Goal: Task Accomplishment & Management: Complete application form

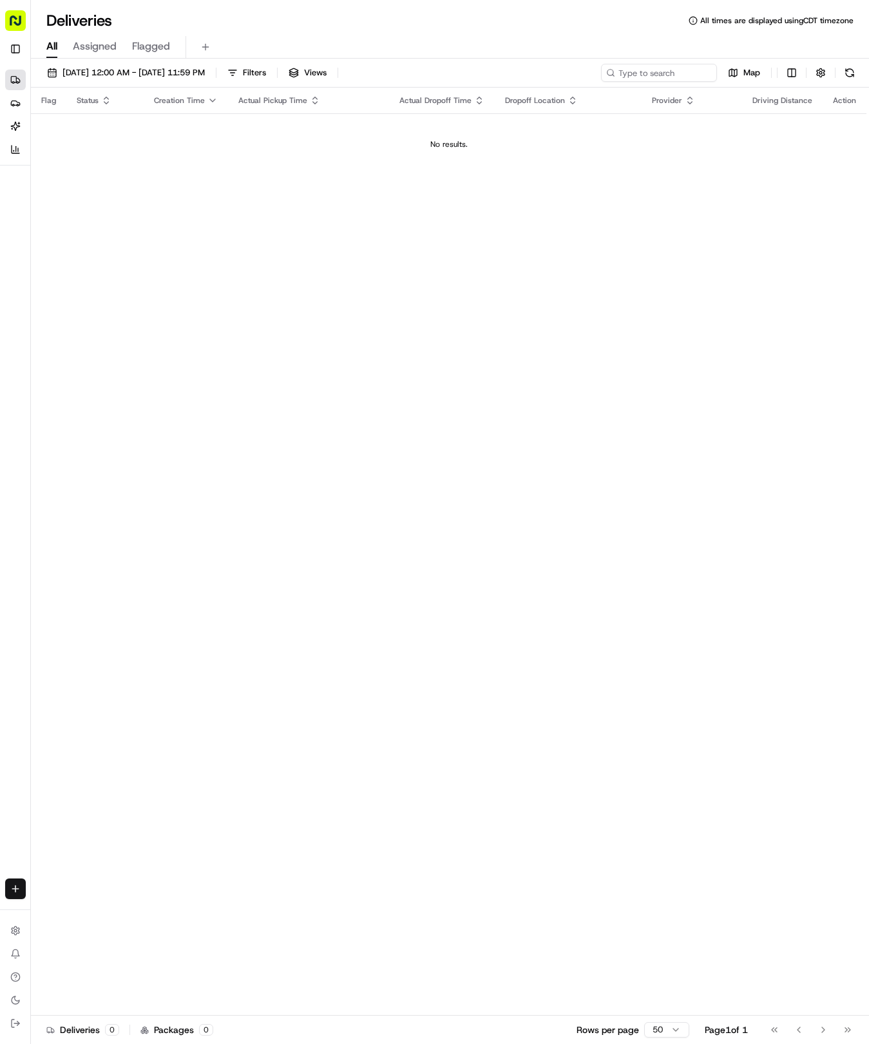
click at [9, 887] on html "Tso Chinese 04 Round Rock [EMAIL_ADDRESS][DOMAIN_NAME] Toggle Sidebar Deliverie…" at bounding box center [434, 522] width 869 height 1044
click at [88, 912] on link "Delivery" at bounding box center [101, 912] width 138 height 23
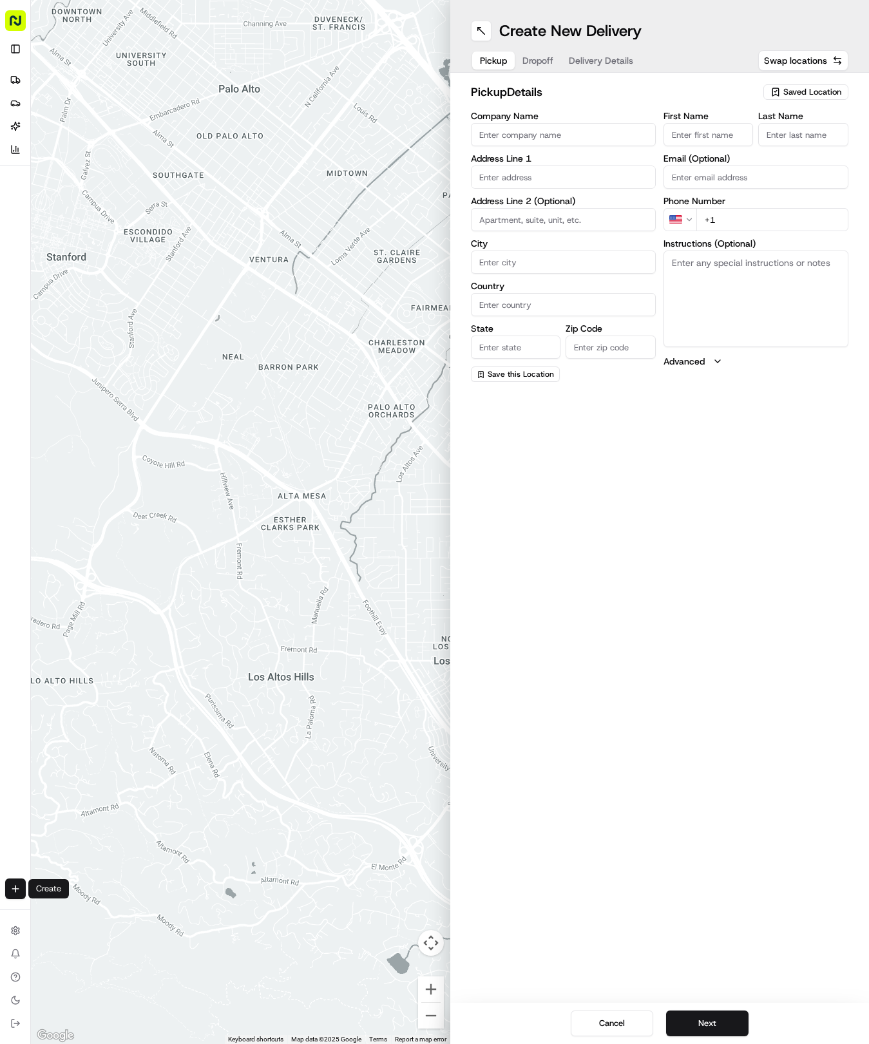
click at [780, 94] on div "Saved Location" at bounding box center [805, 91] width 85 height 15
click at [765, 135] on span "(04) Tso Chinese Takeout & Delivery Round Rock (04)" at bounding box center [783, 146] width 158 height 23
type input "(04) Tso Chinese Takeout & Delivery Round Rock"
type input "2000 N [PERSON_NAME] St"
type input "Ste 108"
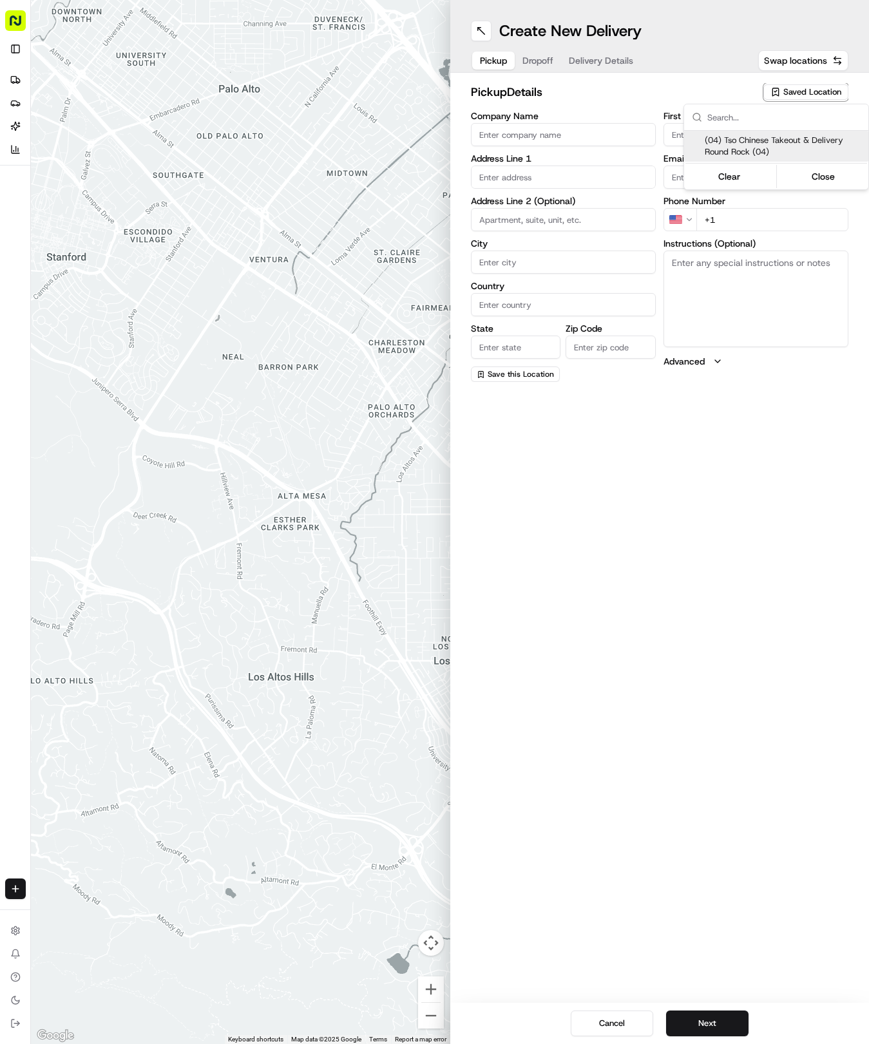
type input "Round Rock"
type input "US"
type input "[GEOGRAPHIC_DATA]"
type input "78664"
type input "Tso Chinese"
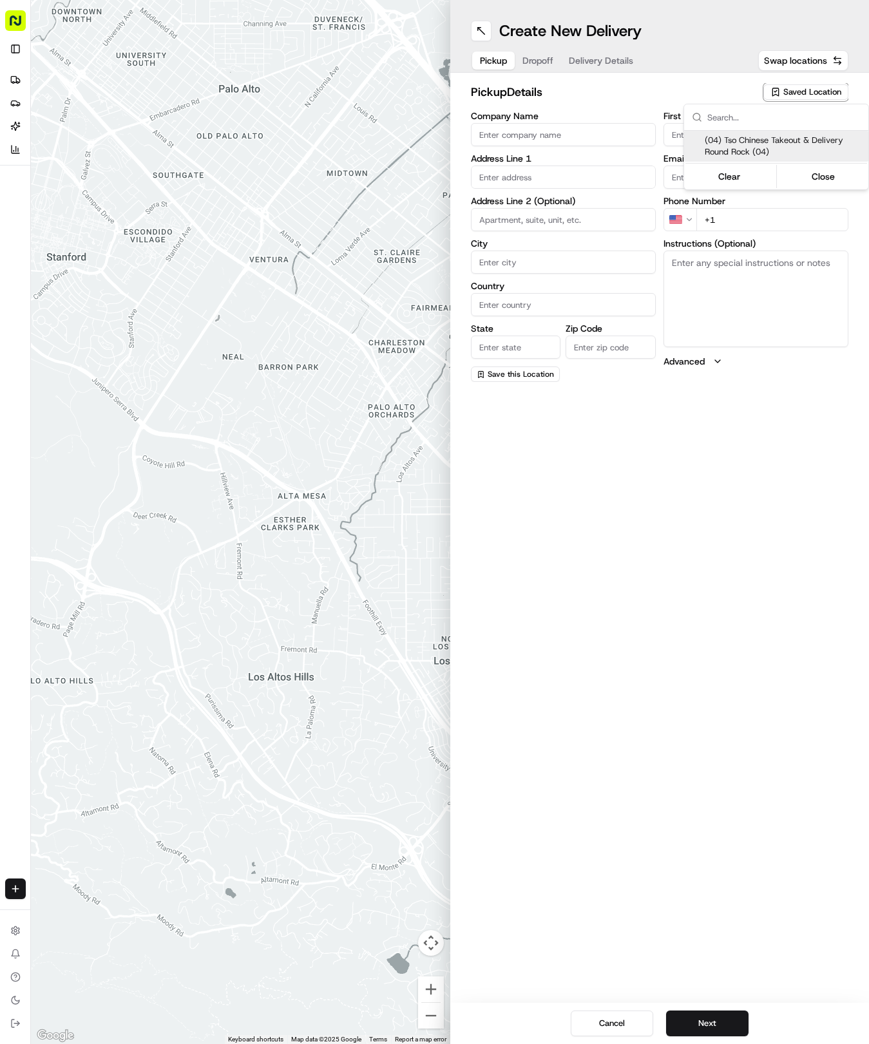
type input "Round Rock Manager"
type input "[EMAIL_ADDRESS][DOMAIN_NAME]"
type input "[PHONE_NUMBER]"
type textarea "Submit a picture displaying address & food as Proof of Delivery. Envía una foto…"
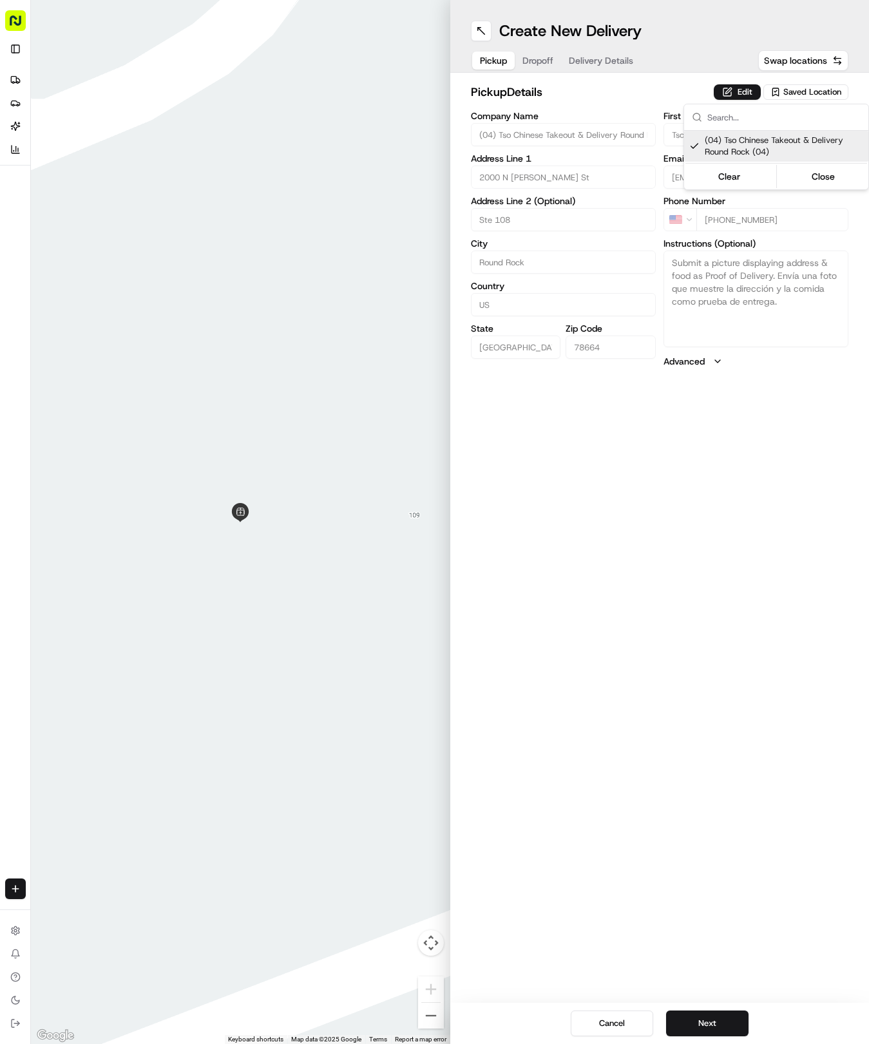
click at [531, 739] on html "Tso Chinese 04 Round Rock [EMAIL_ADDRESS][DOMAIN_NAME] Toggle Sidebar Deliverie…" at bounding box center [434, 522] width 869 height 1044
drag, startPoint x: 707, startPoint y: 1012, endPoint x: 713, endPoint y: 1022, distance: 12.1
click at [713, 1022] on button "Next" at bounding box center [707, 1023] width 82 height 26
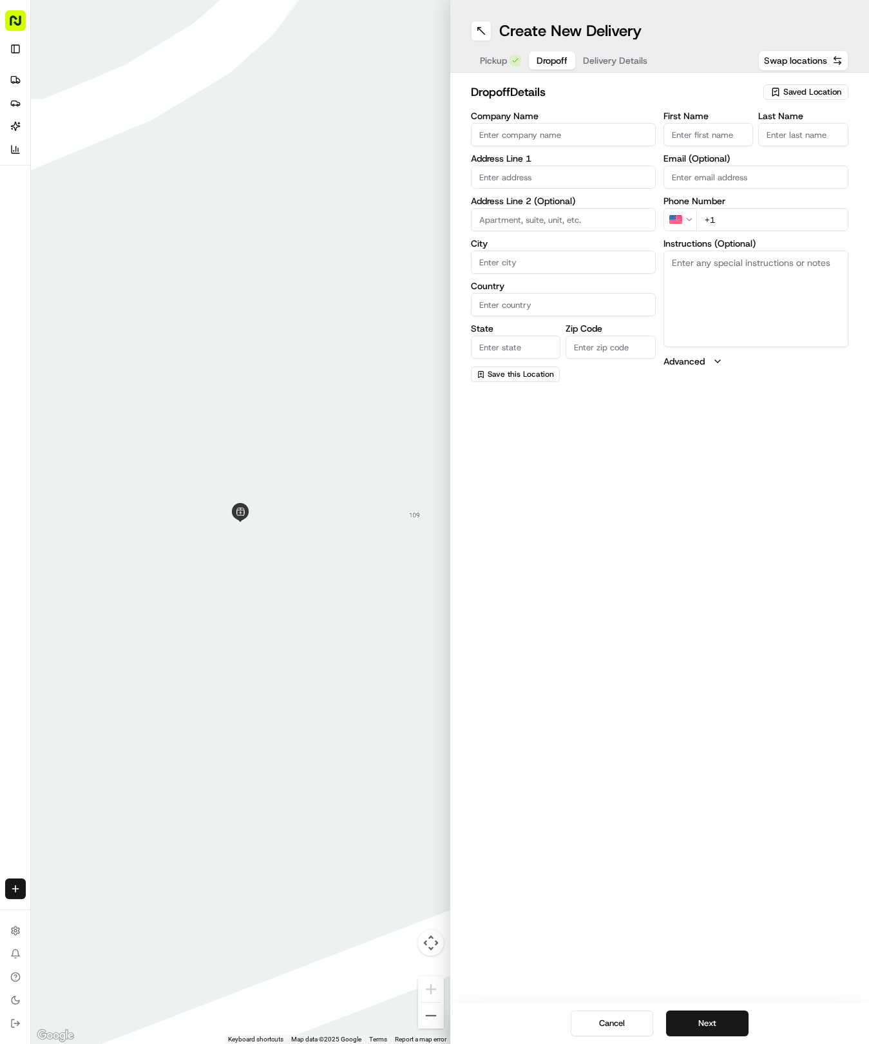
click at [747, 148] on div "First Name Last Name Email (Optional) Phone Number US +1 Instructions (Optional…" at bounding box center [755, 246] width 185 height 270
click at [729, 134] on input "First Name" at bounding box center [708, 134] width 90 height 23
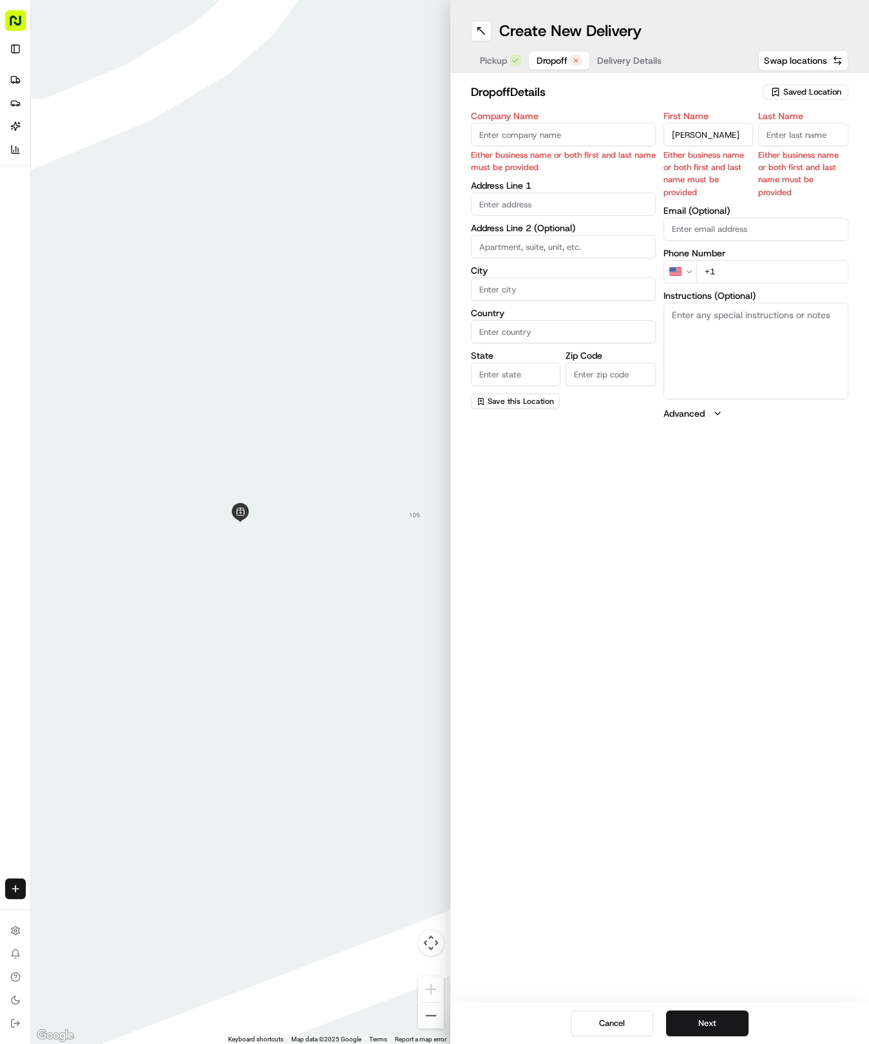
type input "[PERSON_NAME]"
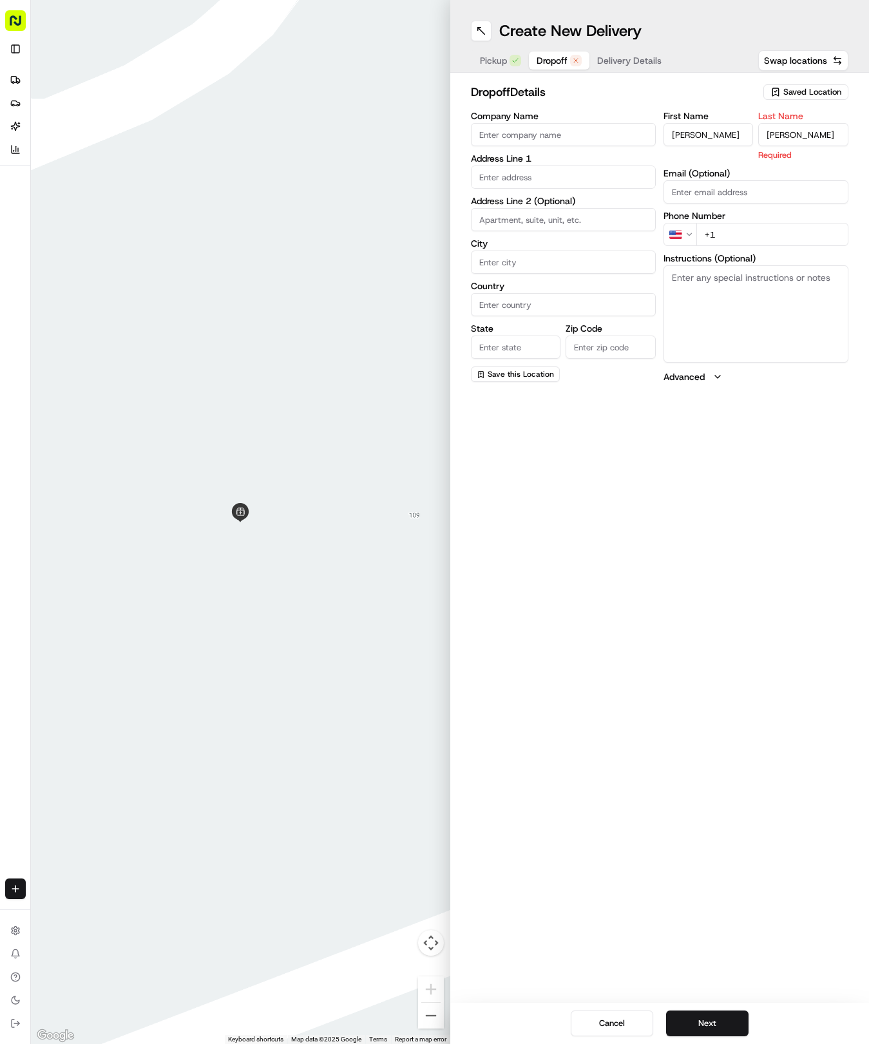
type input "[PERSON_NAME]"
click at [760, 232] on div "First Name [PERSON_NAME] Last Name [PERSON_NAME] Required Email (Optional) Phon…" at bounding box center [755, 247] width 185 height 272
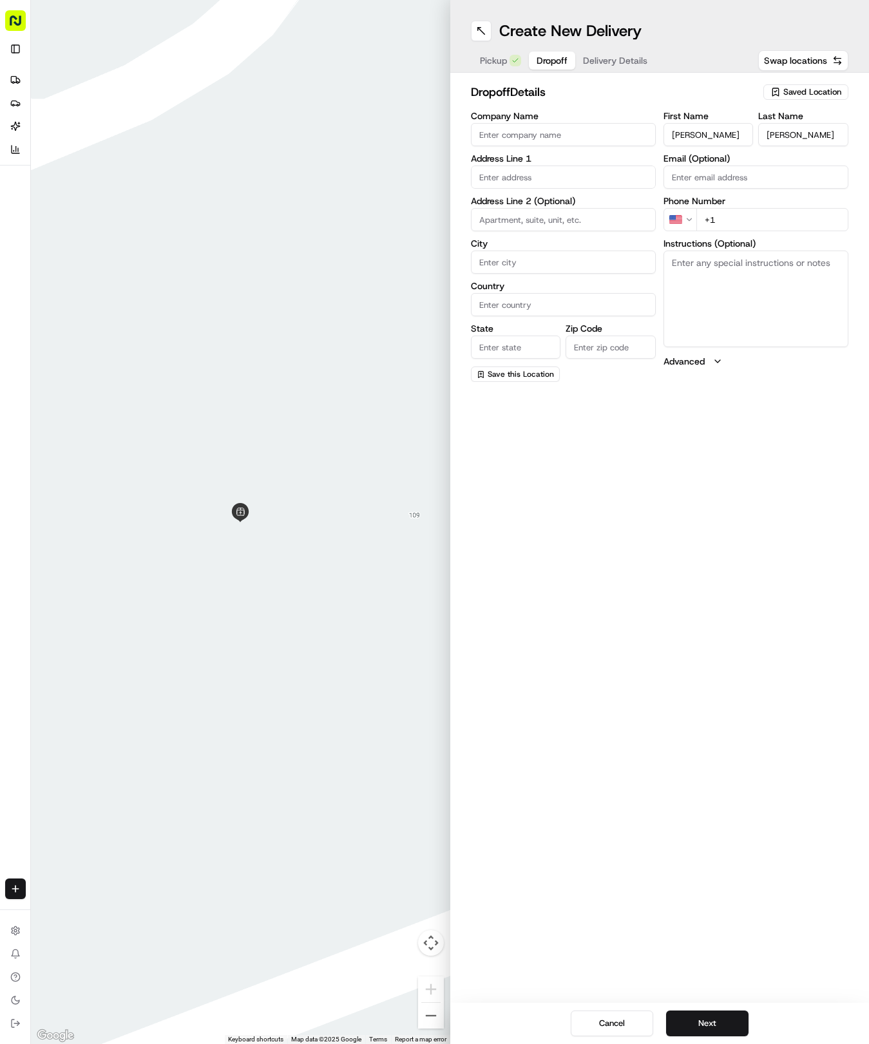
click at [765, 221] on input "+1" at bounding box center [772, 219] width 152 height 23
type input "[PHONE_NUMBER]"
click at [784, 287] on textarea "Instructions (Optional)" at bounding box center [755, 298] width 185 height 97
paste textarea "Leave bag on doorstep."
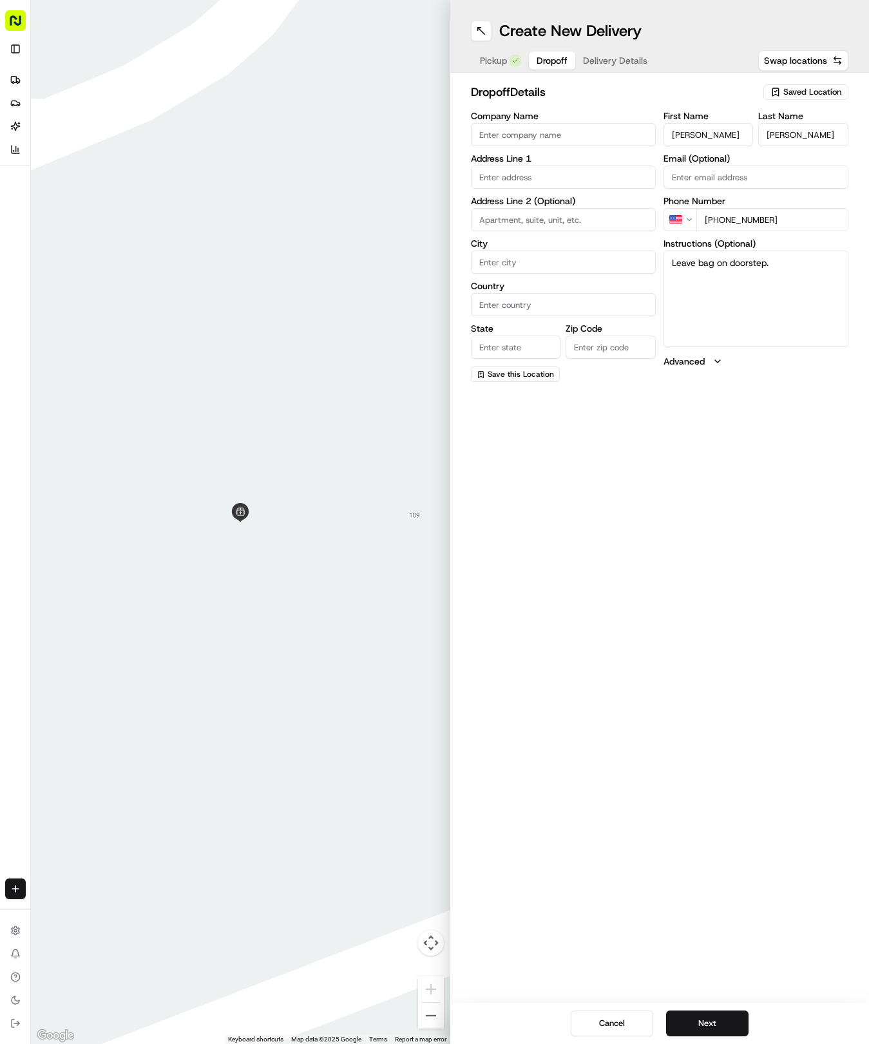
type textarea "Leave bag on doorstep."
click at [538, 185] on input "text" at bounding box center [563, 176] width 185 height 23
click at [603, 200] on div "[STREET_ADDRESS]" at bounding box center [563, 203] width 178 height 19
type input "[STREET_ADDRESS][PERSON_NAME]"
type input "Round Rock"
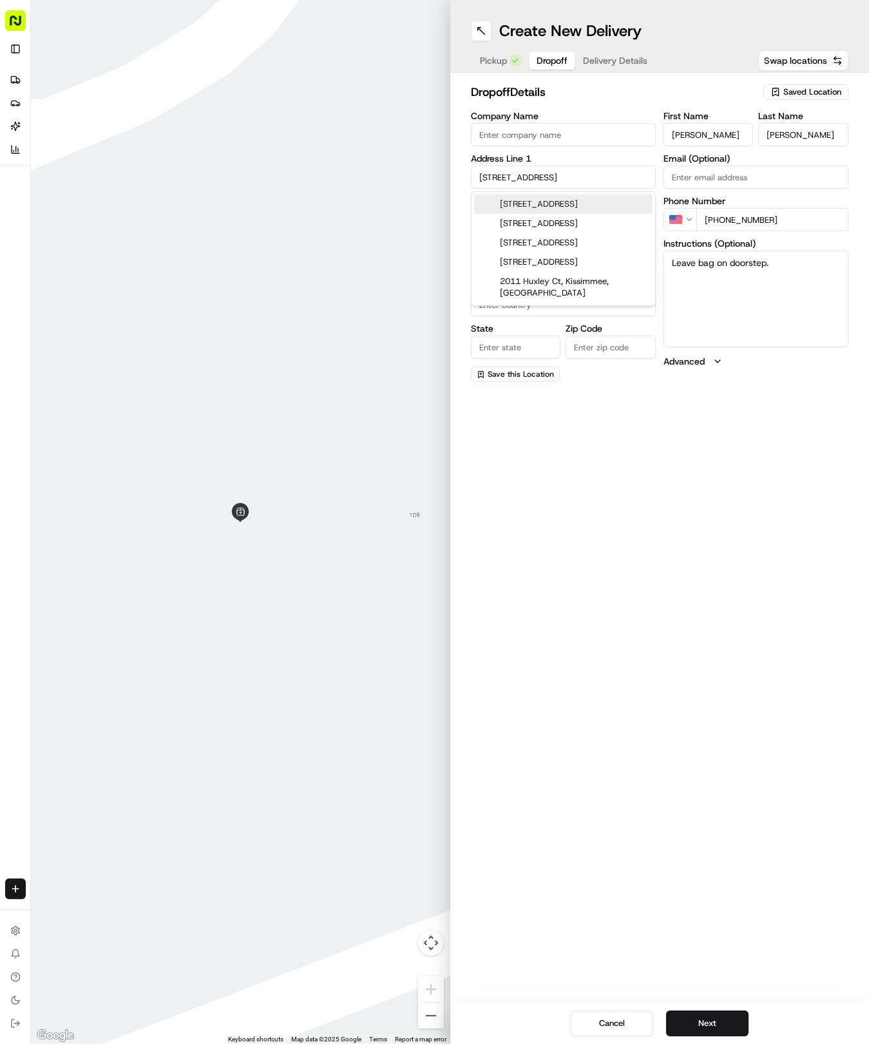
type input "[GEOGRAPHIC_DATA]"
type input "78664"
type input "2011 Huxley Lane"
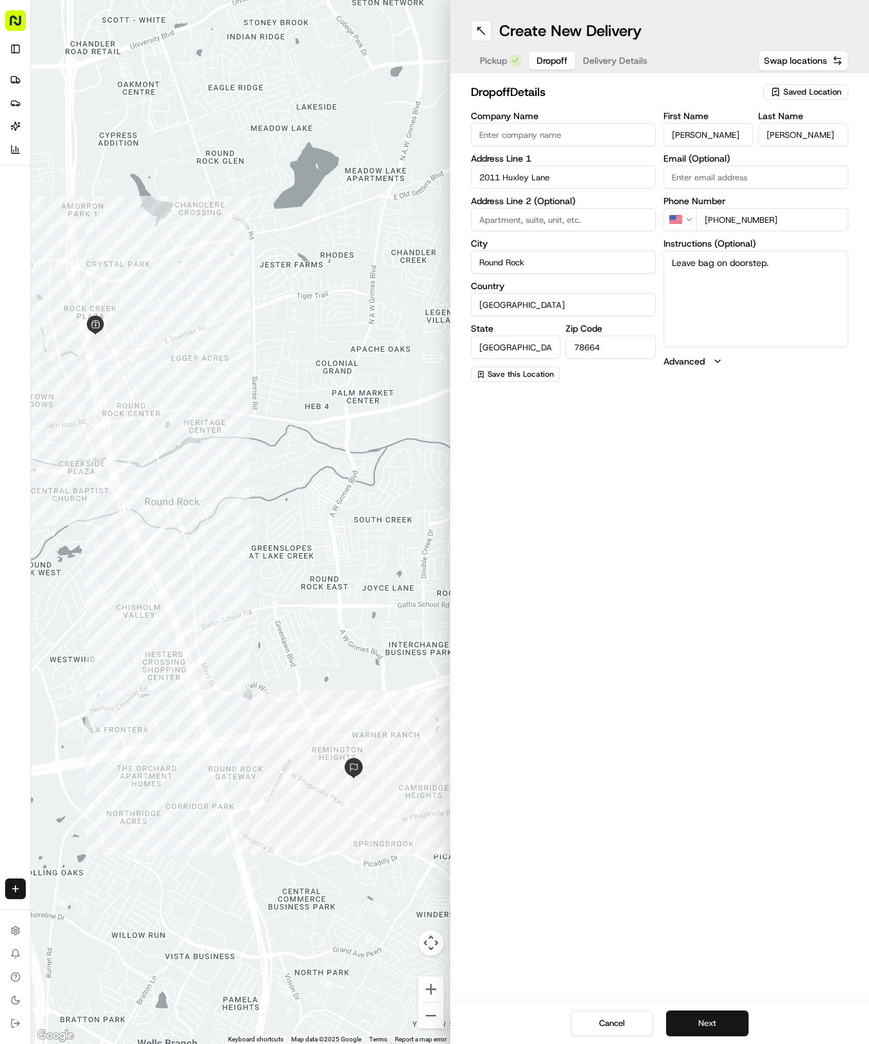
drag, startPoint x: 712, startPoint y: 1024, endPoint x: 712, endPoint y: 1034, distance: 10.3
click at [712, 1034] on button "Next" at bounding box center [707, 1023] width 82 height 26
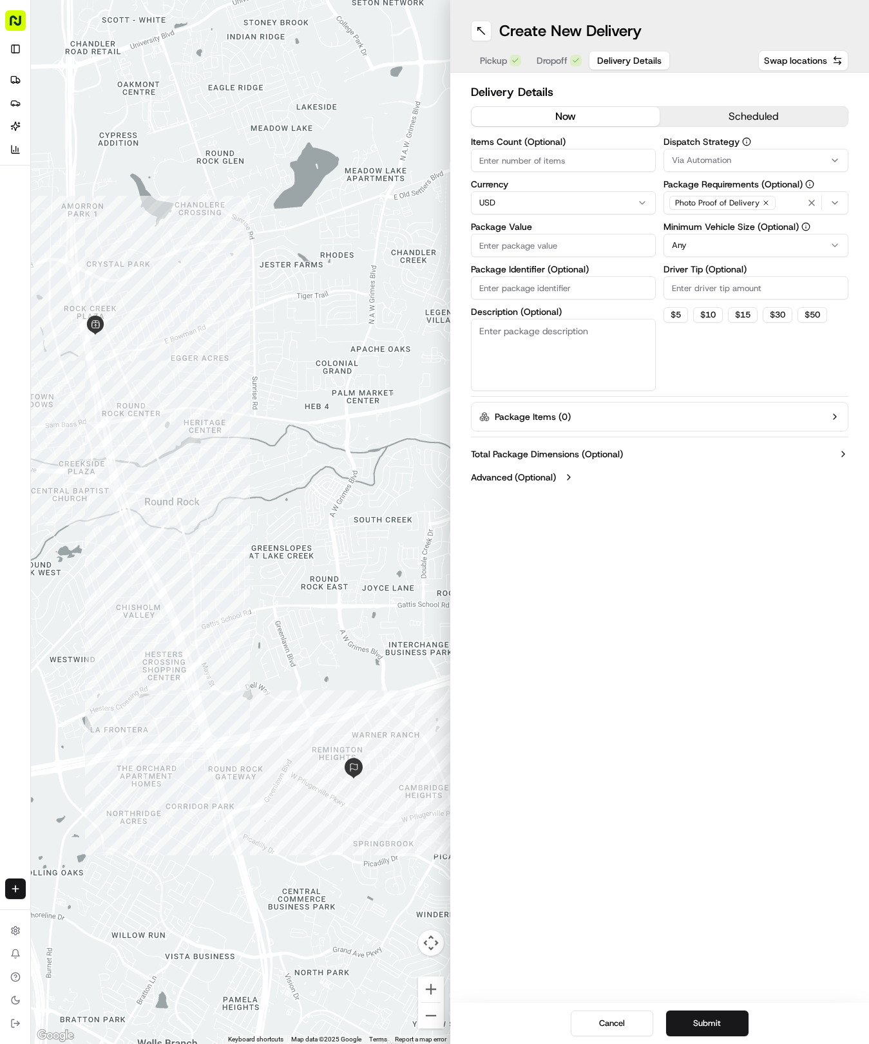
click at [755, 151] on button "Via Automation" at bounding box center [755, 160] width 185 height 23
click at [698, 229] on span "Tso Round Rock Strategy" at bounding box center [763, 231] width 158 height 12
click at [739, 346] on html "Tso Chinese 04 Round Rock [EMAIL_ADDRESS][DOMAIN_NAME] Toggle Sidebar Deliverie…" at bounding box center [434, 522] width 869 height 1044
click at [725, 247] on html "Tso Chinese 04 Round Rock [EMAIL_ADDRESS][DOMAIN_NAME] Toggle Sidebar Deliverie…" at bounding box center [434, 522] width 869 height 1044
click at [742, 282] on input "Driver Tip (Optional)" at bounding box center [755, 287] width 185 height 23
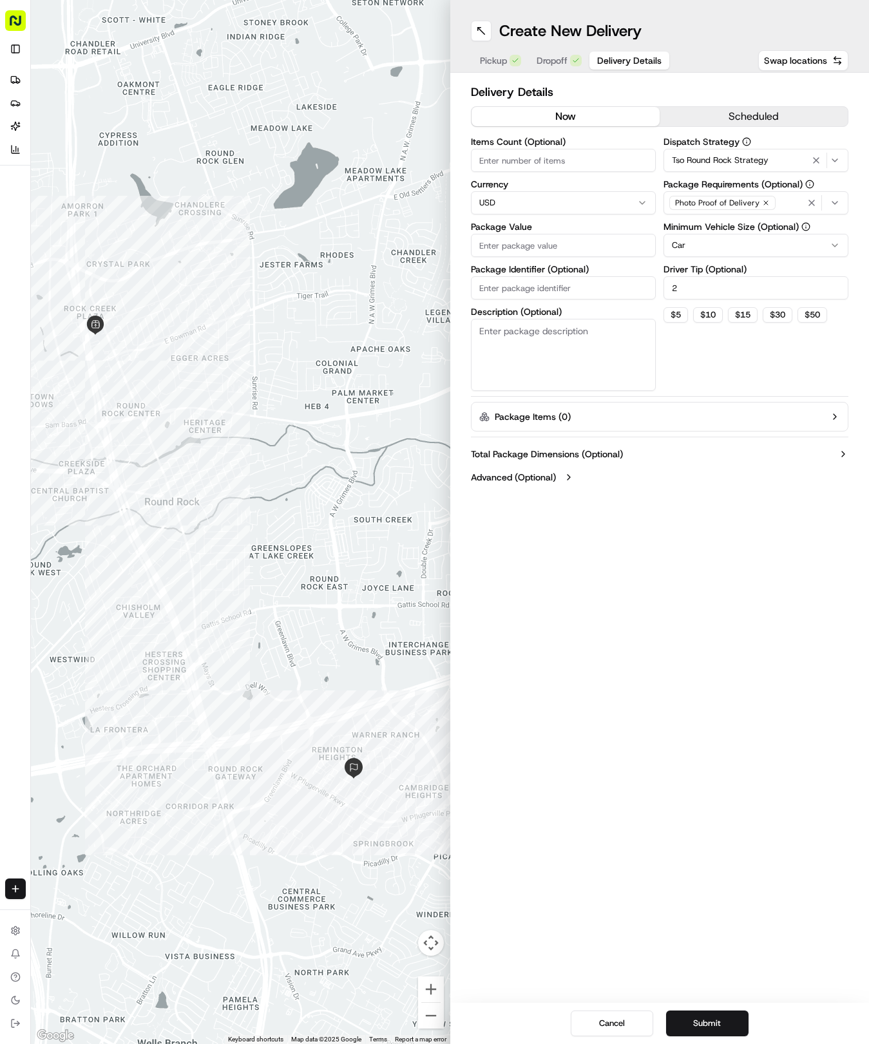
type input "2"
click at [543, 165] on input "Items Count (Optional)" at bounding box center [563, 160] width 185 height 23
type input "3"
click at [556, 243] on input "Package Value" at bounding box center [563, 245] width 185 height 23
type input "38.31"
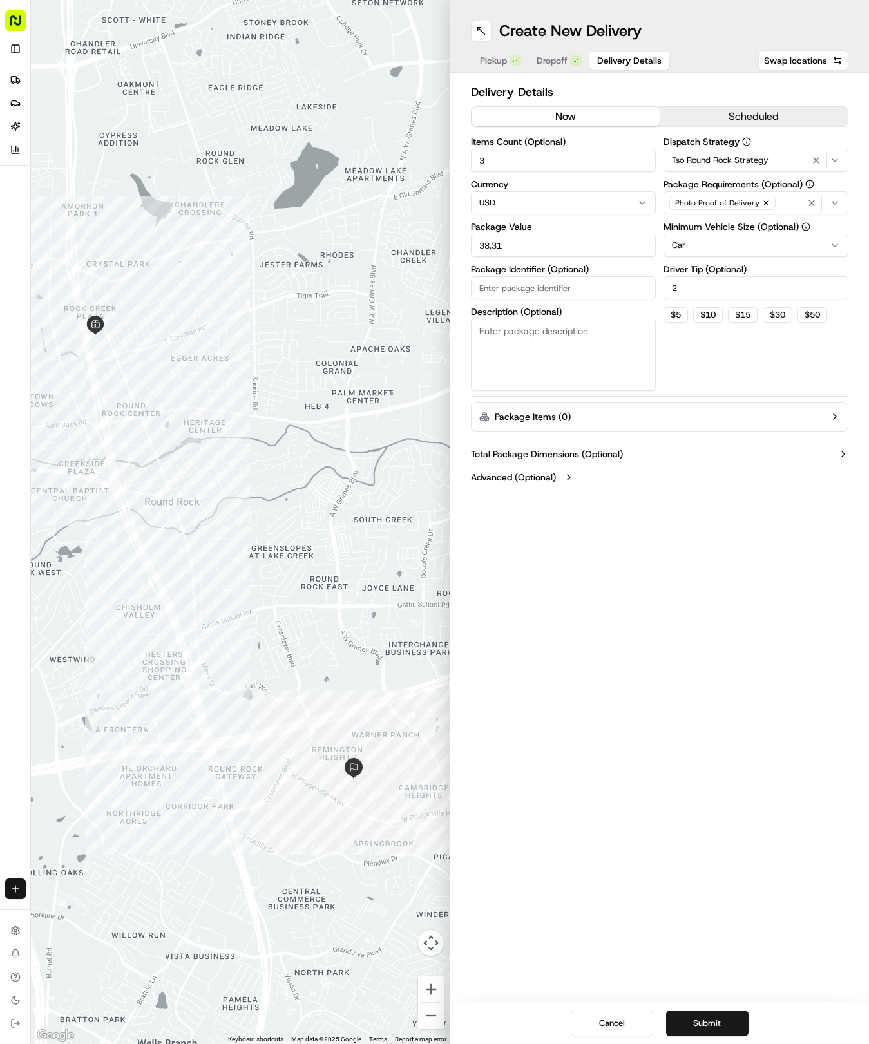
click at [587, 288] on input "Package Identifier (Optional)" at bounding box center [563, 287] width 185 height 23
paste input "FPVAMPU"
type input "FPVAMPU"
click at [728, 1016] on button "Submit" at bounding box center [707, 1023] width 82 height 26
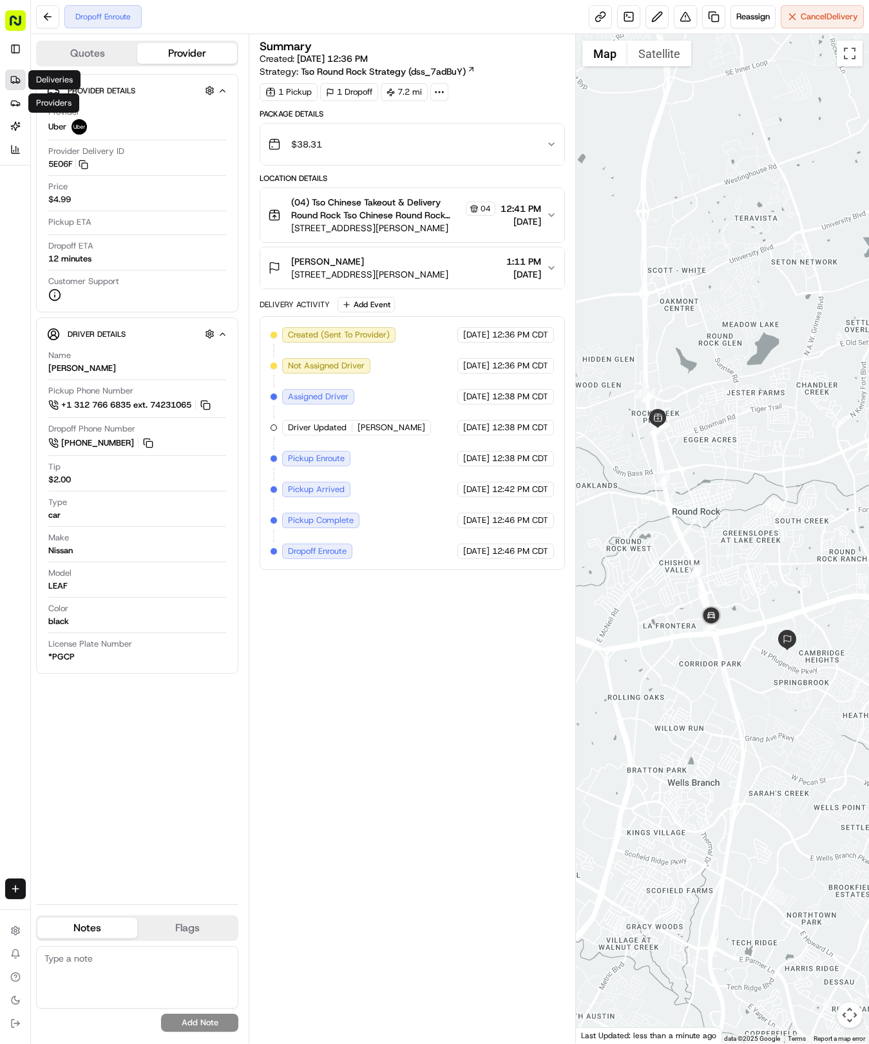
click at [20, 84] on icon at bounding box center [15, 80] width 10 height 10
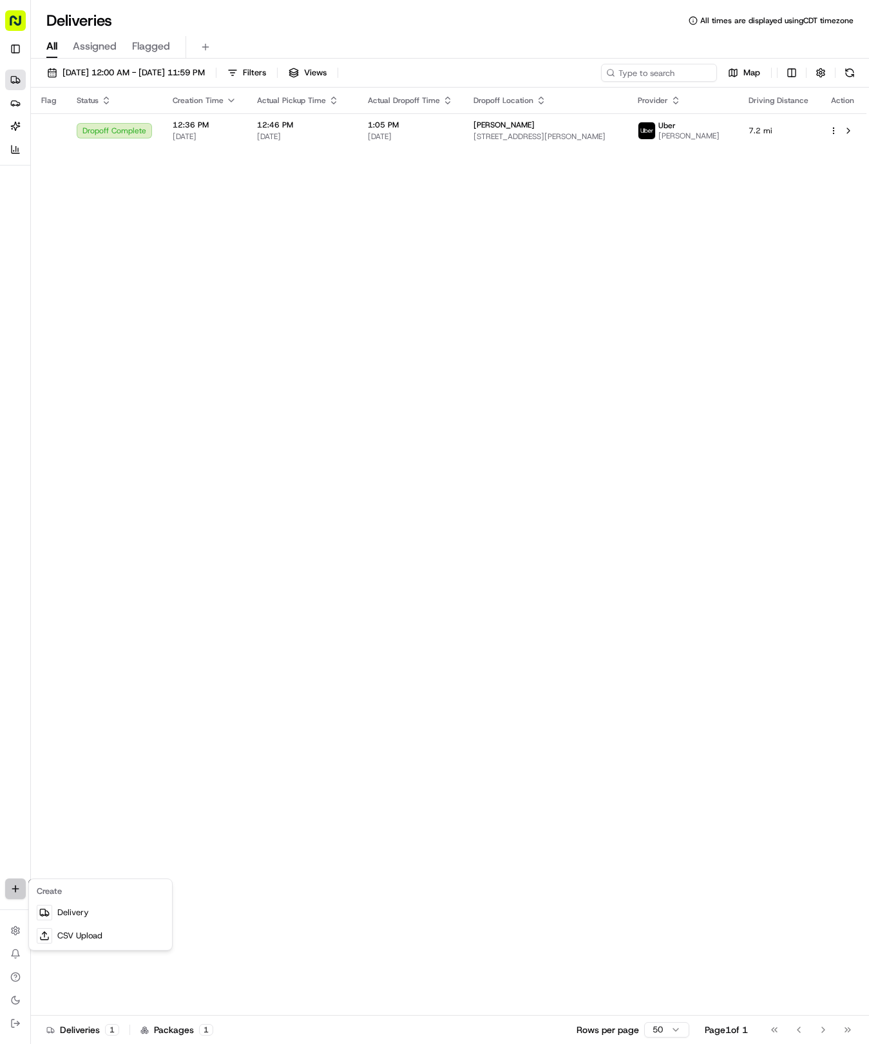
click at [14, 891] on html "Tso Chinese 04 Round Rock [EMAIL_ADDRESS][DOMAIN_NAME] Toggle Sidebar Deliverie…" at bounding box center [434, 522] width 869 height 1044
click at [65, 913] on link "Delivery" at bounding box center [101, 912] width 138 height 23
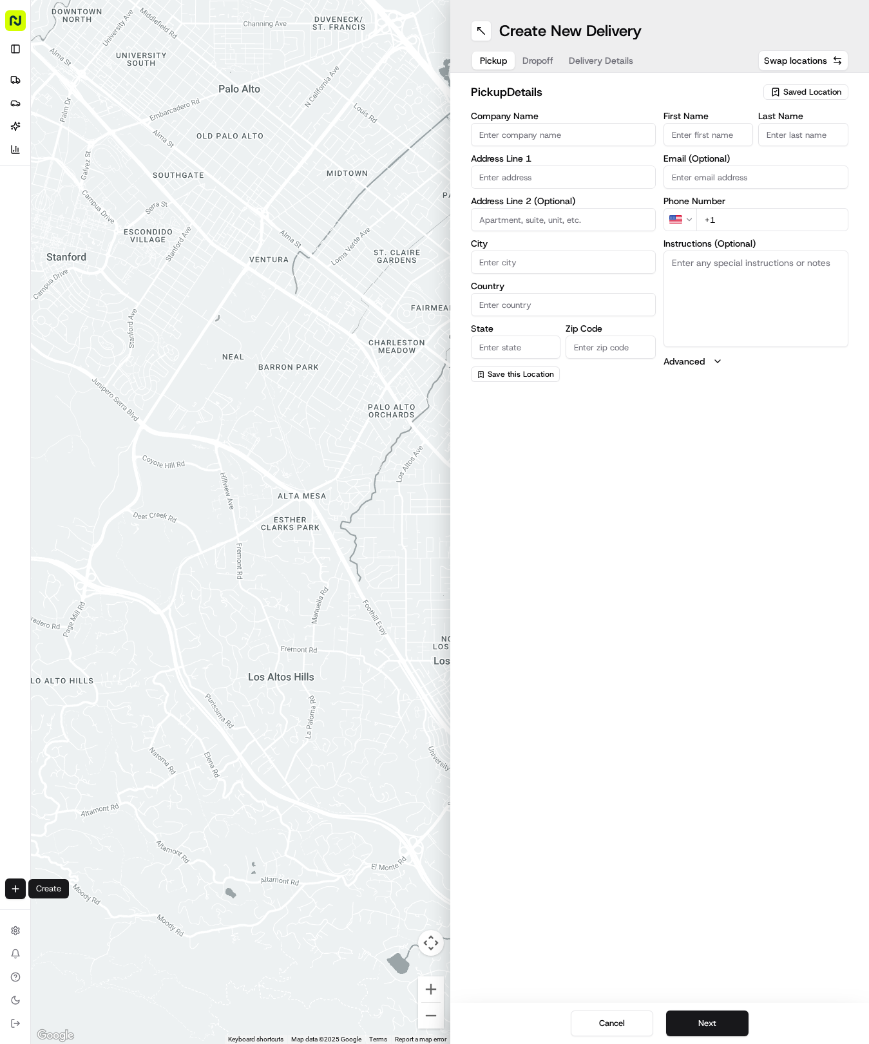
click at [793, 91] on span "Saved Location" at bounding box center [812, 92] width 58 height 12
click at [735, 153] on span "(04) Tso Chinese Takeout & Delivery Round Rock (04)" at bounding box center [783, 146] width 158 height 23
type input "(04) Tso Chinese Takeout & Delivery Round Rock"
type input "2000 N [PERSON_NAME] St"
type input "Ste 108"
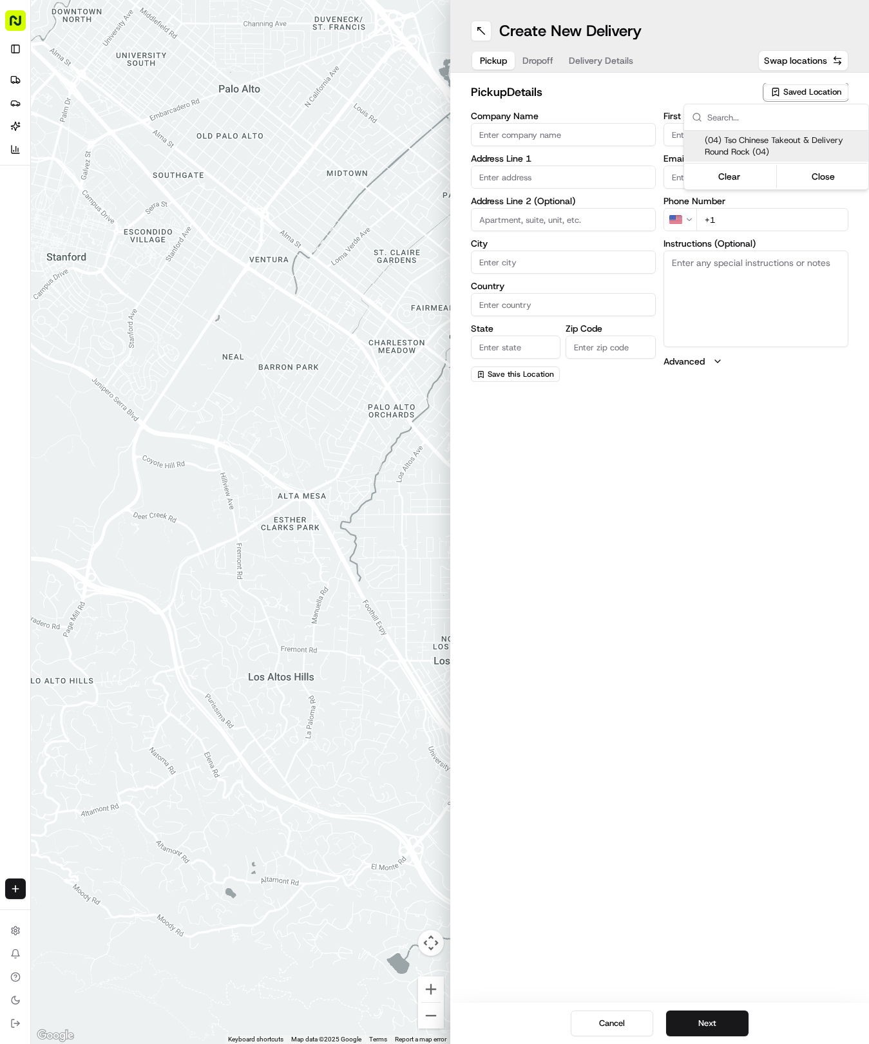
type input "Round Rock"
type input "US"
type input "[GEOGRAPHIC_DATA]"
type input "78664"
type input "Tso Chinese"
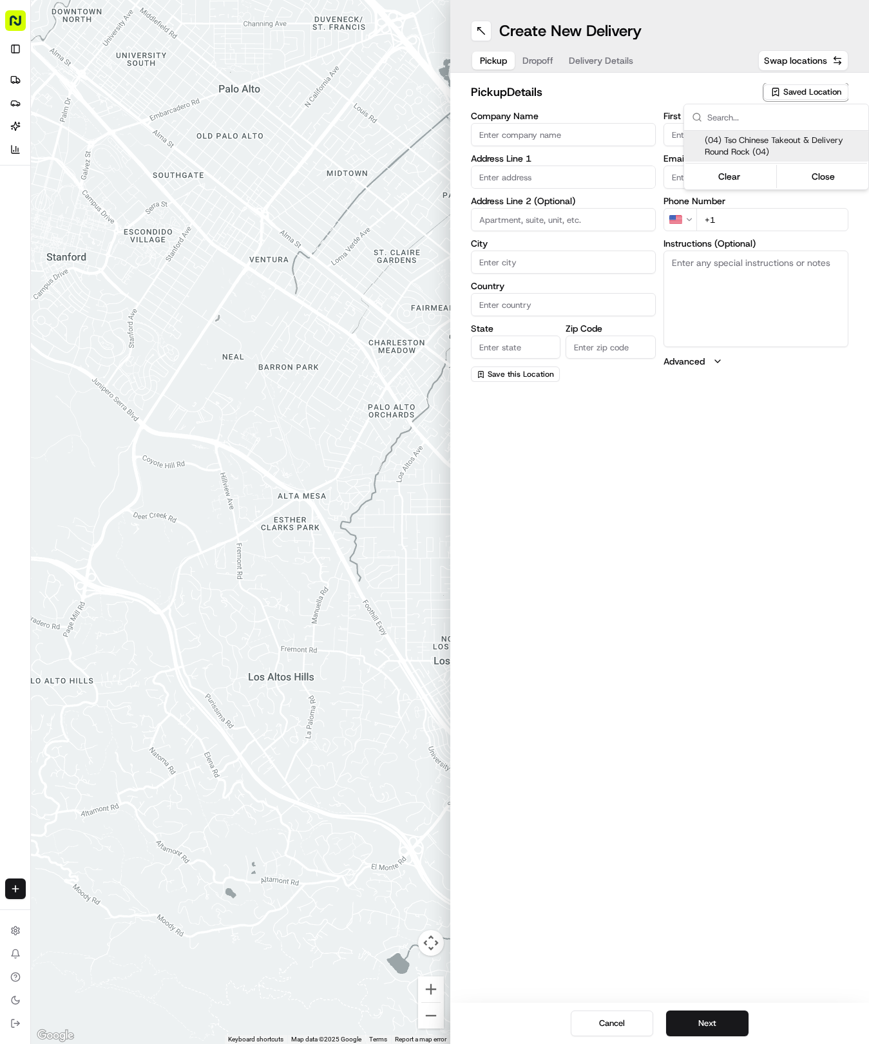
type input "Round Rock Manager"
type input "[EMAIL_ADDRESS][DOMAIN_NAME]"
type input "[PHONE_NUMBER]"
type textarea "Submit a picture displaying address & food as Proof of Delivery. Envía una foto…"
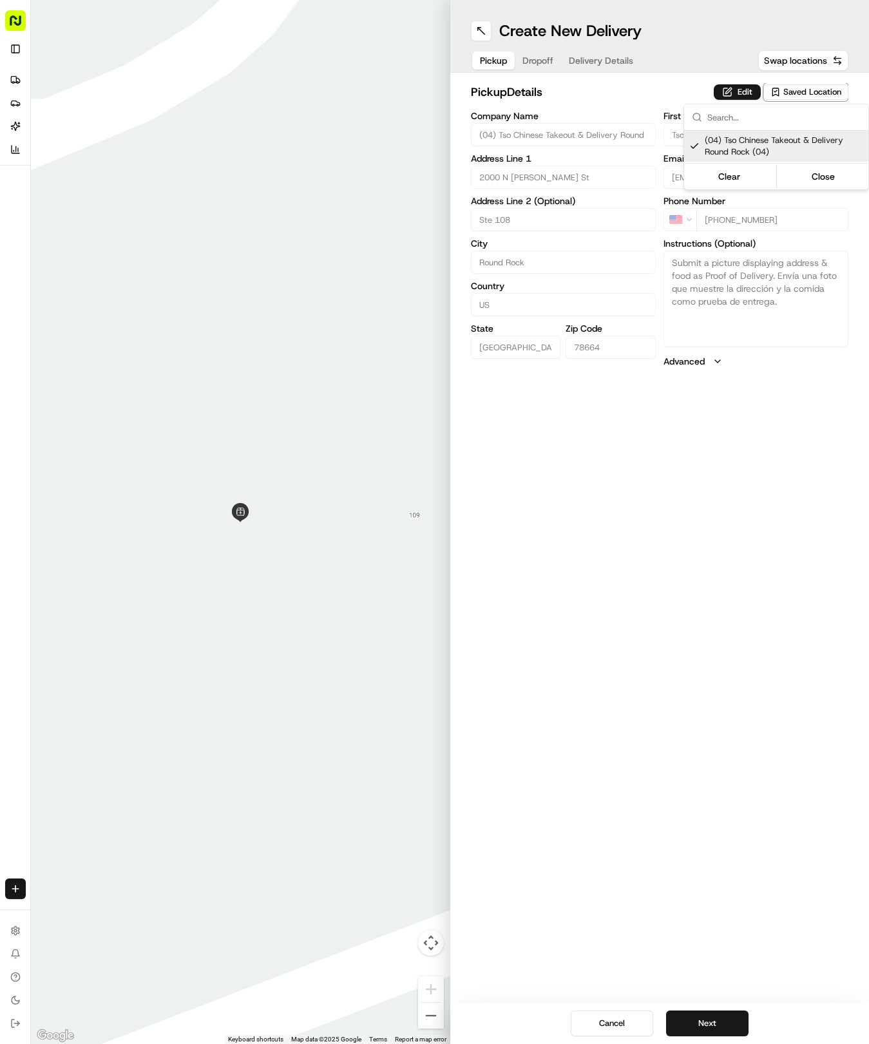
click at [583, 62] on html "Tso Chinese 04 Round Rock [EMAIL_ADDRESS][DOMAIN_NAME] Toggle Sidebar Deliverie…" at bounding box center [434, 522] width 869 height 1044
click at [583, 62] on span "Delivery Details" at bounding box center [601, 60] width 64 height 13
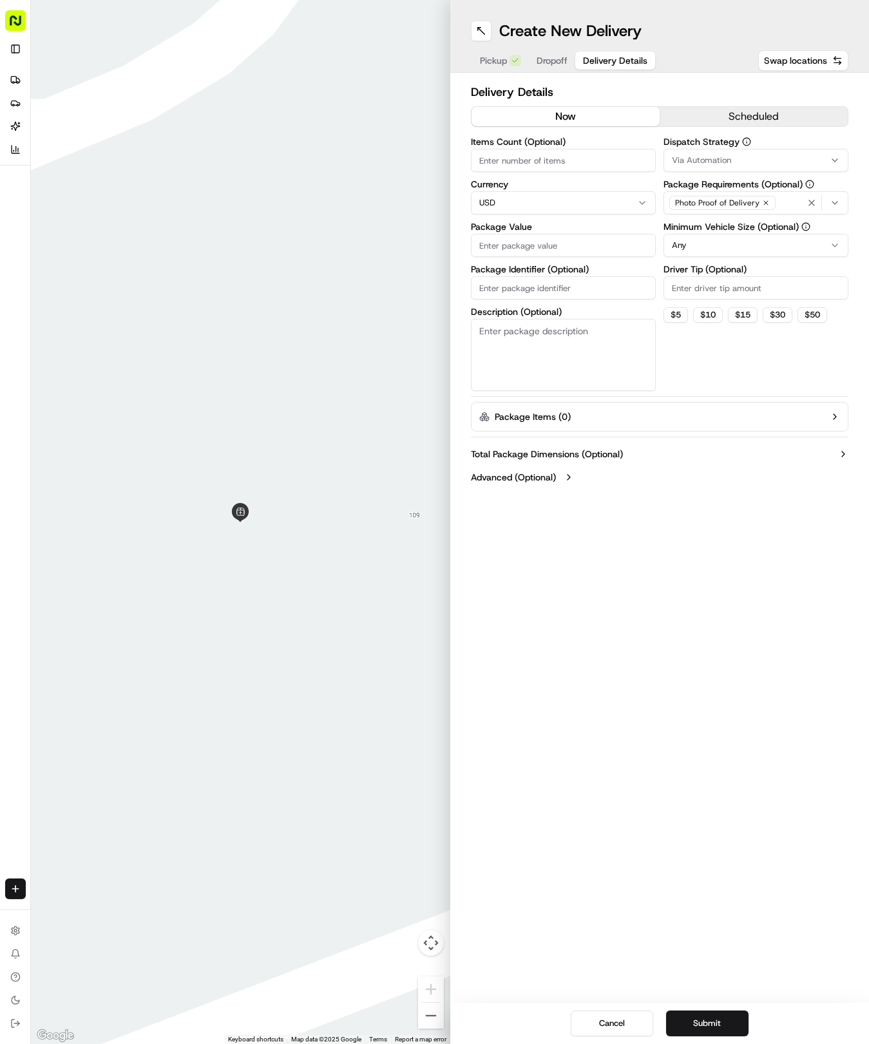
click at [496, 295] on input "Package Identifier (Optional)" at bounding box center [563, 287] width 185 height 23
paste input "VLUMEEX"
type input "VLUMEEX"
click at [563, 67] on button "Dropoff" at bounding box center [552, 61] width 46 height 18
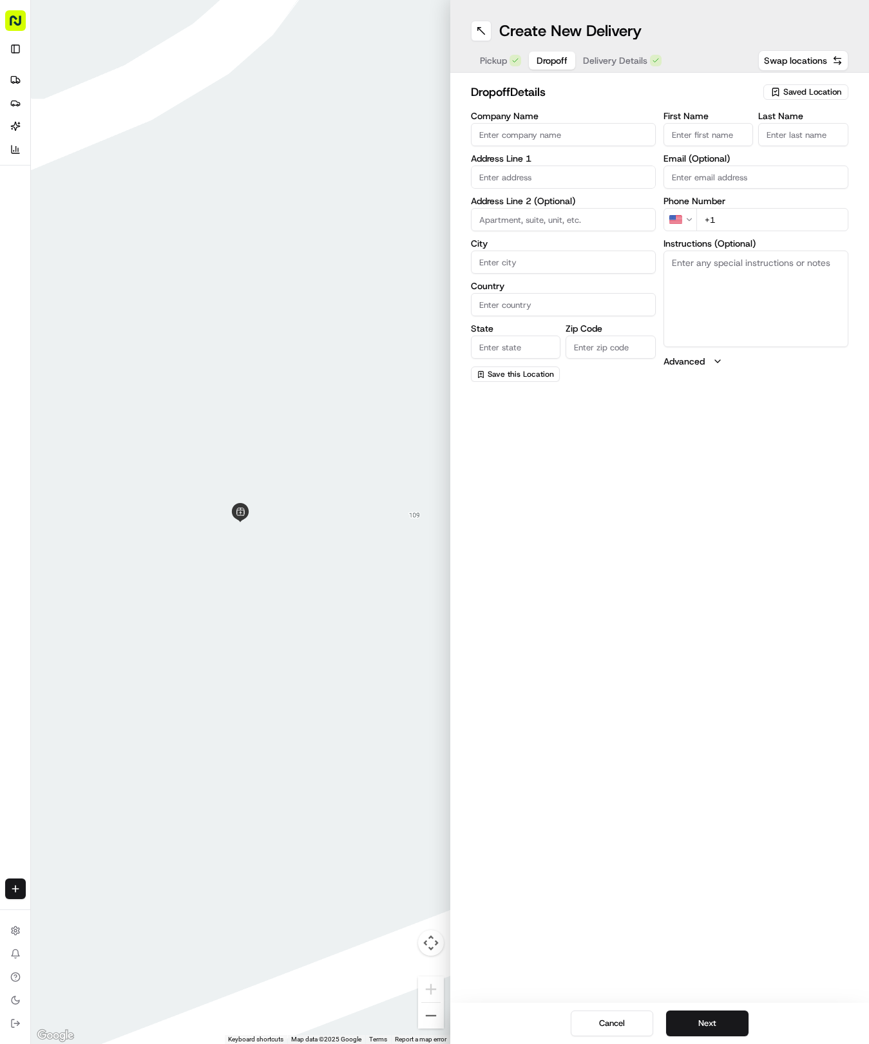
click at [696, 143] on input "First Name" at bounding box center [708, 134] width 90 height 23
type input "[PERSON_NAME]"
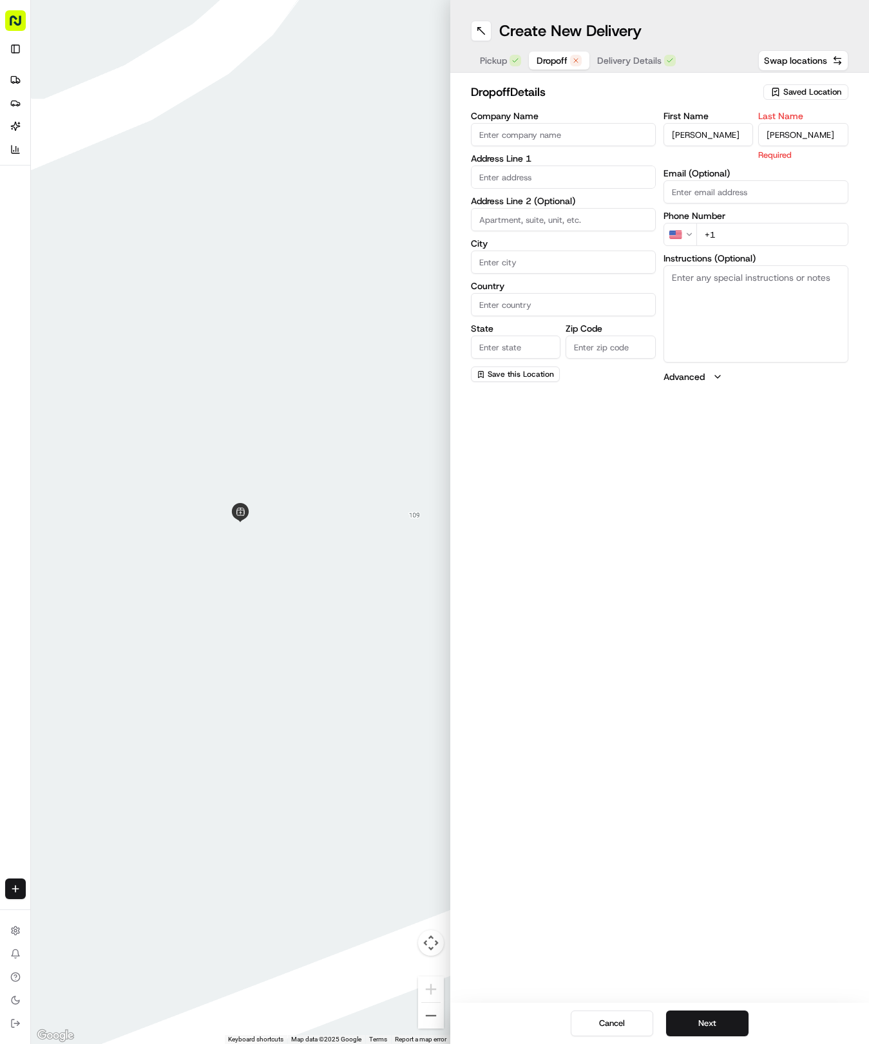
type input "[PERSON_NAME]"
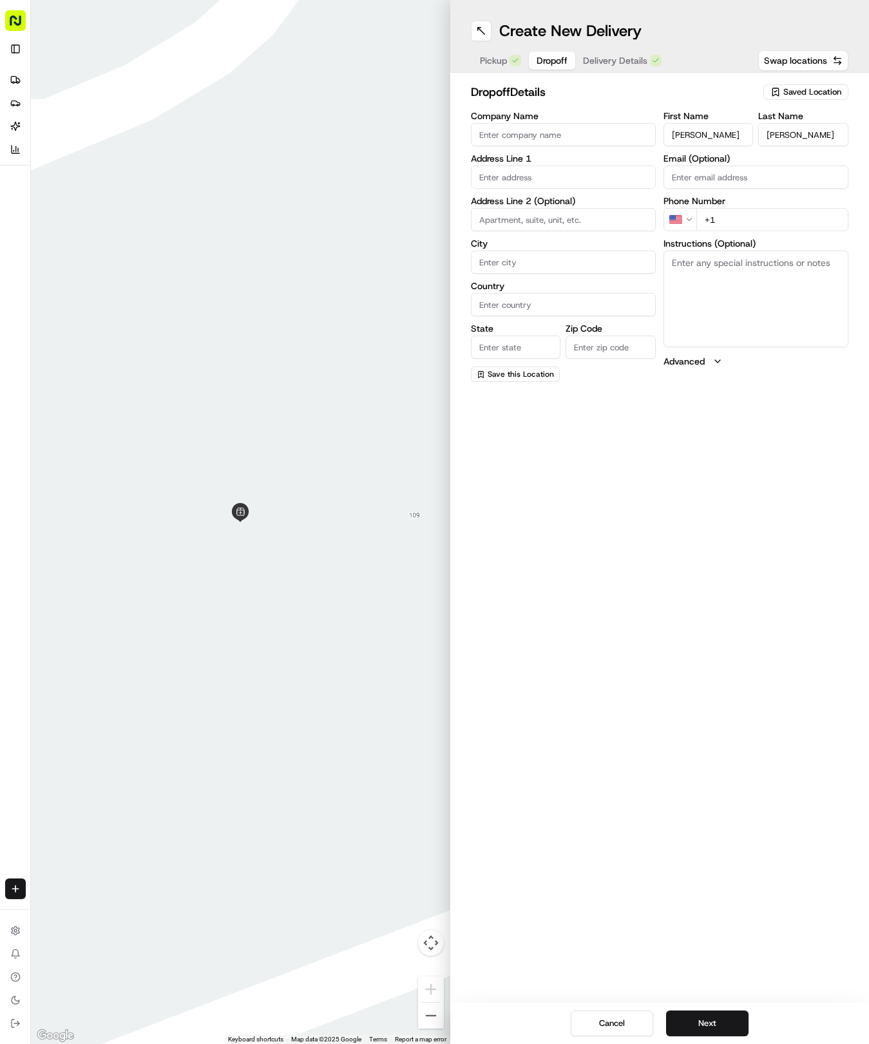
click at [536, 179] on input "text" at bounding box center [563, 176] width 185 height 23
type input "[STREET_ADDRESS]"
type input "Round Rock"
type input "[GEOGRAPHIC_DATA]"
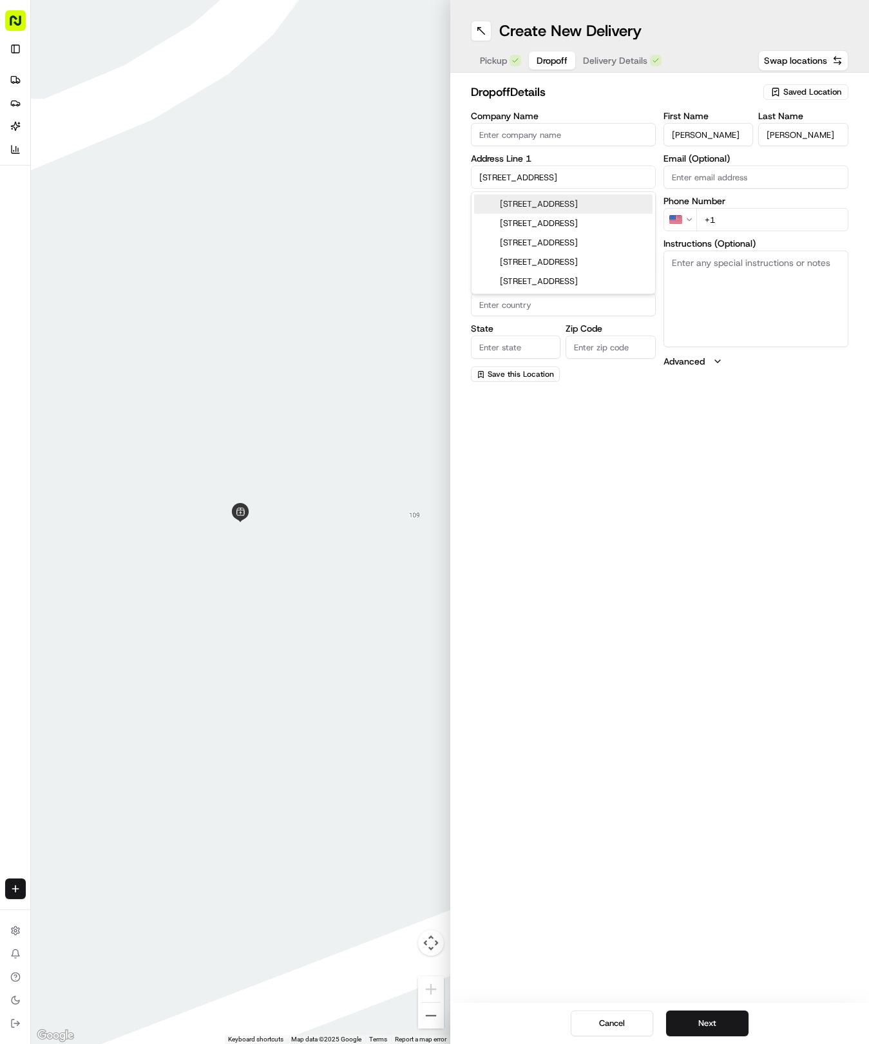
type input "78665"
type input "[STREET_ADDRESS]"
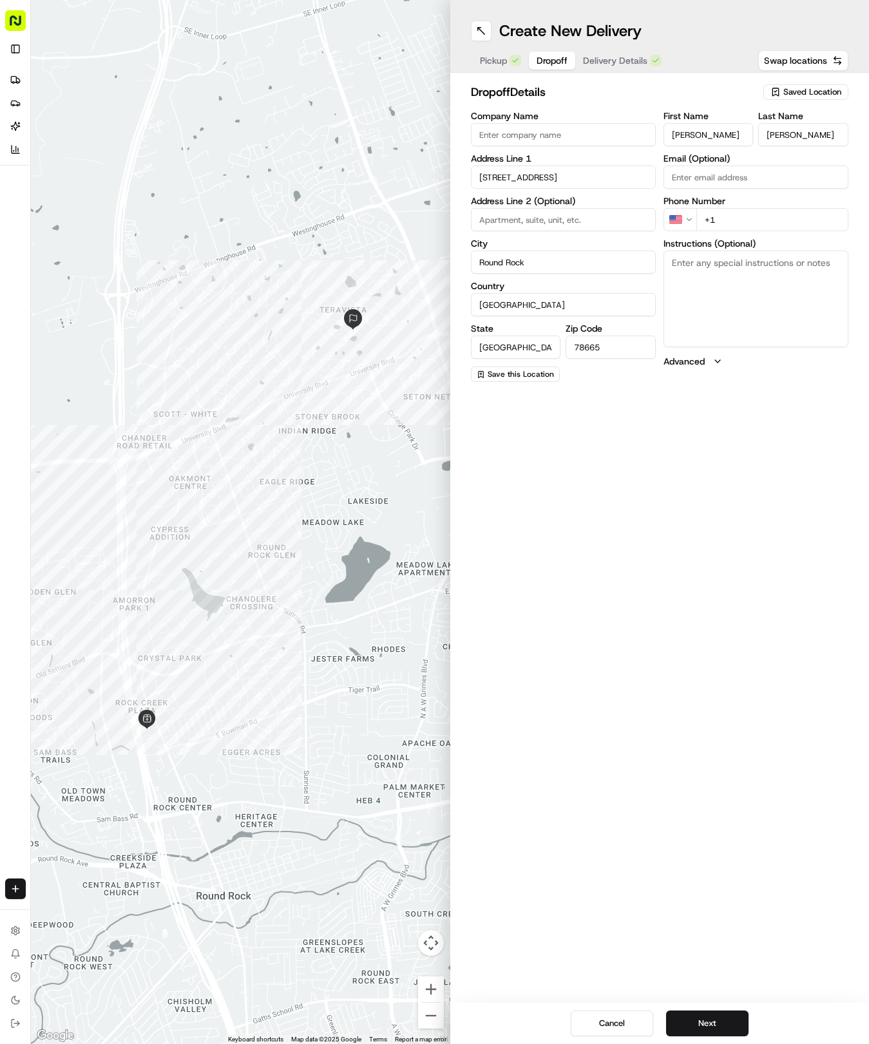
click at [745, 221] on input "+1" at bounding box center [772, 219] width 152 height 23
type input "[PHONE_NUMBER]"
click at [781, 310] on textarea "Instructions (Optional)" at bounding box center [755, 298] width 185 height 97
paste textarea "Please ring doorbell and leave at door"
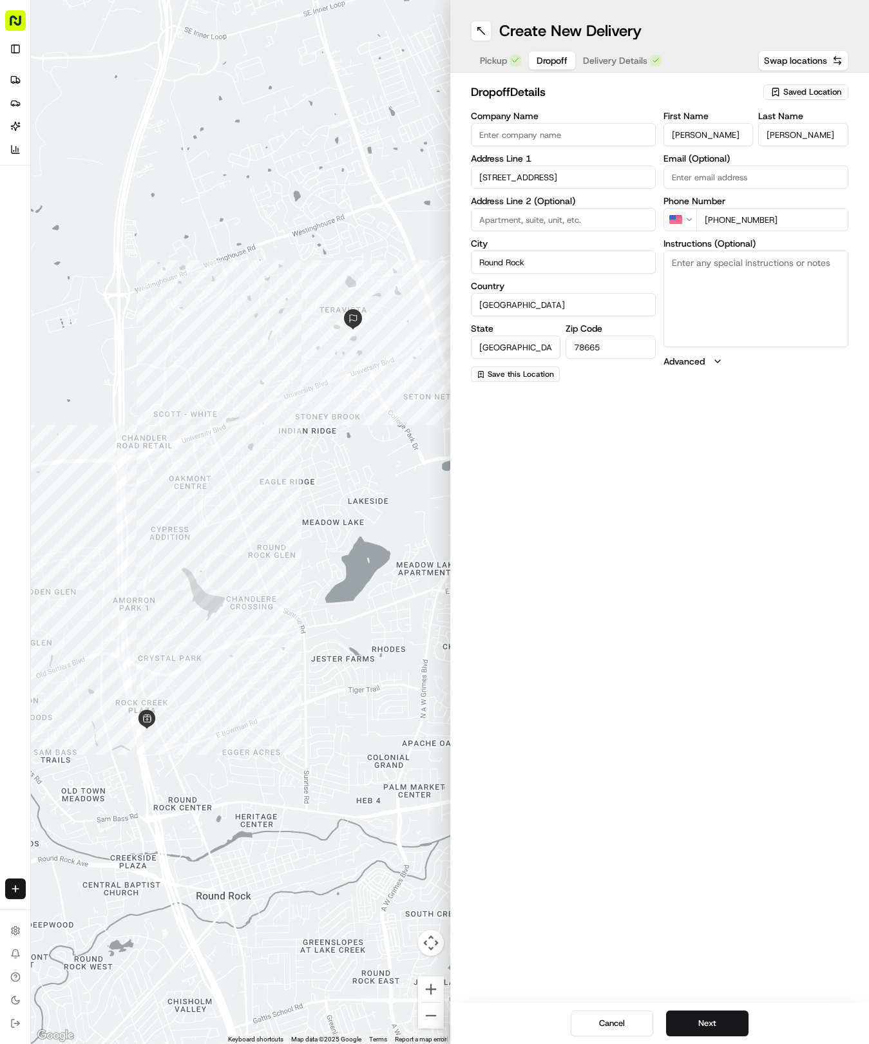
type textarea "Please ring doorbell and leave at door"
click at [632, 61] on span "Delivery Details" at bounding box center [615, 60] width 64 height 13
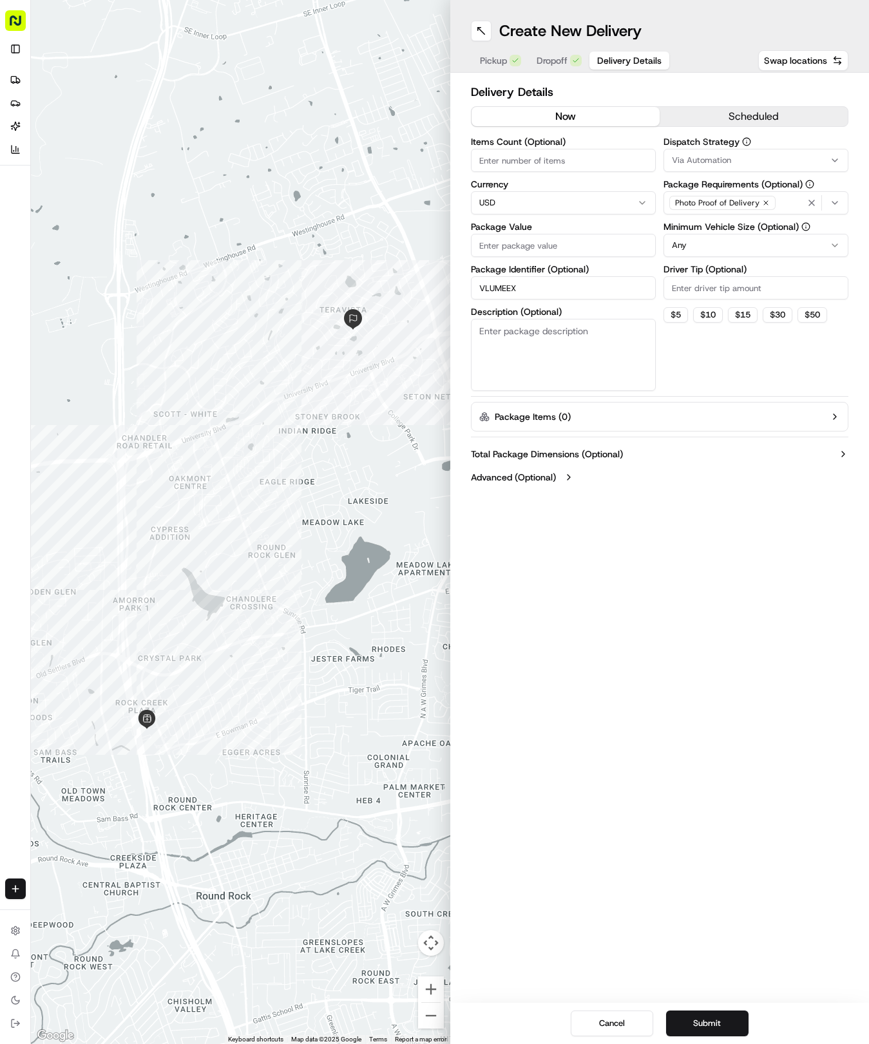
click at [549, 251] on input "Package Value" at bounding box center [563, 245] width 185 height 23
type input "42.38"
click at [724, 157] on span "Via Automation" at bounding box center [701, 161] width 59 height 12
click at [699, 225] on span "Tso Round Rock Strategy" at bounding box center [763, 231] width 158 height 12
drag, startPoint x: 690, startPoint y: 334, endPoint x: 697, endPoint y: 305, distance: 29.4
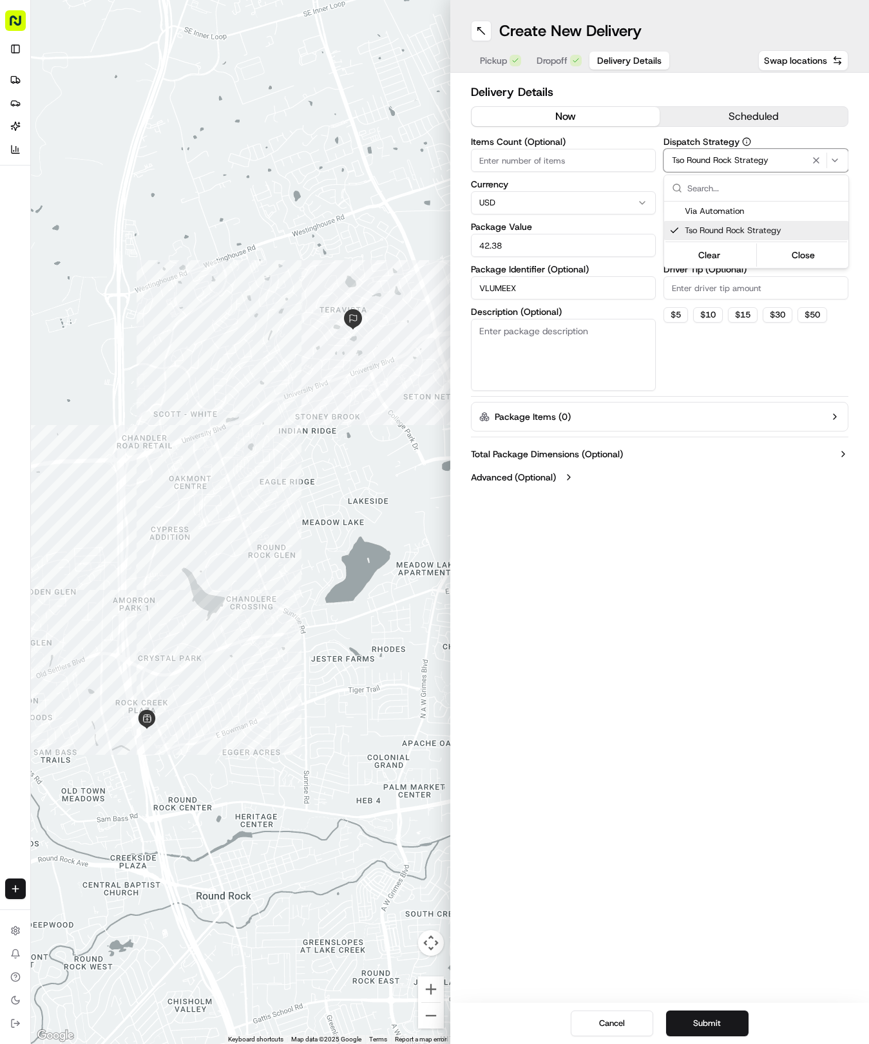
click at [693, 321] on html "Tso Chinese 04 Round Rock [EMAIL_ADDRESS][DOMAIN_NAME] Toggle Sidebar Deliverie…" at bounding box center [434, 522] width 869 height 1044
click at [719, 233] on div "Minimum Vehicle Size (Optional) Any" at bounding box center [755, 239] width 185 height 35
click at [713, 243] on html "Tso Chinese 04 Round Rock [EMAIL_ADDRESS][DOMAIN_NAME] Toggle Sidebar Deliverie…" at bounding box center [434, 522] width 869 height 1044
click at [702, 292] on input "Driver Tip (Optional)" at bounding box center [755, 287] width 185 height 23
type input "2"
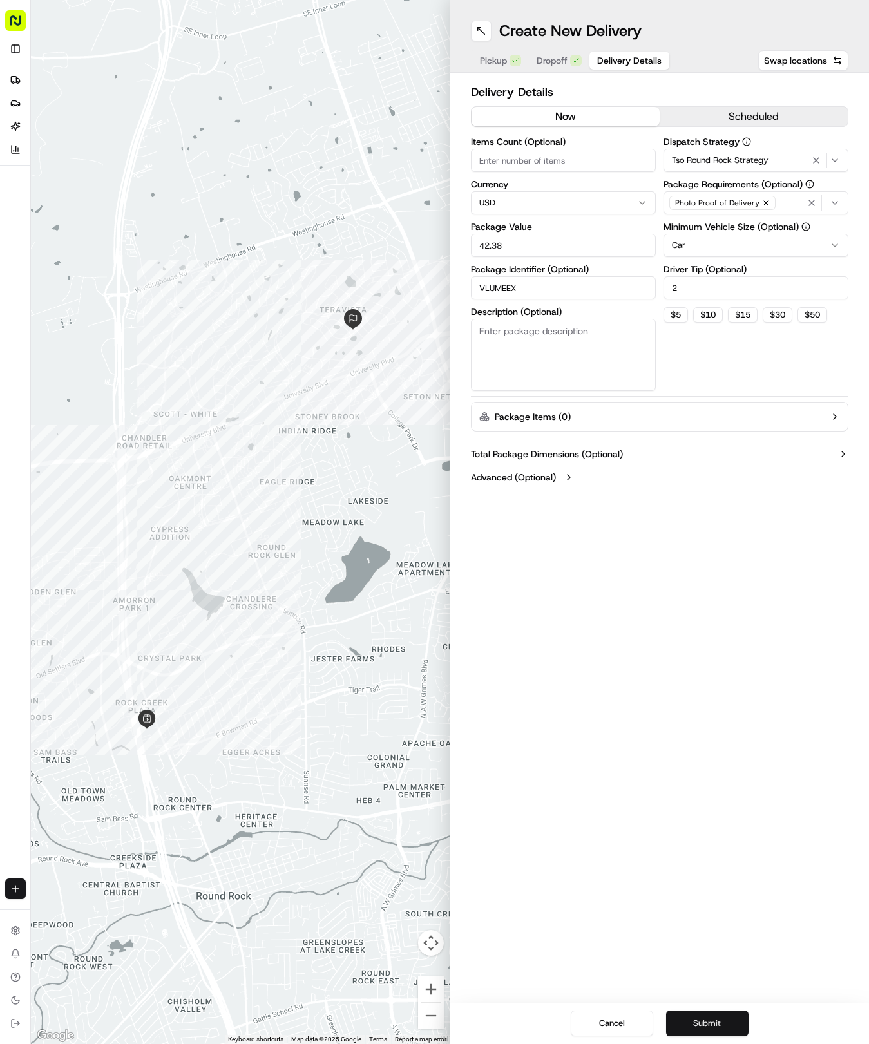
click at [730, 1024] on button "Submit" at bounding box center [707, 1023] width 82 height 26
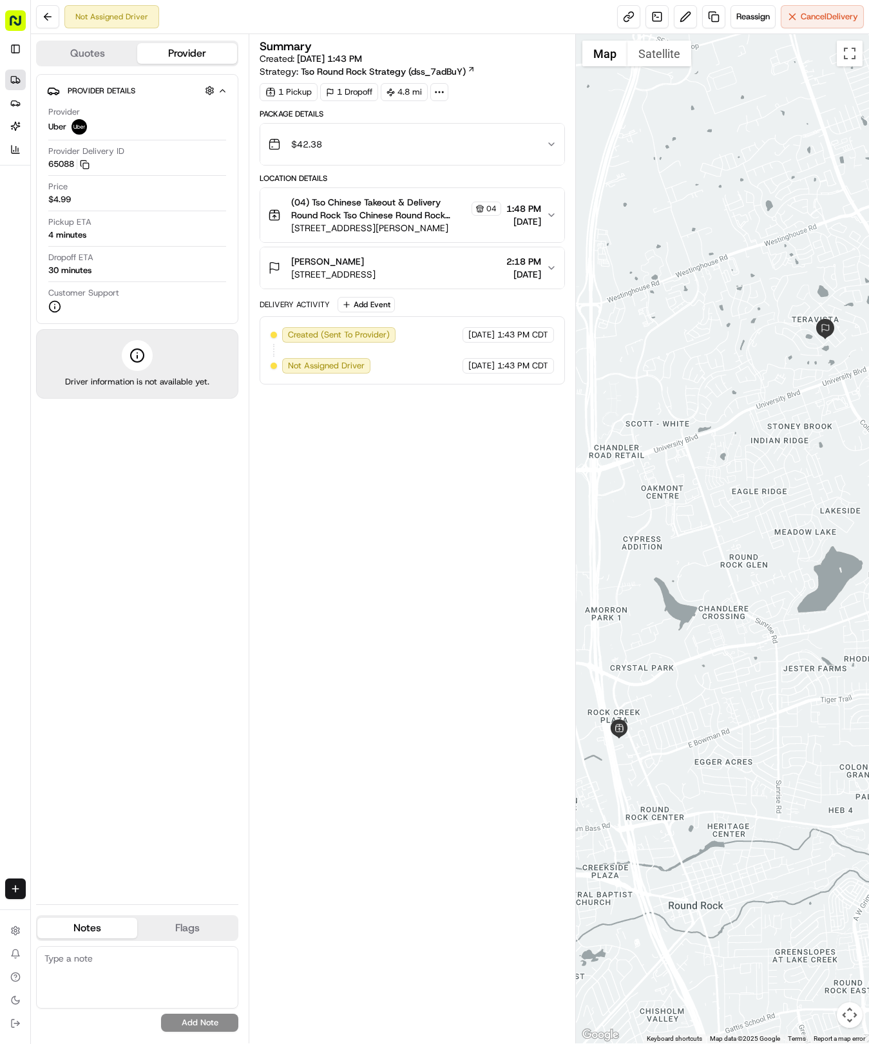
click at [6, 82] on link "Deliveries" at bounding box center [15, 80] width 21 height 21
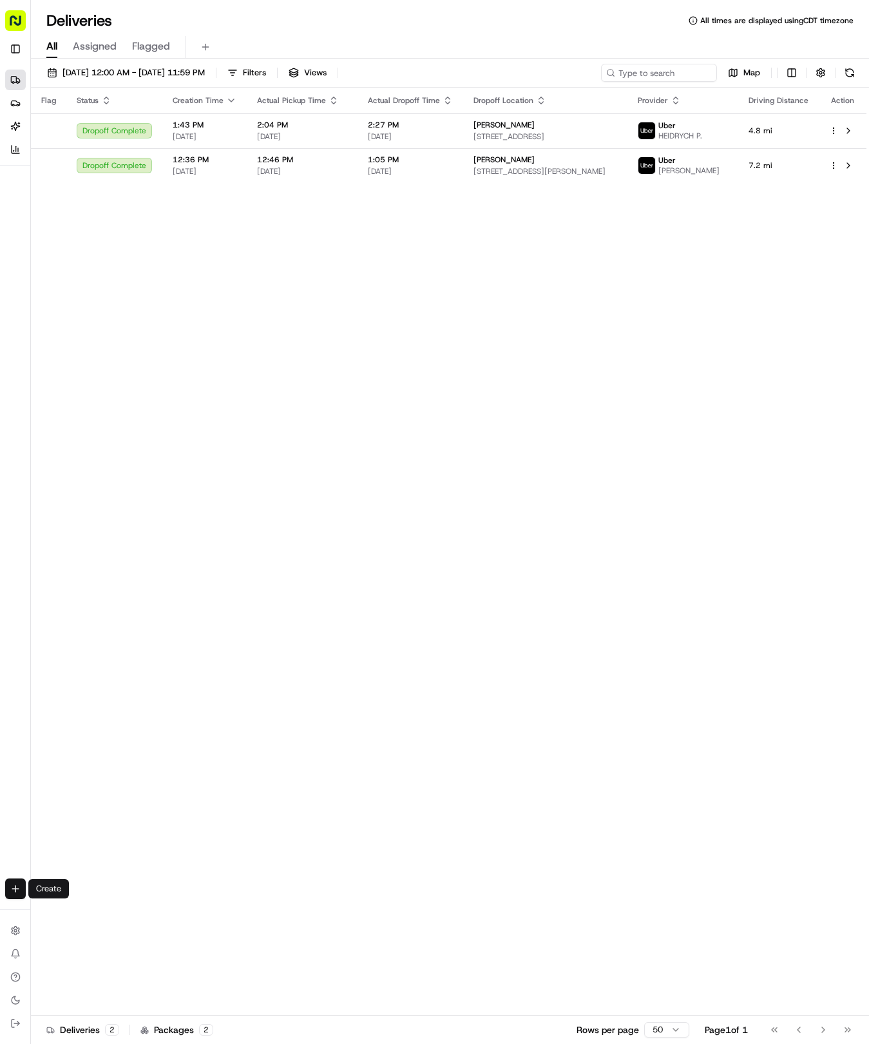
click at [10, 894] on html "Tso Chinese 04 Round Rock [EMAIL_ADDRESS][DOMAIN_NAME] Toggle Sidebar Deliverie…" at bounding box center [434, 522] width 869 height 1044
click at [84, 912] on link "Delivery" at bounding box center [101, 912] width 138 height 23
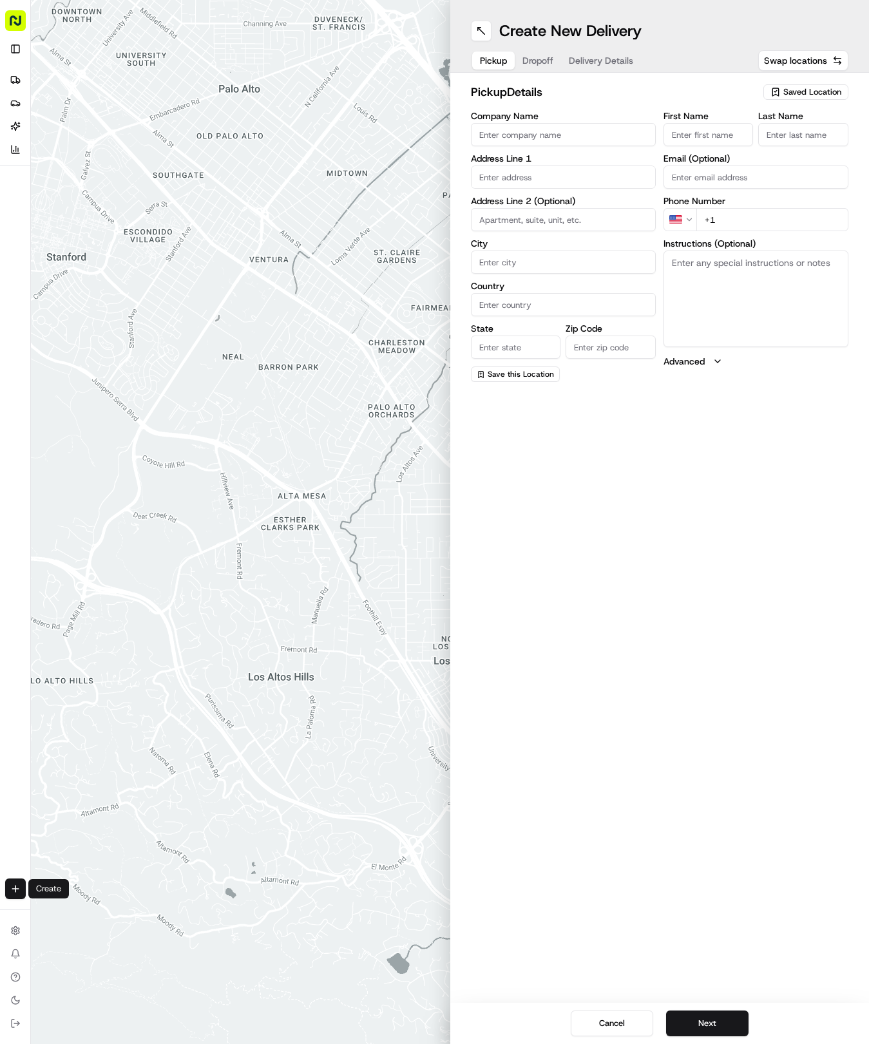
click at [805, 86] on span "Saved Location" at bounding box center [812, 92] width 58 height 12
click at [734, 151] on span "(04) Tso Chinese Takeout & Delivery Round Rock (04)" at bounding box center [783, 146] width 158 height 23
type input "(04) Tso Chinese Takeout & Delivery Round Rock"
type input "2000 N [PERSON_NAME] St"
type input "Ste 108"
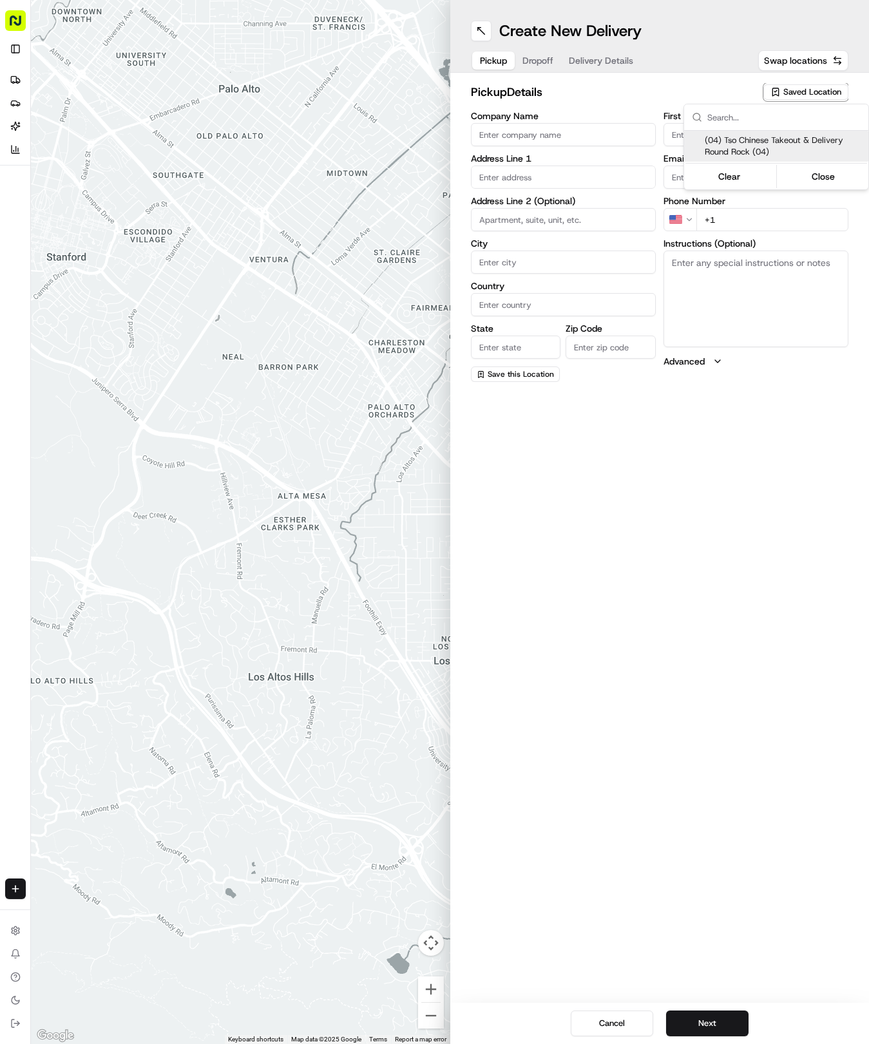
type input "Round Rock"
type input "US"
type input "[GEOGRAPHIC_DATA]"
type input "78664"
type input "Tso Chinese"
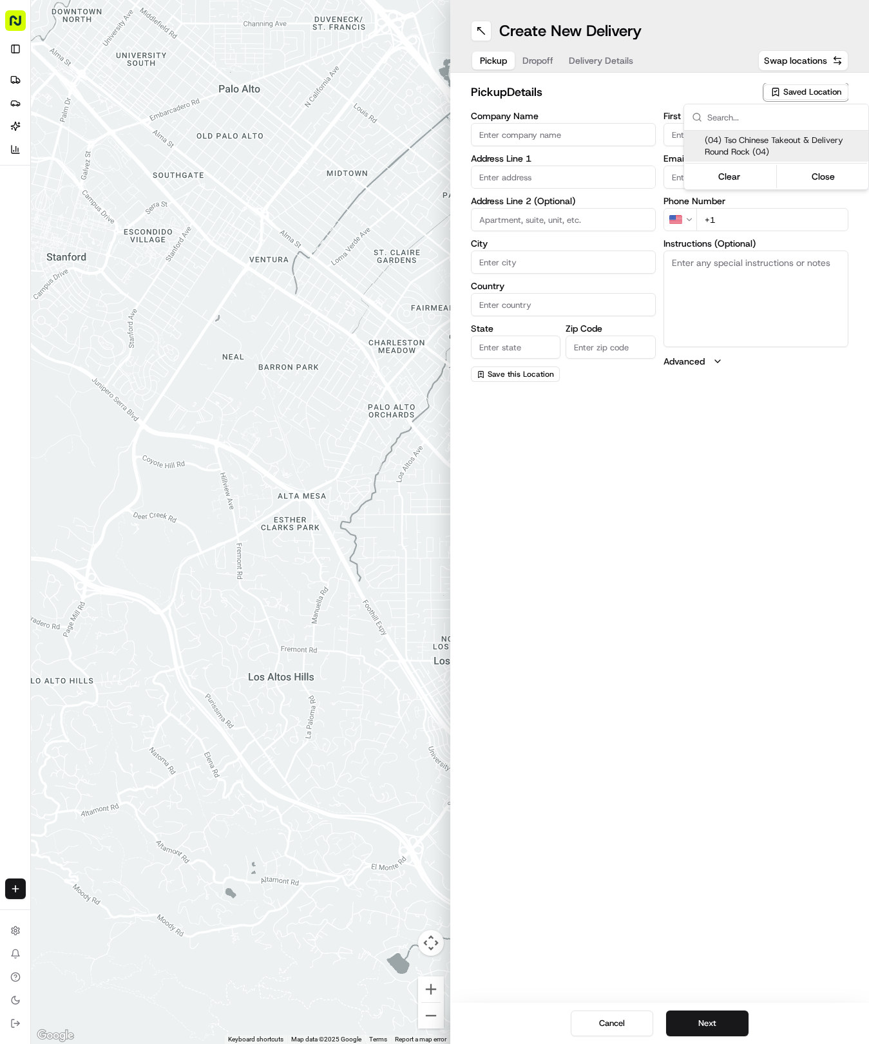
type input "Round Rock Manager"
type input "[EMAIL_ADDRESS][DOMAIN_NAME]"
type input "[PHONE_NUMBER]"
type textarea "Submit a picture displaying address & food as Proof of Delivery. Envía una foto…"
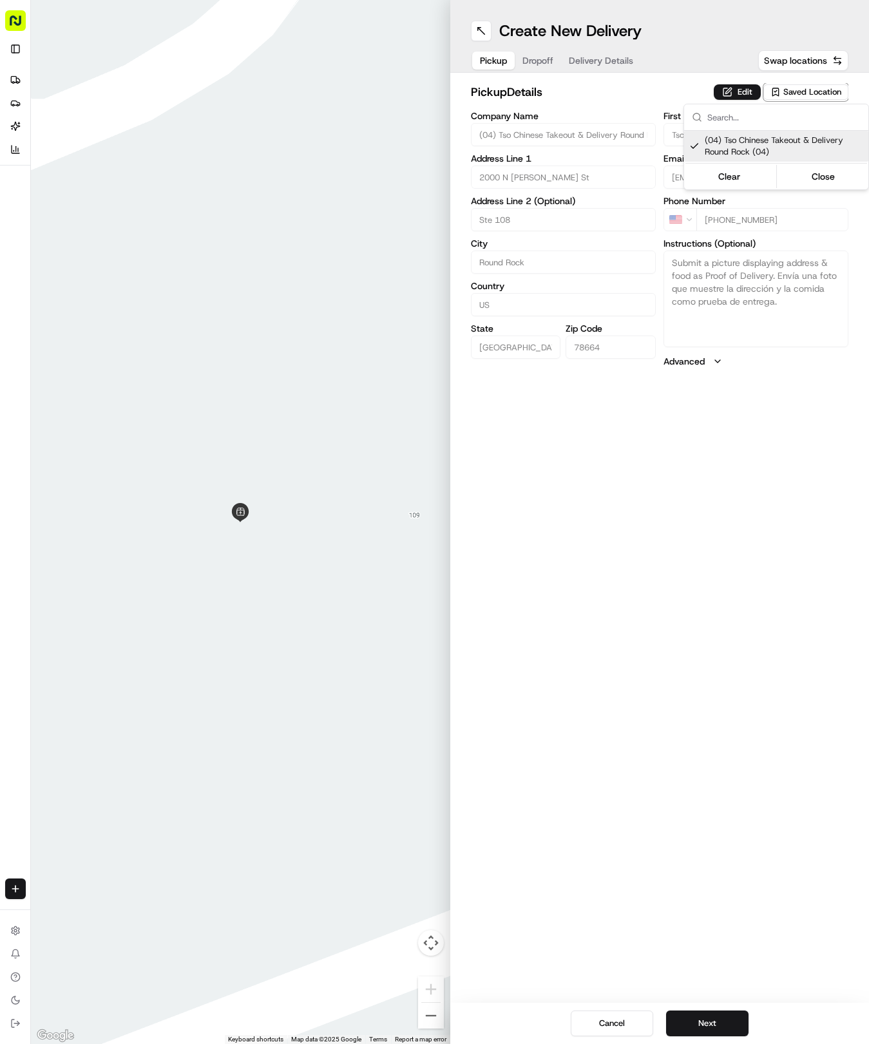
click at [604, 73] on html "Tso Chinese 04 Round Rock [EMAIL_ADDRESS][DOMAIN_NAME] Toggle Sidebar Deliverie…" at bounding box center [434, 522] width 869 height 1044
click at [583, 54] on span "Delivery Details" at bounding box center [601, 60] width 64 height 13
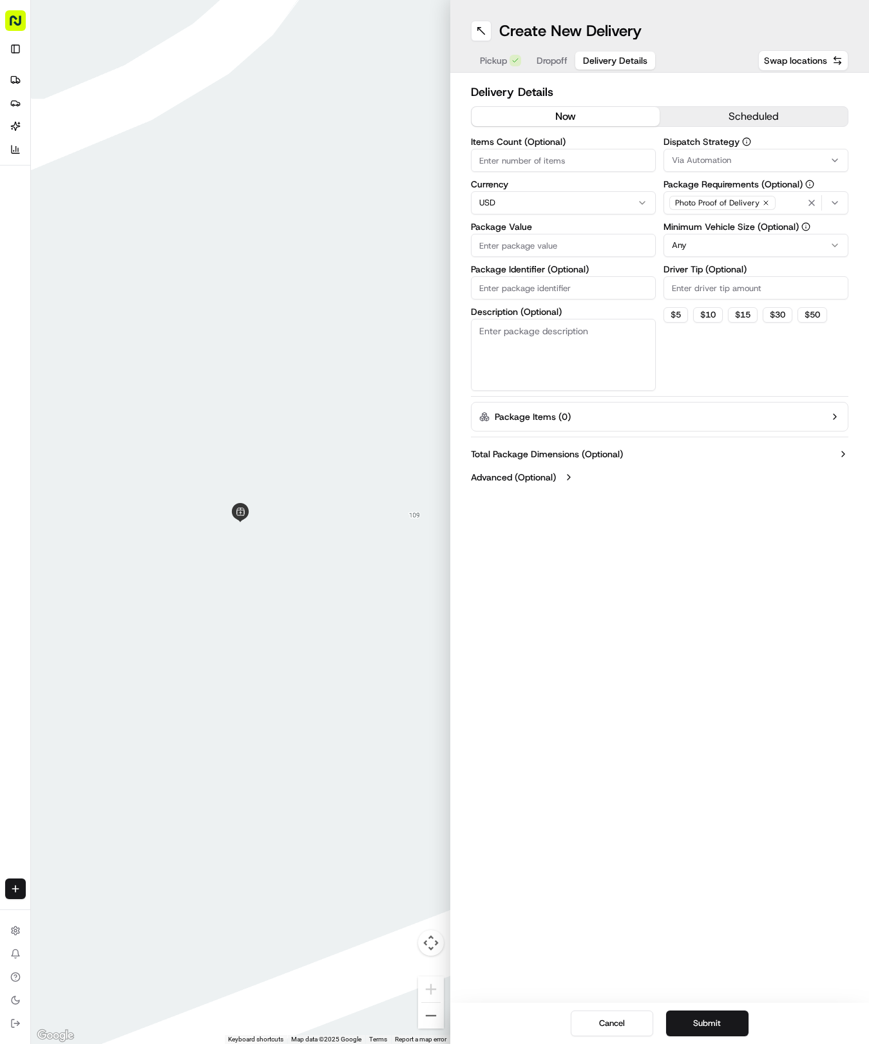
click at [520, 300] on div "Items Count (Optional) Currency USD Package Value Package Identifier (Optional)…" at bounding box center [563, 264] width 185 height 254
paste input "XZKBLB8"
click at [514, 287] on input "XZKBLB8" at bounding box center [563, 287] width 185 height 23
type input "XZKBLB8"
click at [543, 41] on div "Create New Delivery Pickup Dropoff Delivery Details Swap locations" at bounding box center [659, 36] width 419 height 73
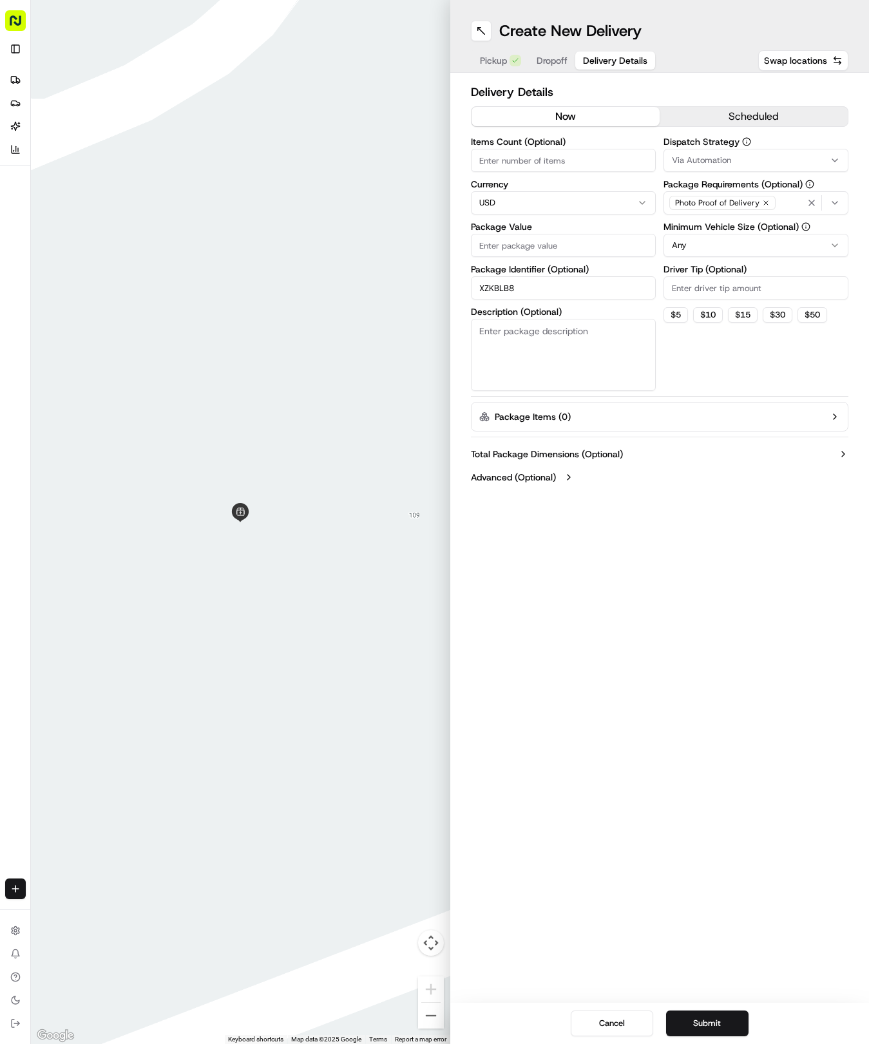
click at [549, 53] on button "Dropoff" at bounding box center [552, 61] width 46 height 18
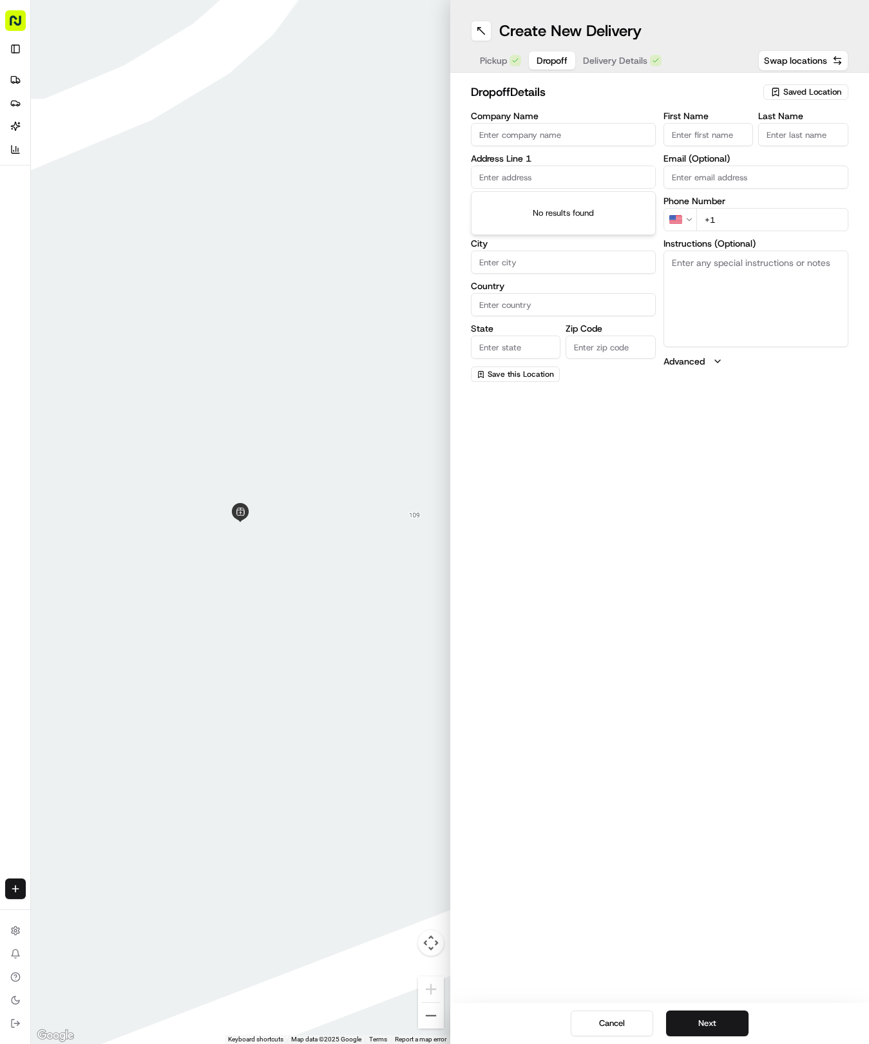
click at [542, 175] on input "text" at bounding box center [563, 176] width 185 height 23
type input "[STREET_ADDRESS]"
type input "Round Rock"
type input "[GEOGRAPHIC_DATA]"
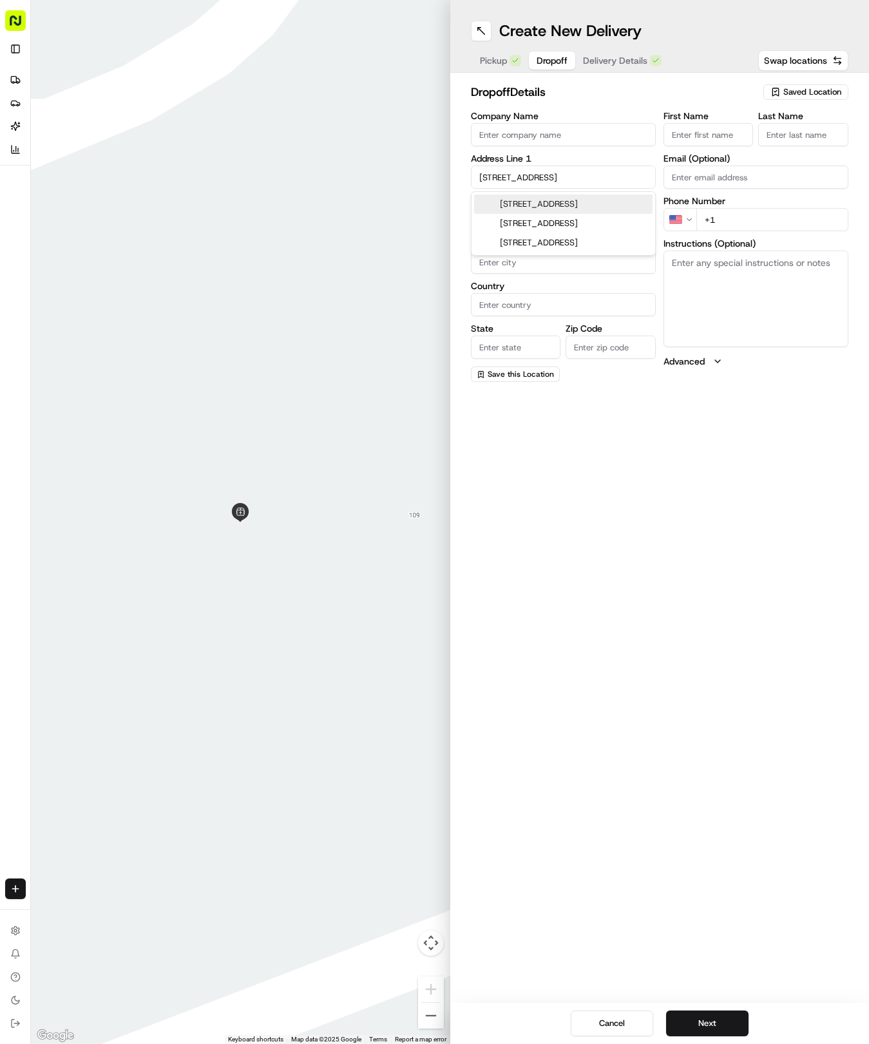
type input "78681"
type input "[STREET_ADDRESS]"
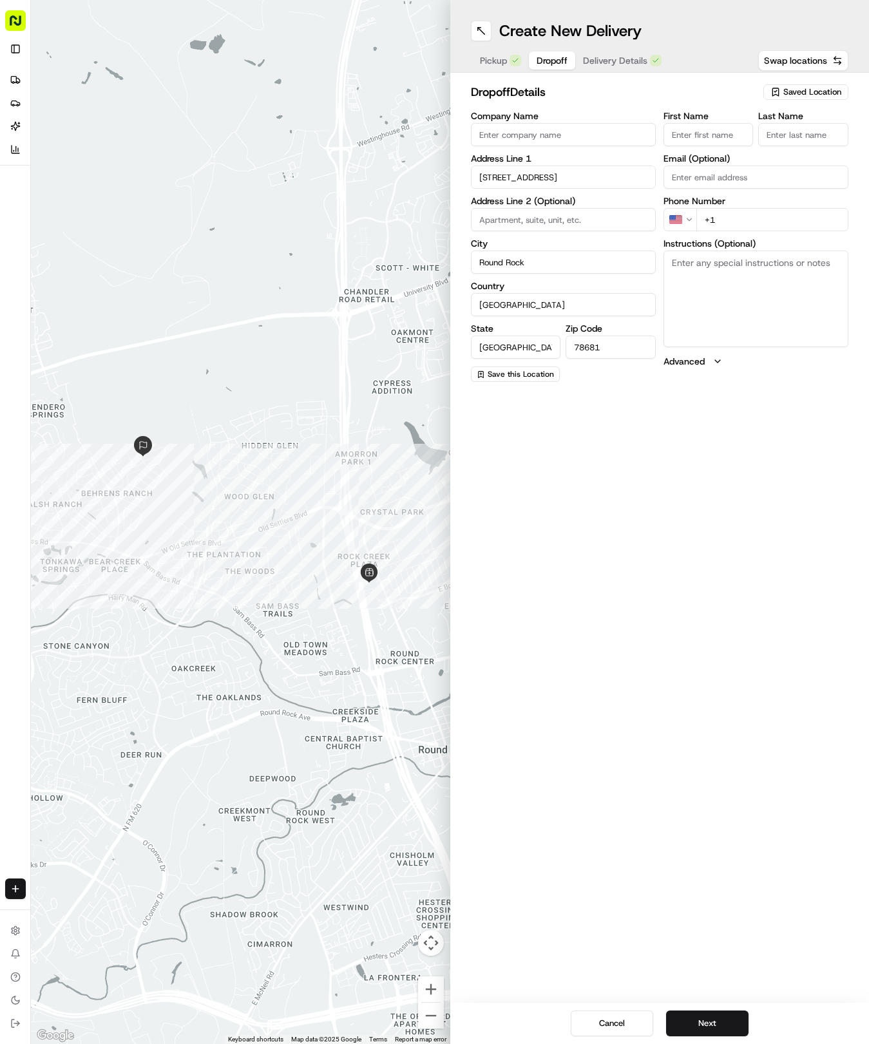
click at [699, 143] on input "First Name" at bounding box center [708, 134] width 90 height 23
type input "H"
type input "[PERSON_NAME]"
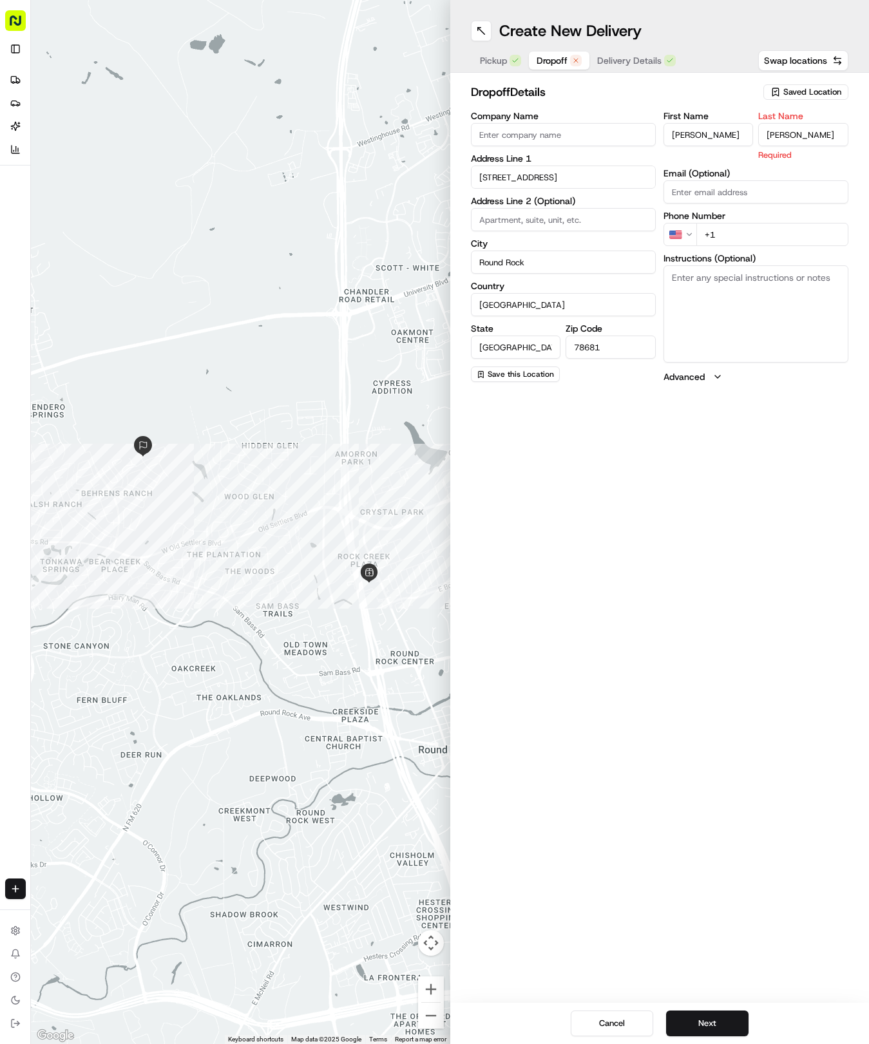
type input "[PERSON_NAME]"
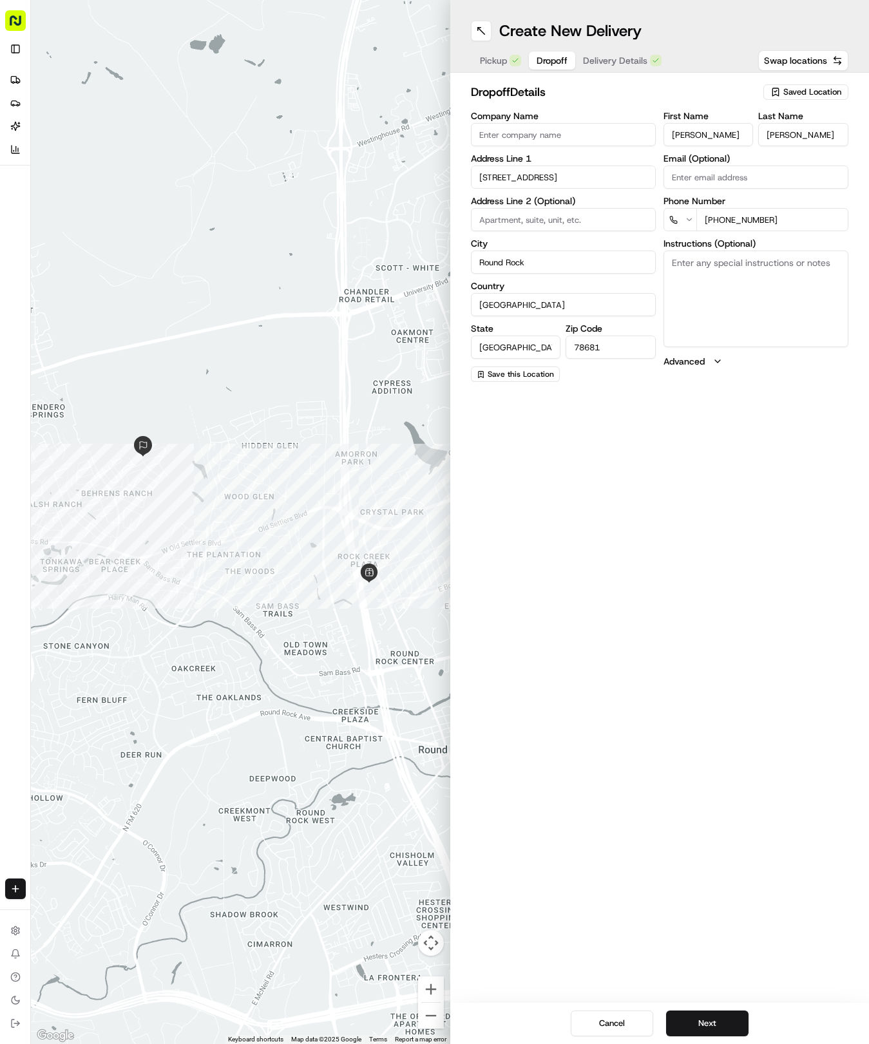
type input "[PHONE_NUMBER]"
click at [610, 59] on span "Delivery Details" at bounding box center [615, 60] width 64 height 13
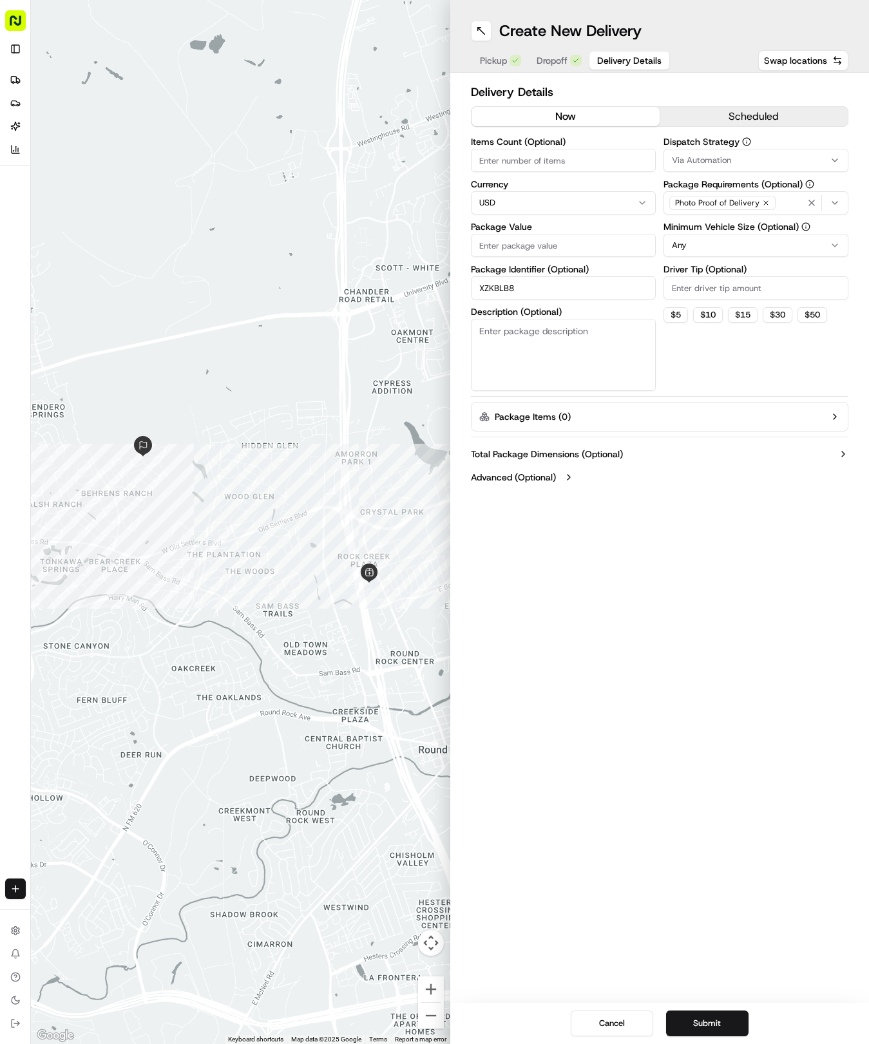
click at [590, 225] on label "Package Value" at bounding box center [563, 226] width 185 height 9
click at [590, 234] on input "Package Value" at bounding box center [563, 245] width 185 height 23
click at [574, 249] on input "Package Value" at bounding box center [563, 245] width 185 height 23
type input "78.75"
click at [694, 166] on button "Via Automation" at bounding box center [755, 160] width 185 height 23
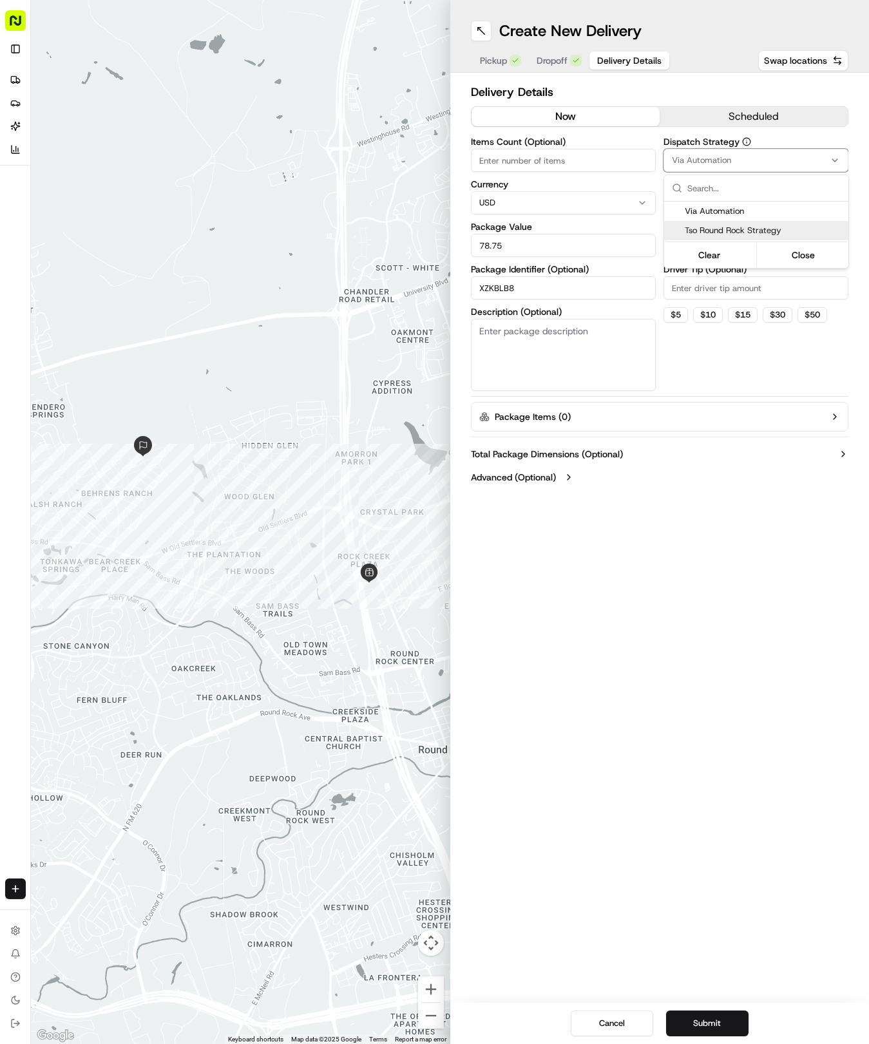
click at [695, 231] on span "Tso Round Rock Strategy" at bounding box center [763, 231] width 158 height 12
click at [708, 303] on html "Tso Chinese 04 Round Rock [EMAIL_ADDRESS][DOMAIN_NAME] Toggle Sidebar Deliverie…" at bounding box center [434, 522] width 869 height 1044
click at [704, 242] on html "Tso Chinese 04 Round Rock [EMAIL_ADDRESS][DOMAIN_NAME] Toggle Sidebar Deliverie…" at bounding box center [434, 522] width 869 height 1044
click at [699, 295] on input "Driver Tip (Optional)" at bounding box center [755, 287] width 185 height 23
type input "2"
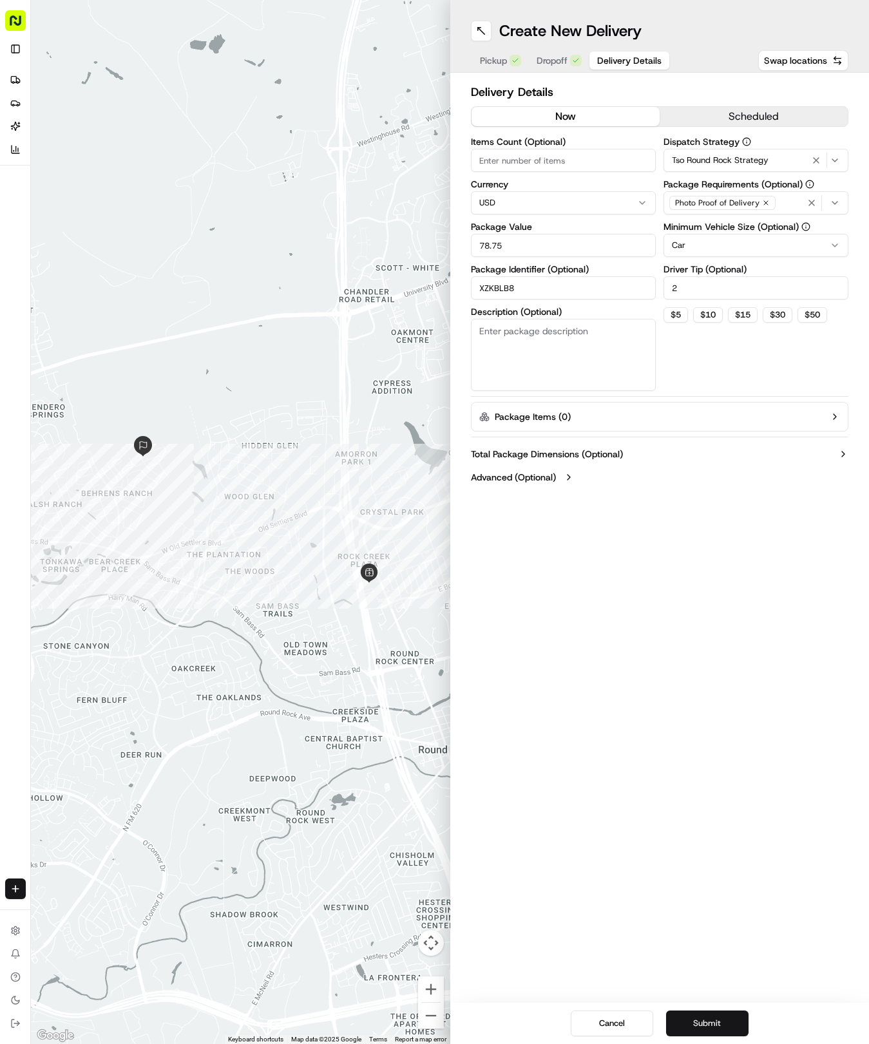
click at [697, 1026] on button "Submit" at bounding box center [707, 1023] width 82 height 26
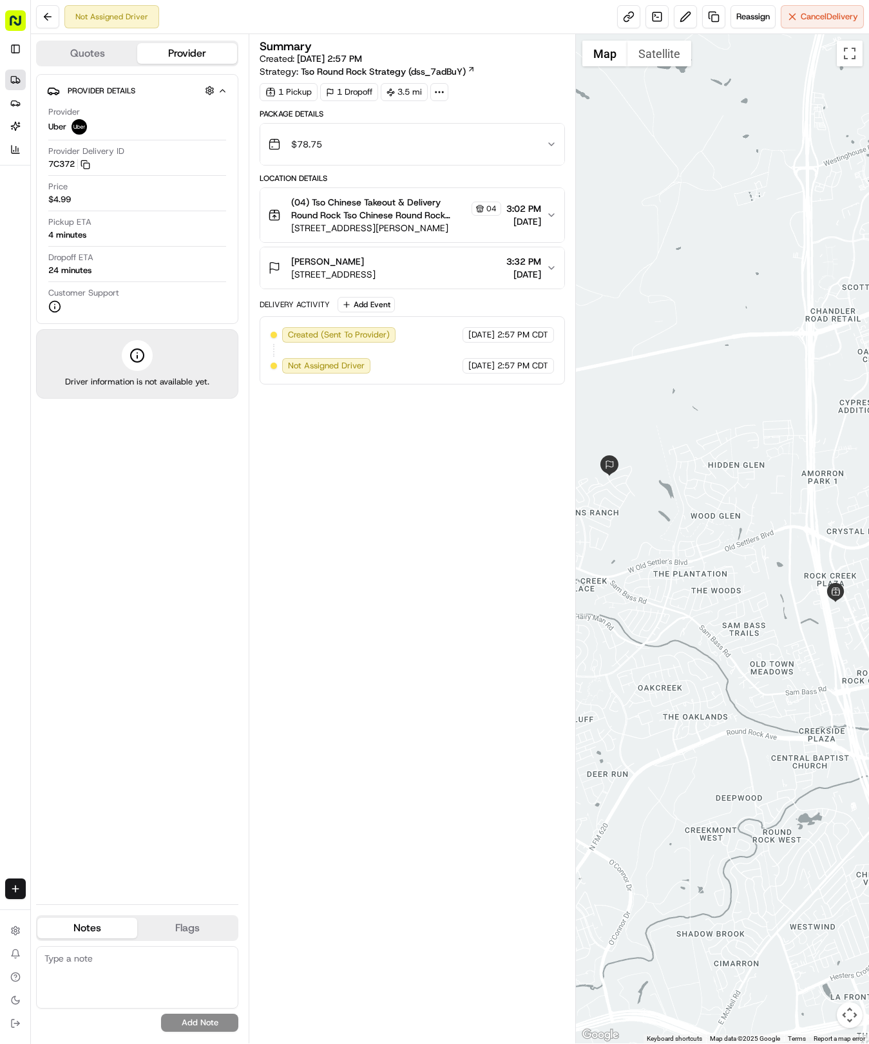
click at [15, 81] on icon at bounding box center [13, 80] width 5 height 6
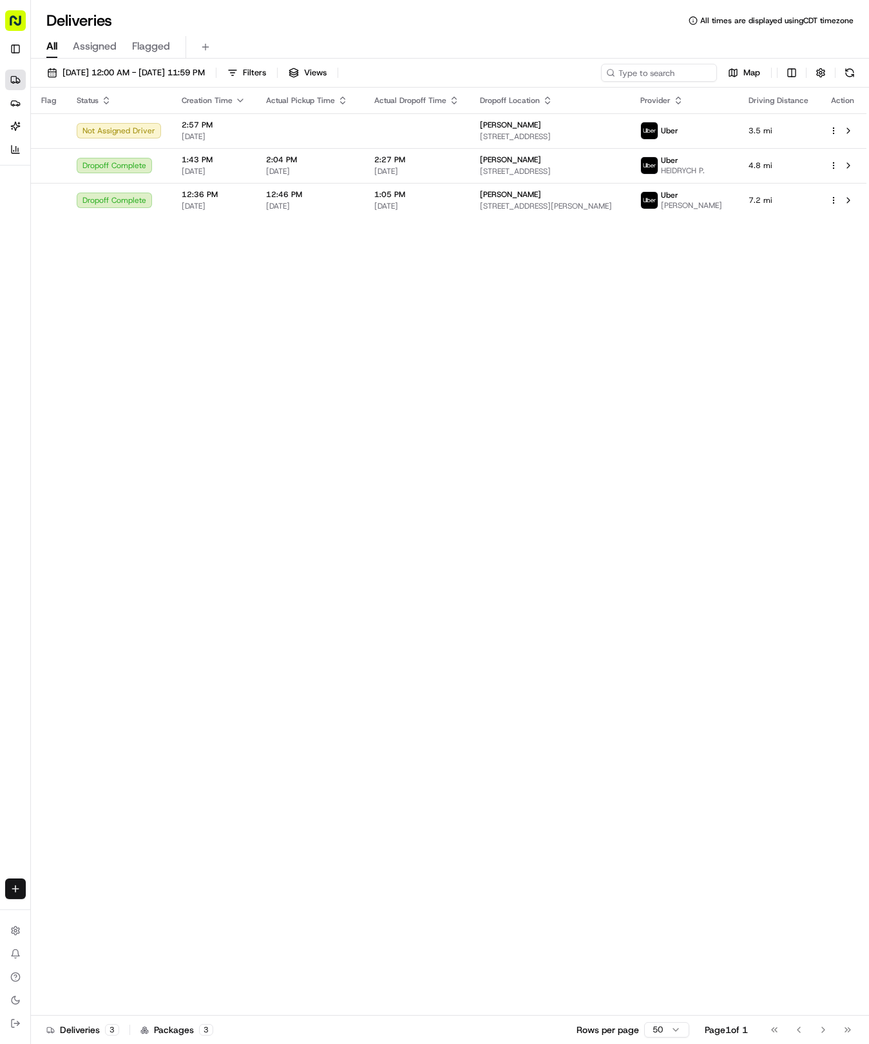
click at [14, 892] on html "Tso Chinese 04 Round Rock [EMAIL_ADDRESS][DOMAIN_NAME] Toggle Sidebar Deliverie…" at bounding box center [434, 522] width 869 height 1044
click at [94, 908] on link "Delivery" at bounding box center [101, 912] width 138 height 23
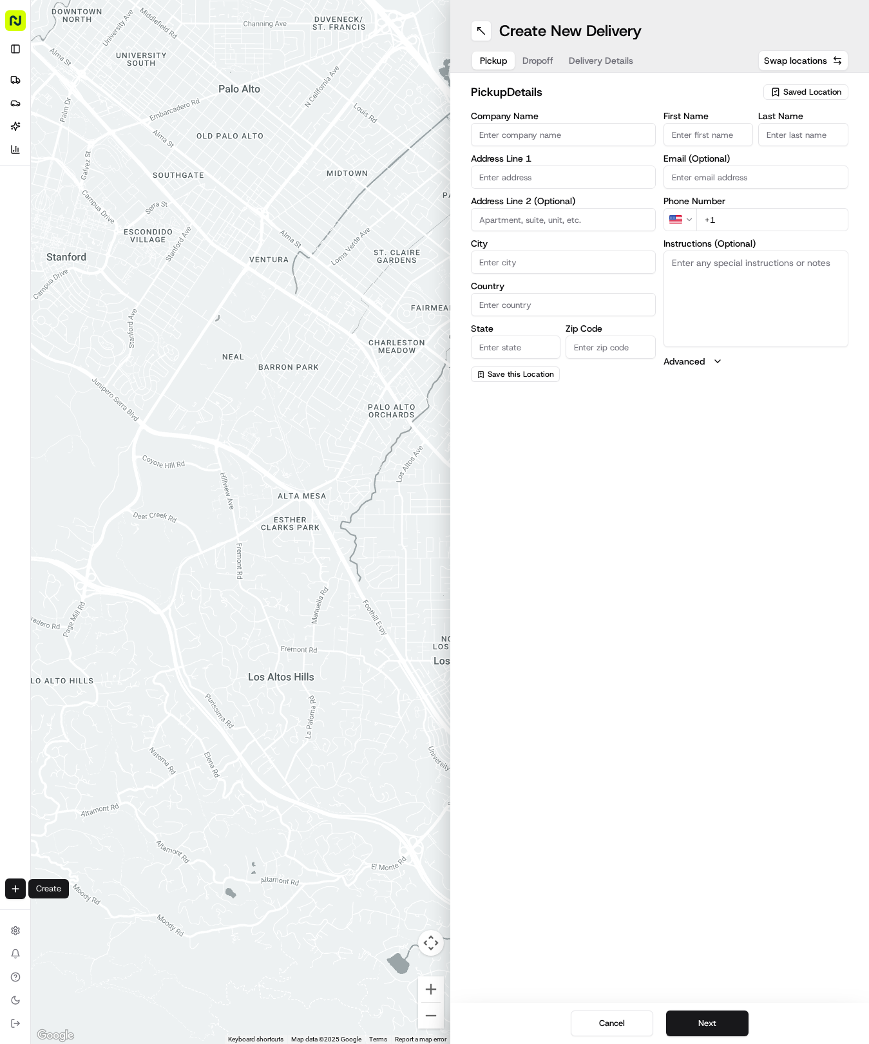
click at [804, 93] on span "Saved Location" at bounding box center [812, 92] width 58 height 12
click at [804, 93] on html "Tso Chinese 04 Round Rock [EMAIL_ADDRESS][DOMAIN_NAME] Toggle Sidebar Deliverie…" at bounding box center [434, 522] width 869 height 1044
click at [801, 90] on span "Saved Location" at bounding box center [812, 92] width 58 height 12
drag, startPoint x: 771, startPoint y: 143, endPoint x: 797, endPoint y: 196, distance: 58.7
click at [773, 143] on span "(04) Tso Chinese Takeout & Delivery Round Rock (04)" at bounding box center [783, 146] width 158 height 23
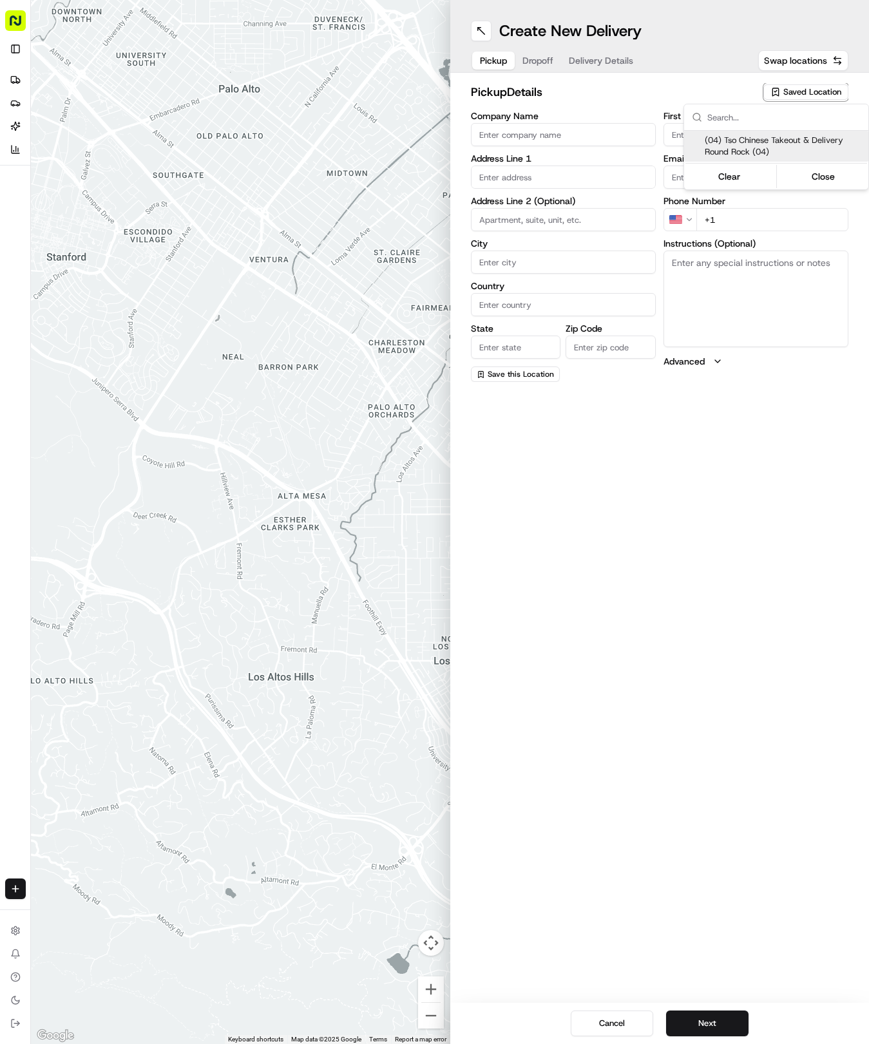
type input "(04) Tso Chinese Takeout & Delivery Round Rock"
type input "2000 N [PERSON_NAME] St"
type input "Ste 108"
type input "Round Rock"
type input "US"
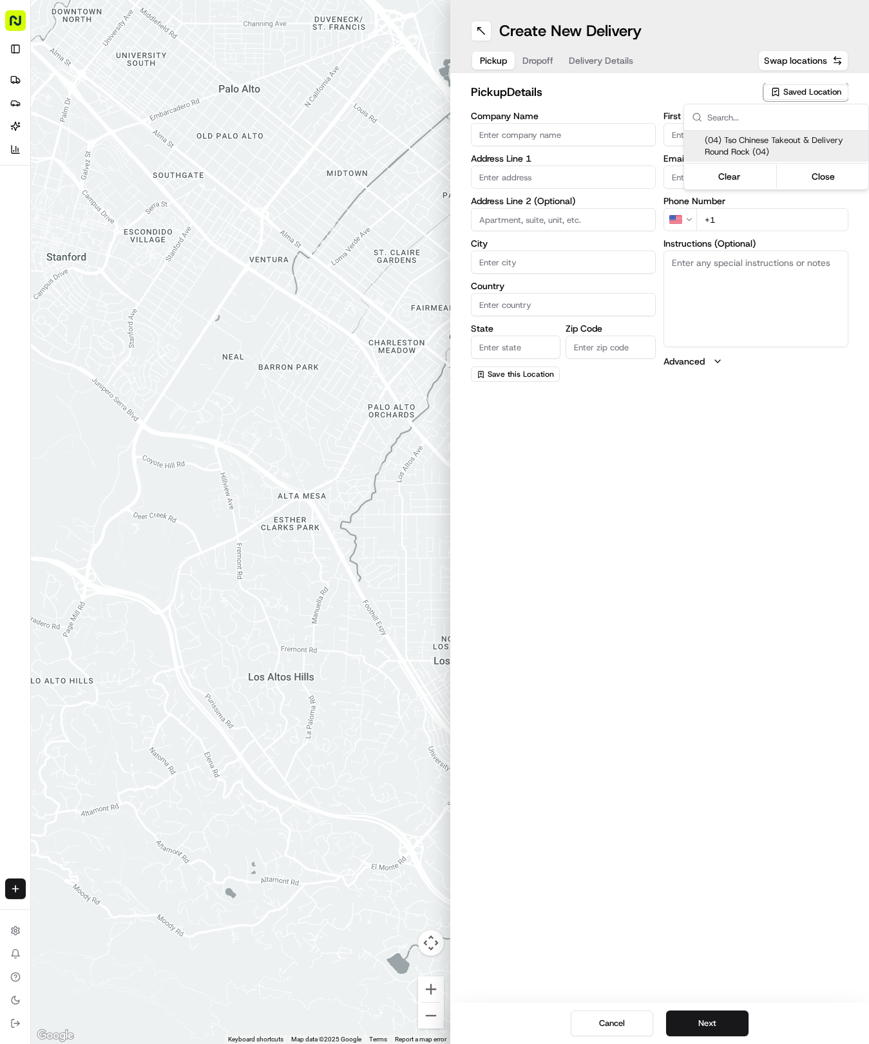
type input "[GEOGRAPHIC_DATA]"
type input "78664"
type input "Tso Chinese"
type input "Round Rock Manager"
type input "[EMAIL_ADDRESS][DOMAIN_NAME]"
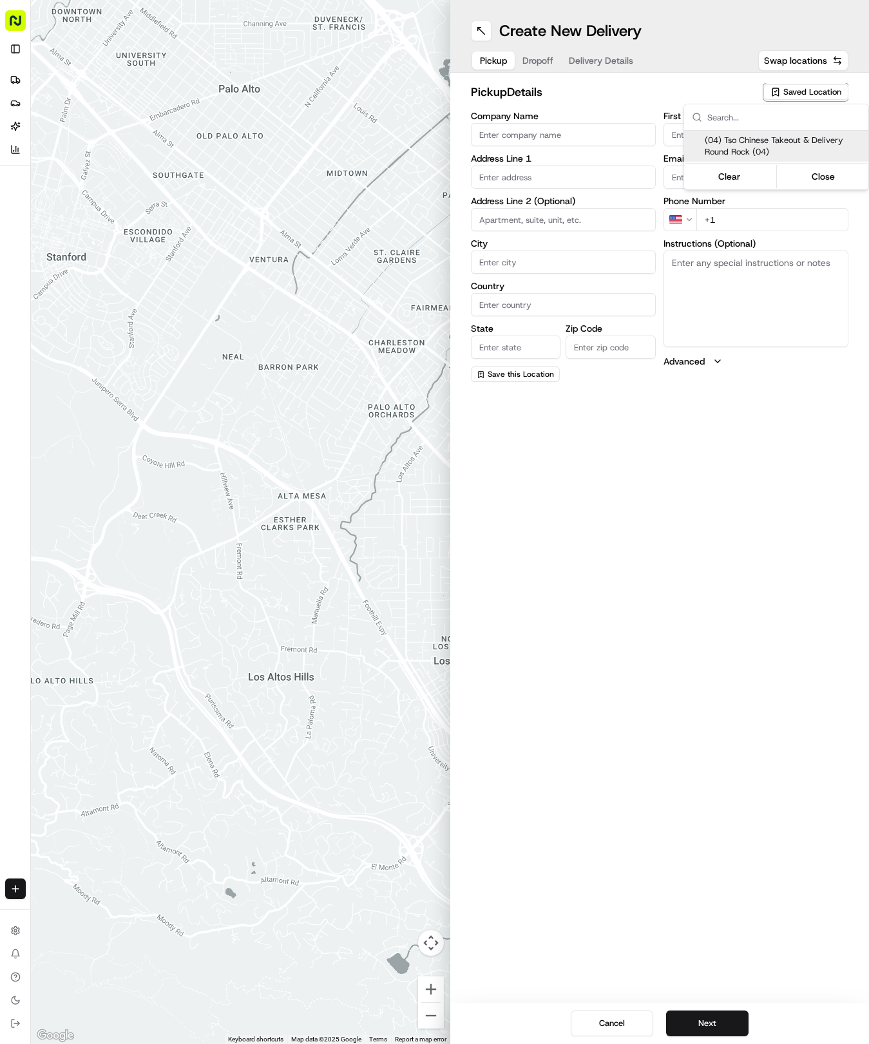
type input "[PHONE_NUMBER]"
type textarea "Submit a picture displaying address & food as Proof of Delivery. Envía una foto…"
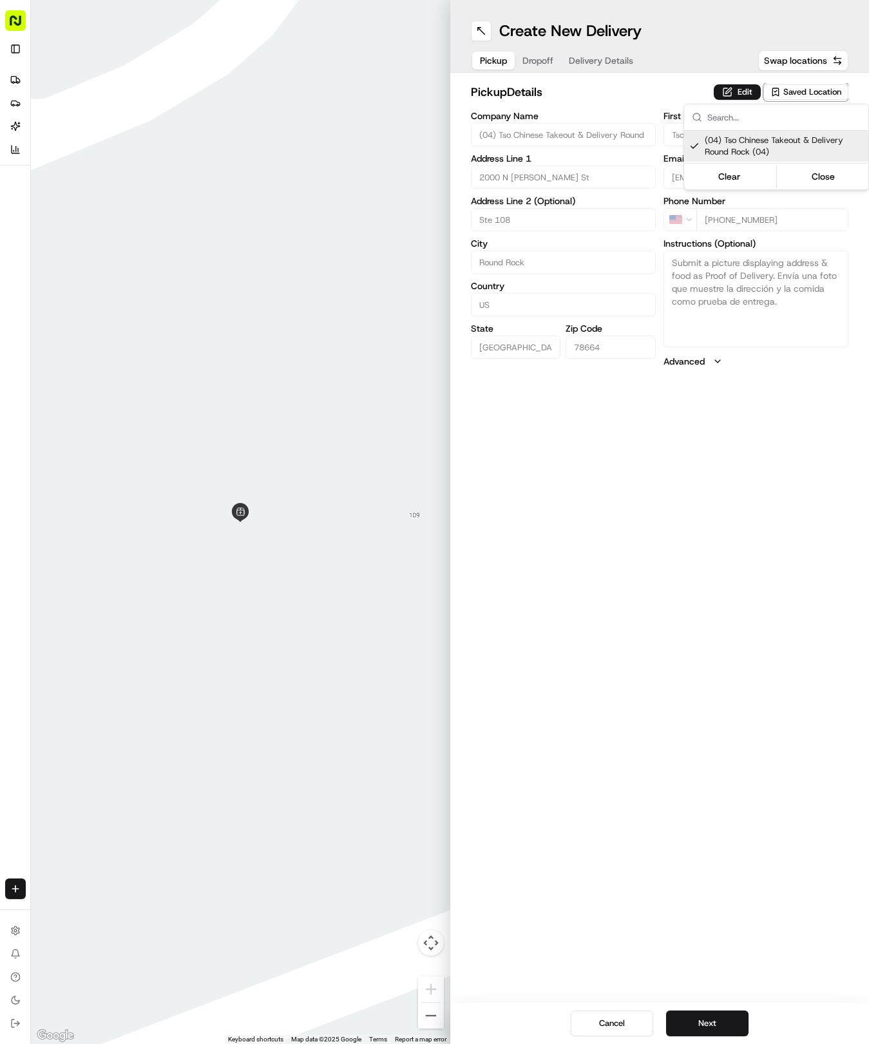
click at [649, 565] on html "Tso Chinese 04 Round Rock [EMAIL_ADDRESS][DOMAIN_NAME] Toggle Sidebar Deliverie…" at bounding box center [434, 522] width 869 height 1044
drag, startPoint x: 706, startPoint y: 1024, endPoint x: 704, endPoint y: 1016, distance: 7.8
click at [706, 1021] on button "Next" at bounding box center [707, 1023] width 82 height 26
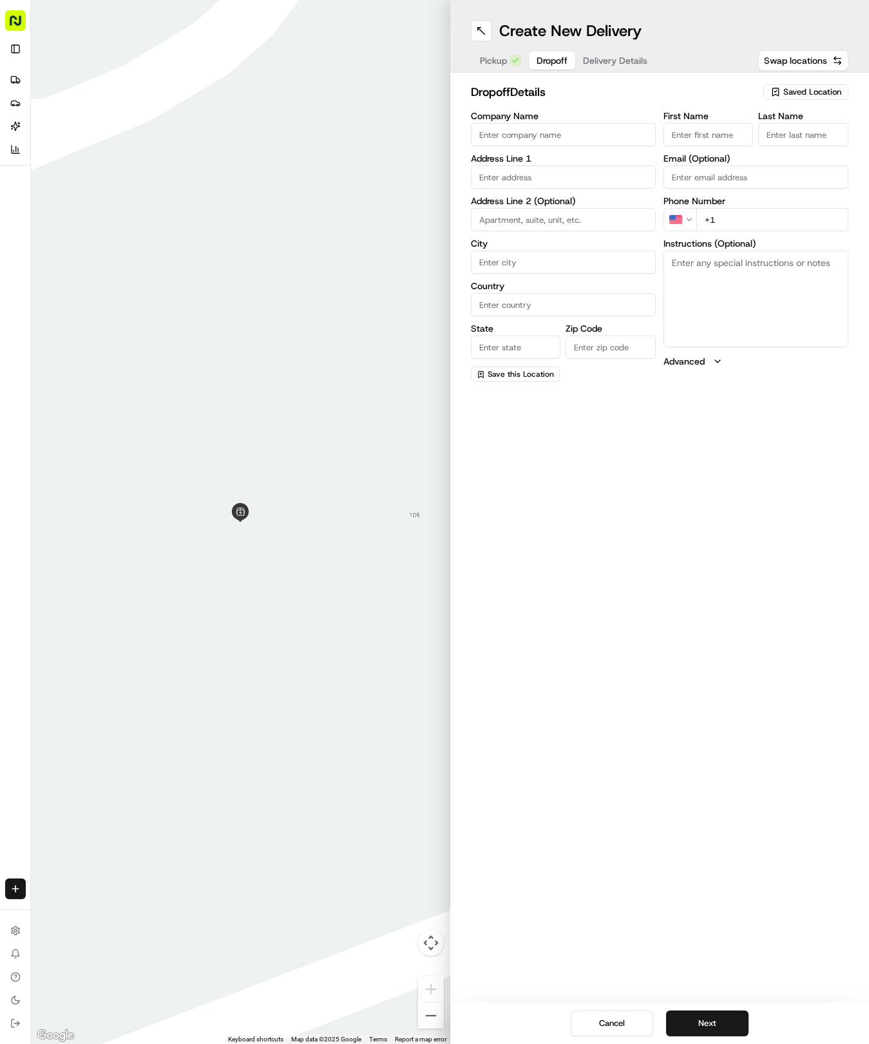
click at [730, 143] on input "First Name" at bounding box center [708, 134] width 90 height 23
type input "[PERSON_NAME]"
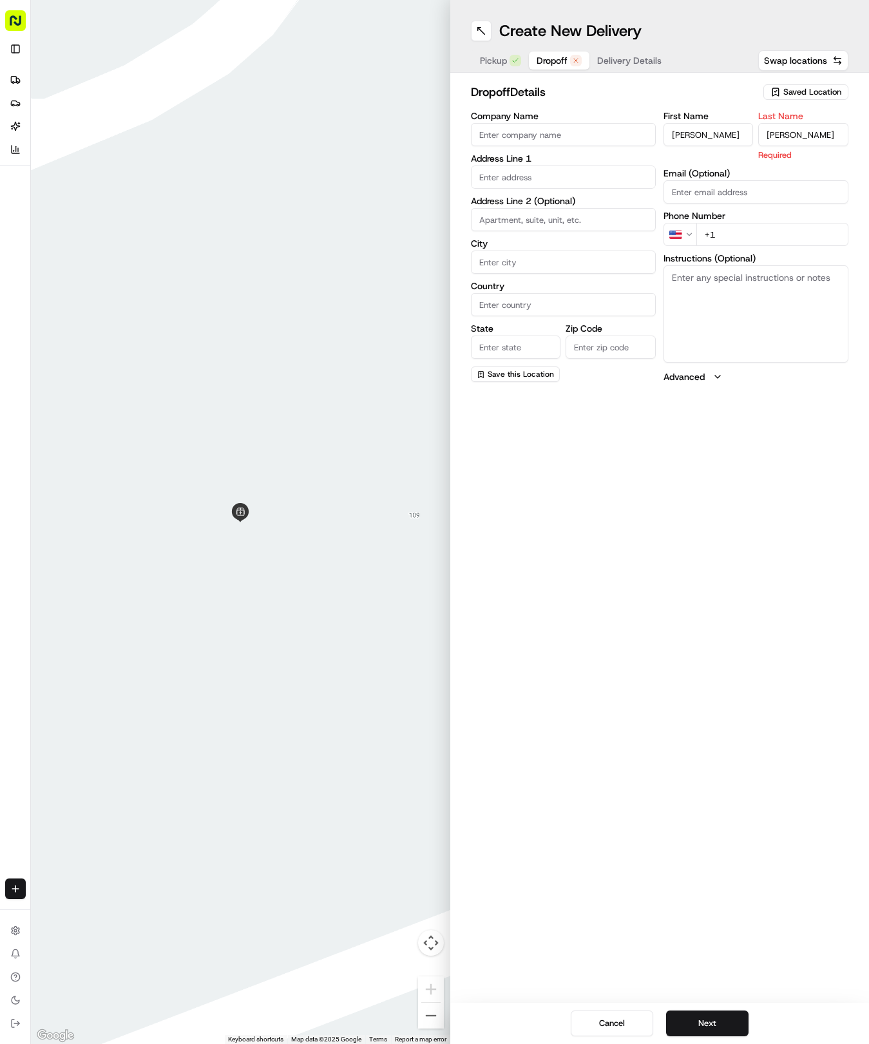
type input "[PERSON_NAME]"
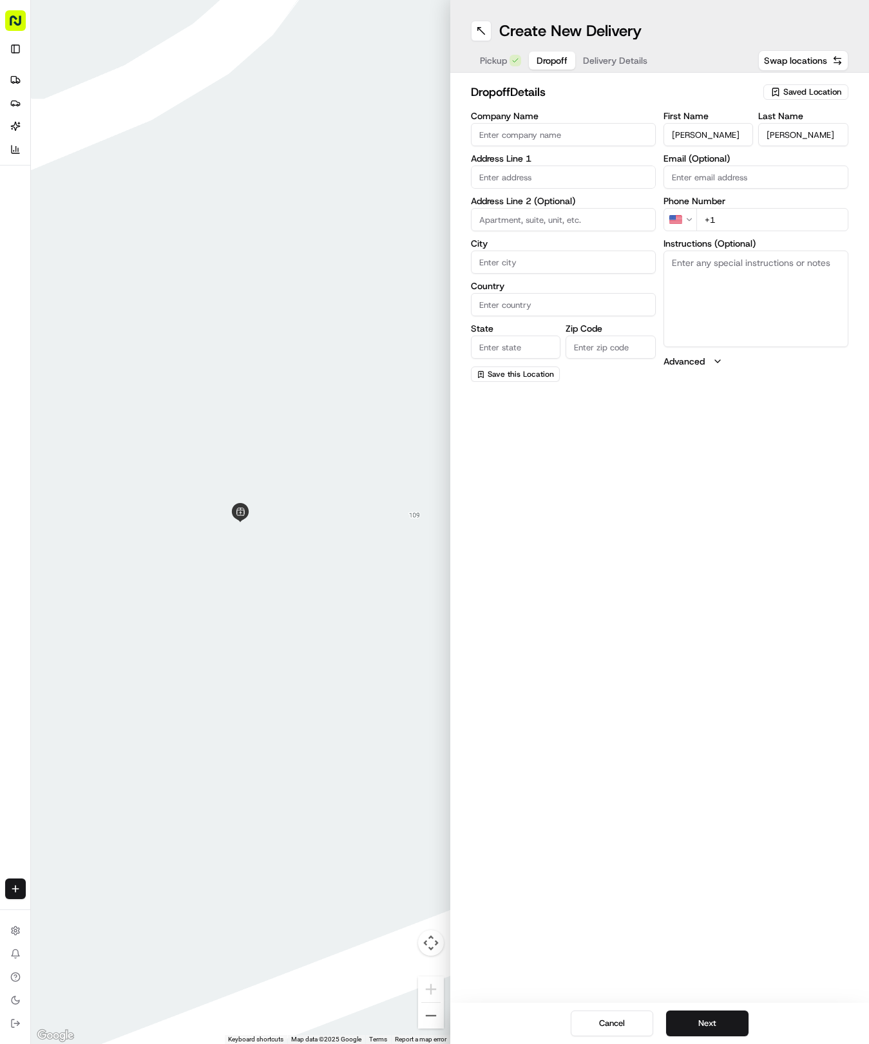
click at [760, 216] on input "+1" at bounding box center [772, 219] width 152 height 23
click at [755, 221] on input "+1" at bounding box center [772, 219] width 152 height 23
type input "[PHONE_NUMBER]"
click at [536, 176] on input "text" at bounding box center [563, 176] width 185 height 23
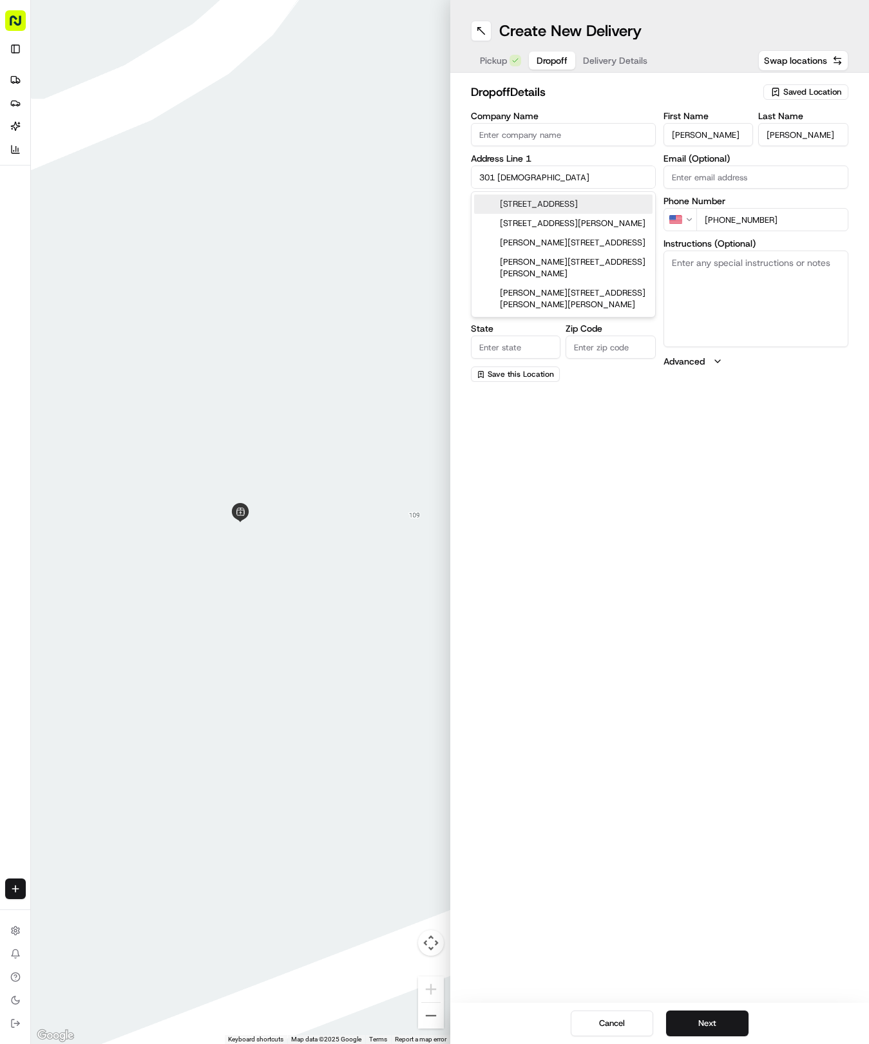
click at [549, 201] on div "[STREET_ADDRESS]" at bounding box center [563, 203] width 178 height 19
type input "[STREET_ADDRESS]"
type input "Round Rock"
type input "[GEOGRAPHIC_DATA]"
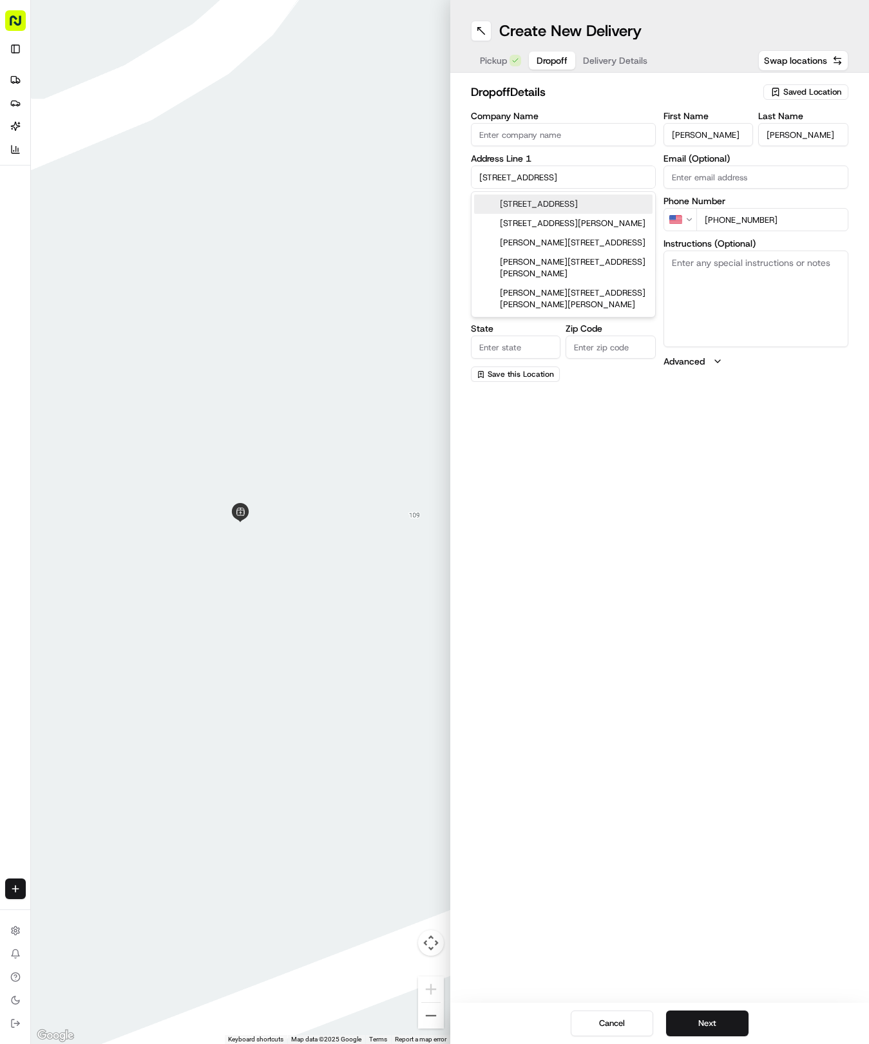
type input "78664"
type input "[STREET_ADDRESS]"
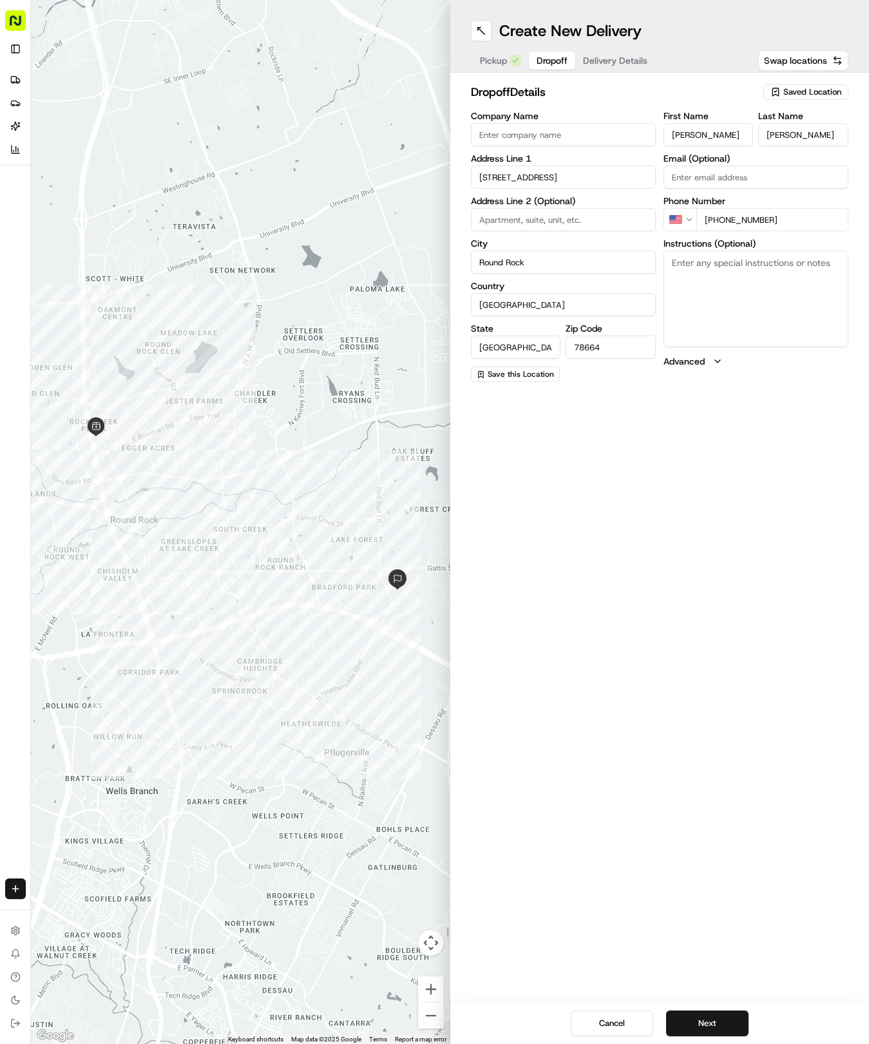
click at [630, 744] on div "Create New Delivery Pickup Dropoff Delivery Details Swap locations dropoff Deta…" at bounding box center [659, 522] width 419 height 1044
click at [717, 1010] on div "Cancel Next" at bounding box center [659, 1023] width 419 height 41
click at [719, 1016] on button "Next" at bounding box center [707, 1023] width 82 height 26
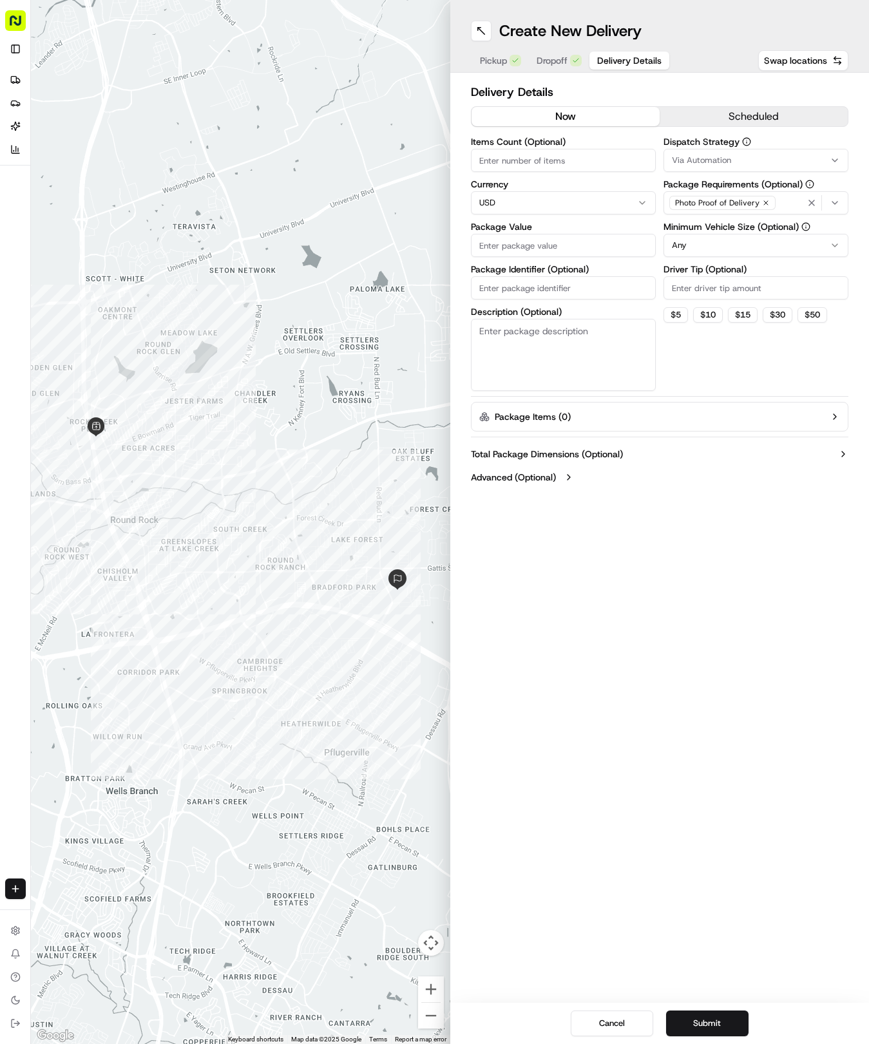
click at [692, 161] on span "Via Automation" at bounding box center [701, 161] width 59 height 12
click at [699, 224] on div "Tso Round Rock Strategy" at bounding box center [756, 230] width 184 height 19
click at [710, 379] on html "Tso Chinese 04 Round Rock [EMAIL_ADDRESS][DOMAIN_NAME] Toggle Sidebar Deliverie…" at bounding box center [434, 522] width 869 height 1044
click at [693, 245] on html "Tso Chinese 04 Round Rock [EMAIL_ADDRESS][DOMAIN_NAME] Toggle Sidebar Deliverie…" at bounding box center [434, 522] width 869 height 1044
drag, startPoint x: 716, startPoint y: 273, endPoint x: 729, endPoint y: 299, distance: 28.8
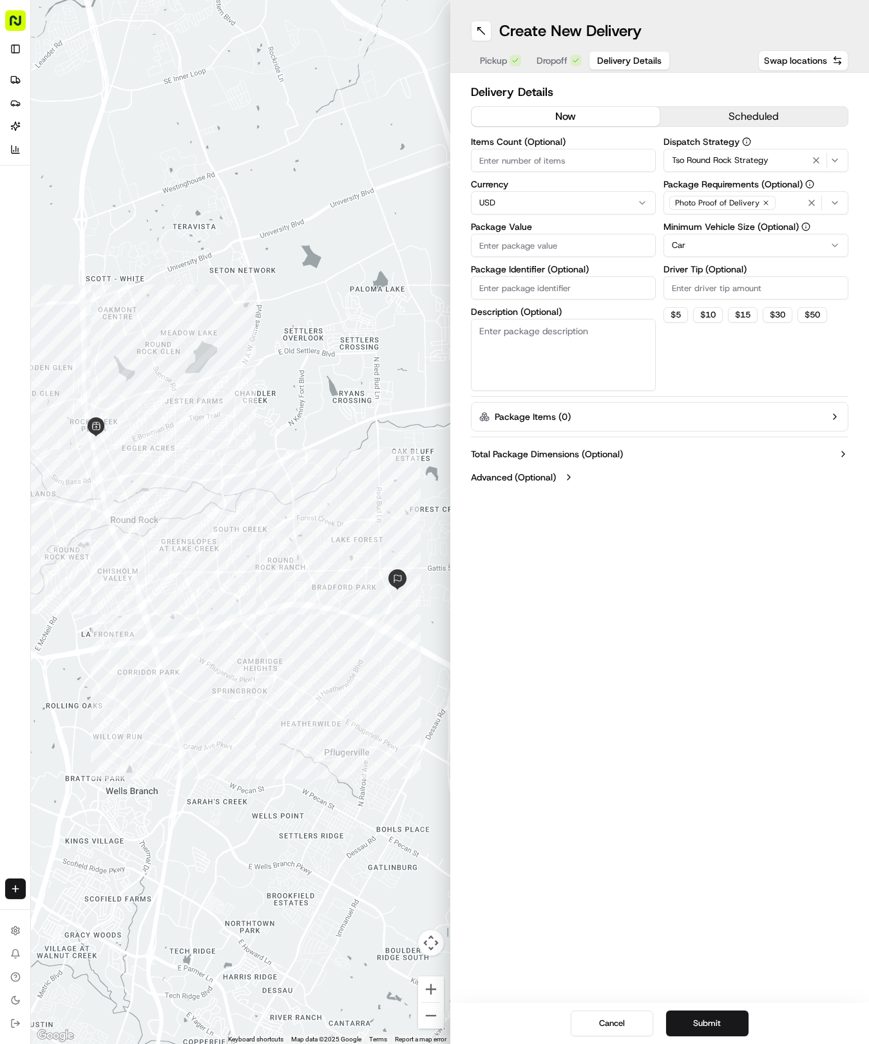
click at [719, 283] on div "Driver Tip (Optional)" at bounding box center [755, 282] width 185 height 35
click at [728, 283] on input "Driver Tip (Optional)" at bounding box center [755, 287] width 185 height 23
type input "2"
click at [577, 160] on input "Items Count (Optional)" at bounding box center [563, 160] width 185 height 23
type input "3"
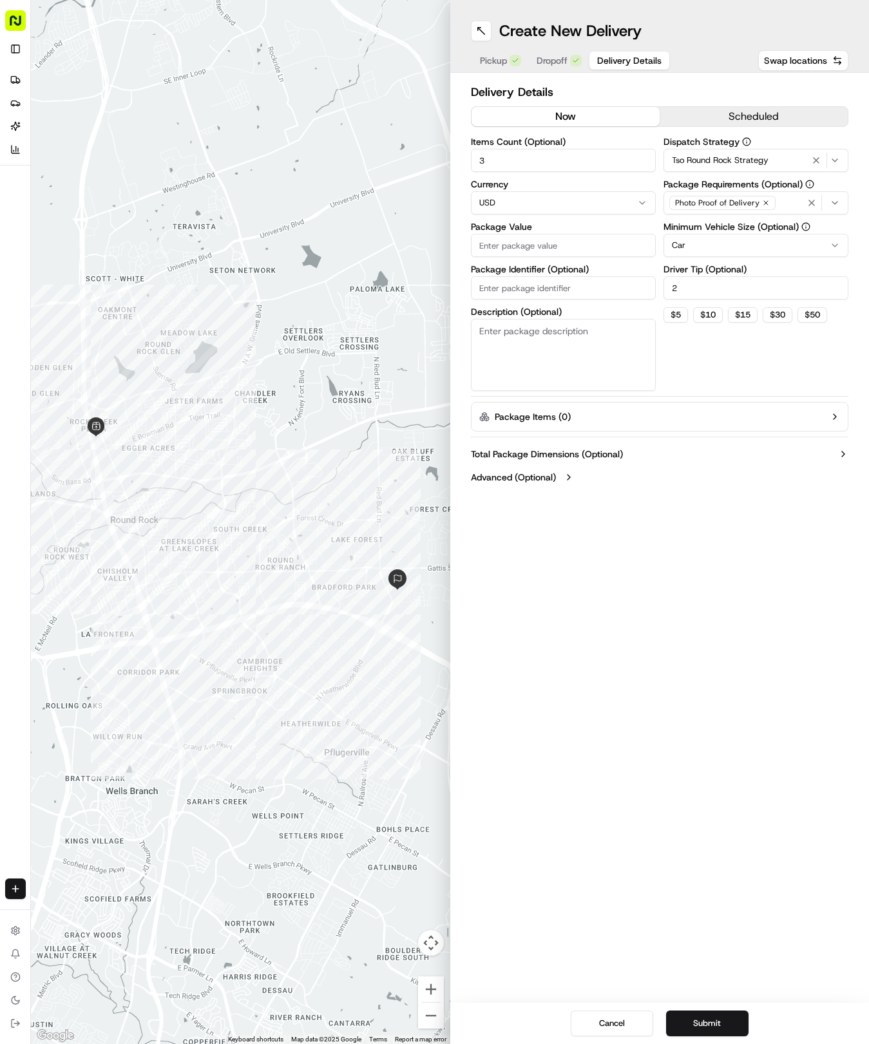
click at [555, 243] on input "Package Value" at bounding box center [563, 245] width 185 height 23
type input "29.99"
click at [603, 287] on input "Package Identifier (Optional)" at bounding box center [563, 287] width 185 height 23
paste input "XVSMURC"
type input "XVSMURC"
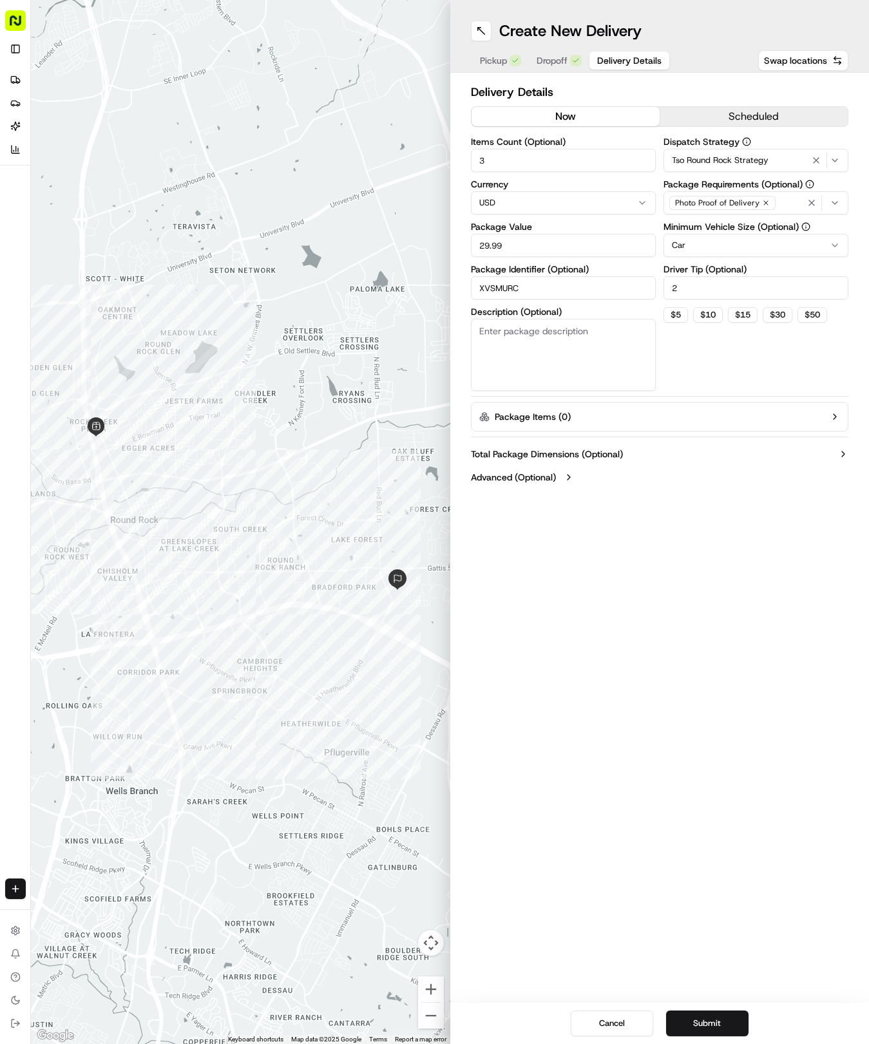
drag, startPoint x: 730, startPoint y: 1012, endPoint x: 707, endPoint y: 1022, distance: 25.4
click at [707, 1022] on button "Submit" at bounding box center [707, 1023] width 82 height 26
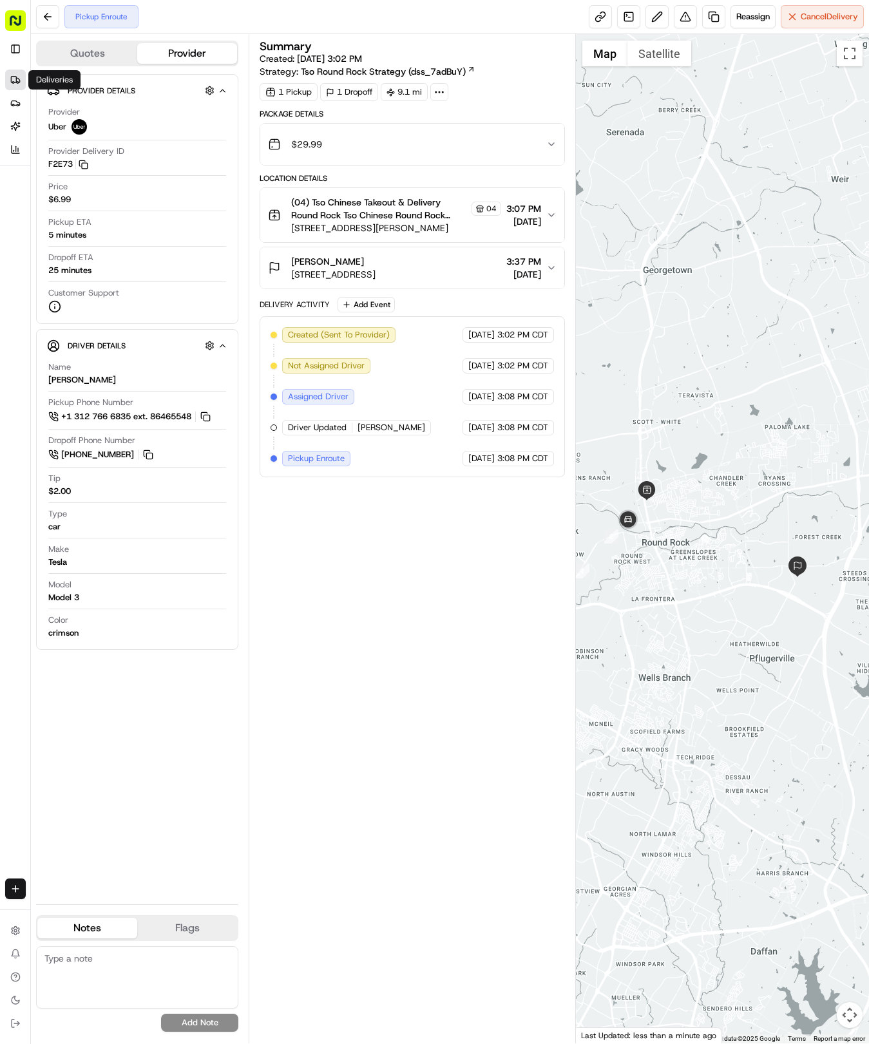
click at [15, 85] on link "Deliveries" at bounding box center [15, 80] width 21 height 21
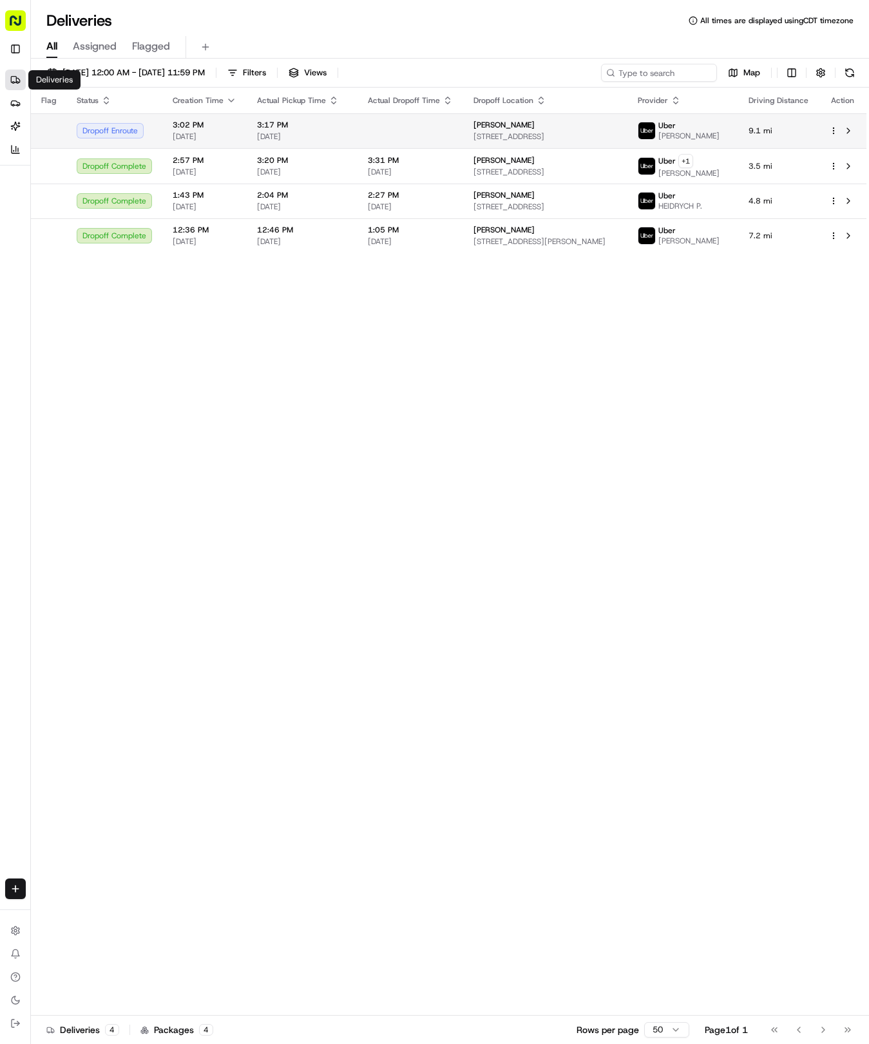
click at [366, 140] on td at bounding box center [410, 130] width 106 height 35
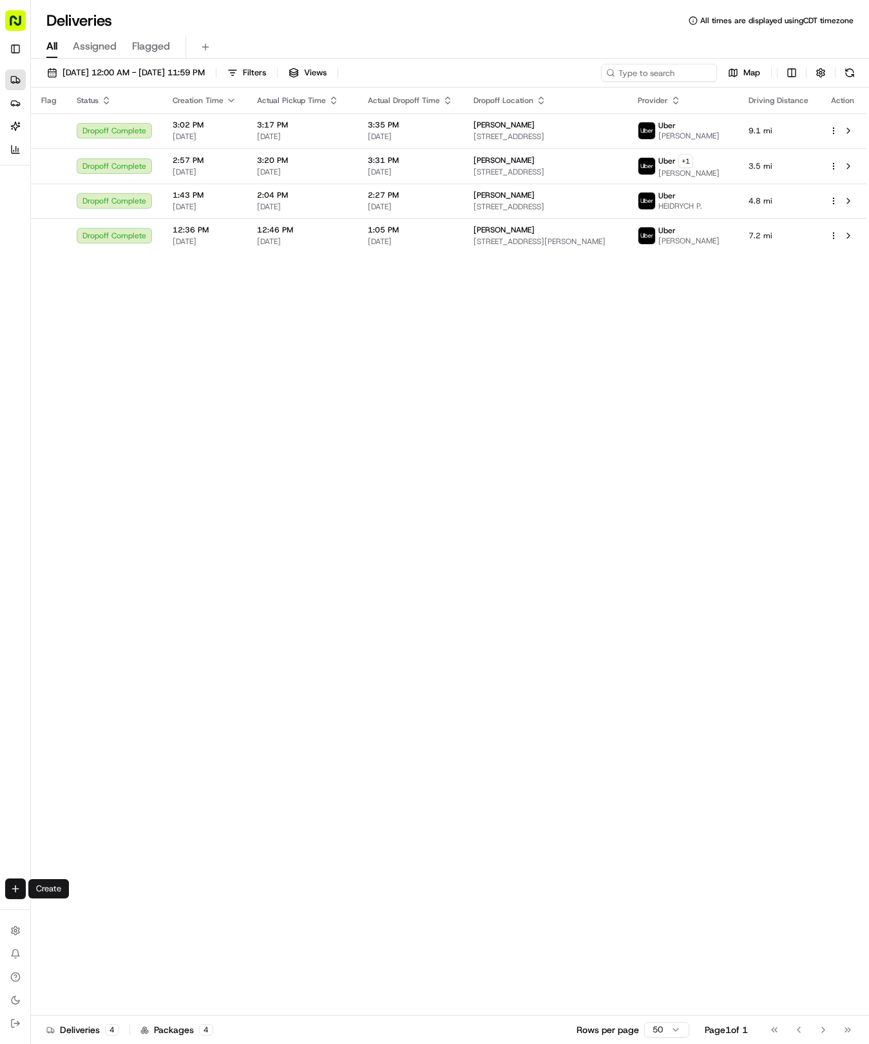
click at [7, 892] on html "Tso Chinese 04 Round Rock [EMAIL_ADDRESS][DOMAIN_NAME] Toggle Sidebar Deliverie…" at bounding box center [434, 522] width 869 height 1044
click at [66, 909] on link "Delivery" at bounding box center [101, 912] width 138 height 23
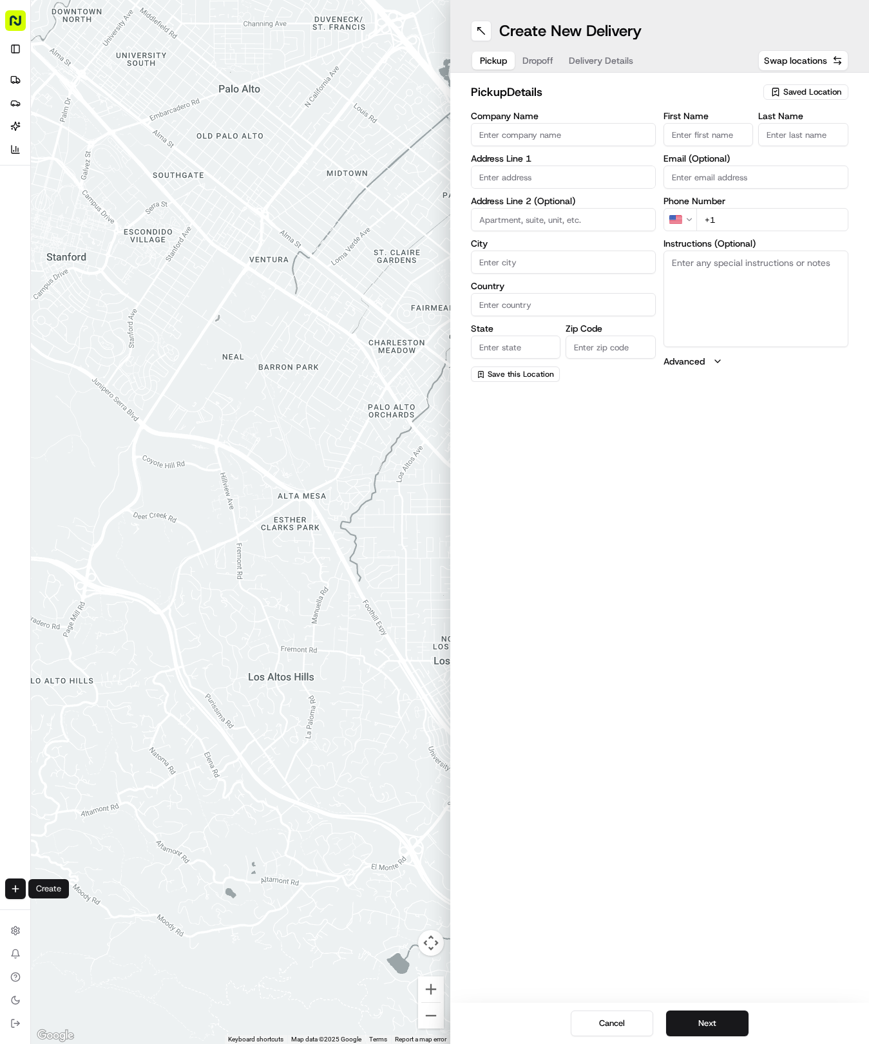
click at [793, 93] on span "Saved Location" at bounding box center [812, 92] width 58 height 12
click at [778, 142] on span "(04) Tso Chinese Takeout & Delivery Round Rock (04)" at bounding box center [783, 146] width 158 height 23
type input "(04) Tso Chinese Takeout & Delivery Round Rock"
type input "2000 N [PERSON_NAME] St"
type input "Ste 108"
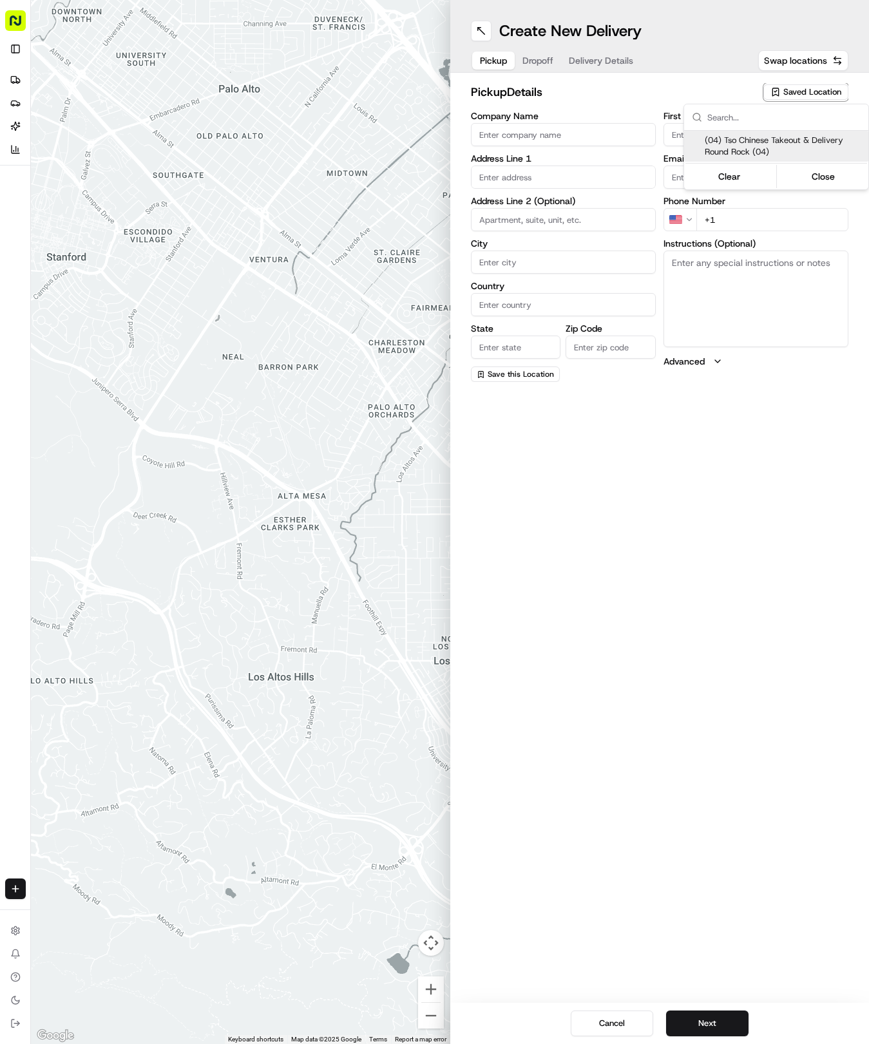
type input "Round Rock"
type input "US"
type input "[GEOGRAPHIC_DATA]"
type input "78664"
type input "Tso Chinese"
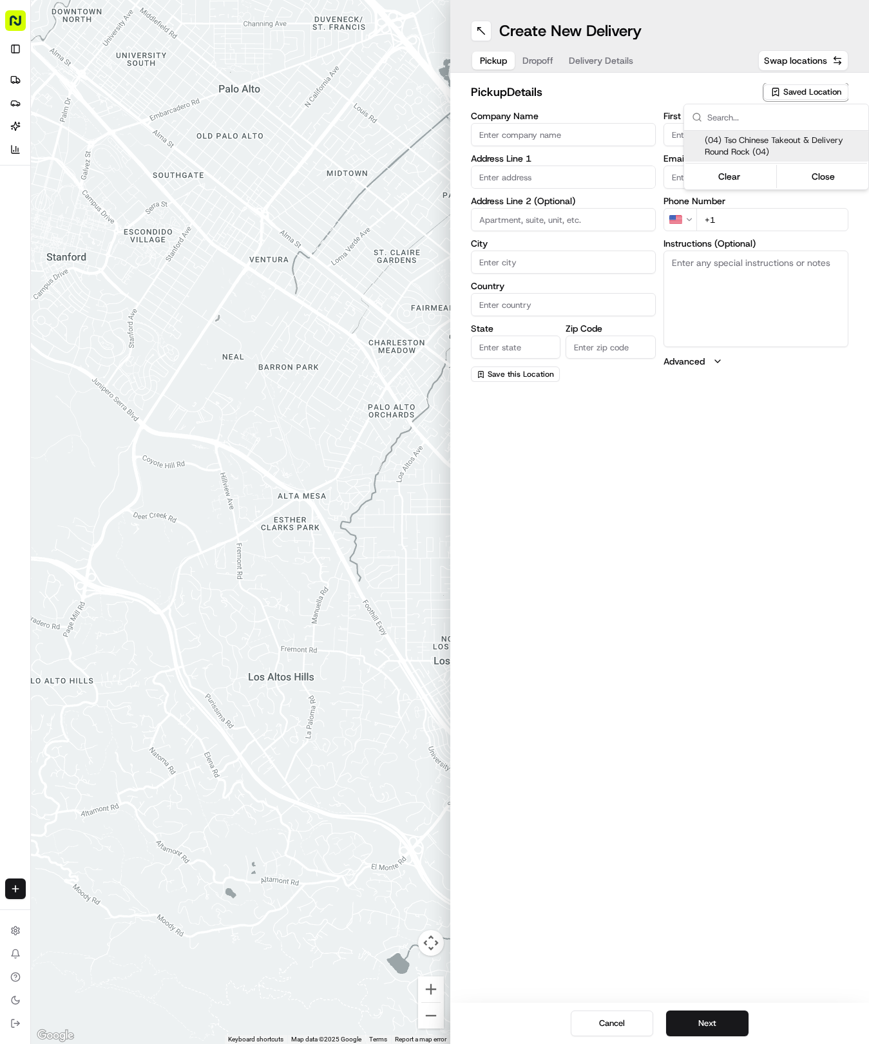
type input "Round Rock Manager"
type input "[EMAIL_ADDRESS][DOMAIN_NAME]"
type input "[PHONE_NUMBER]"
type textarea "Submit a picture displaying address & food as Proof of Delivery. Envía una foto…"
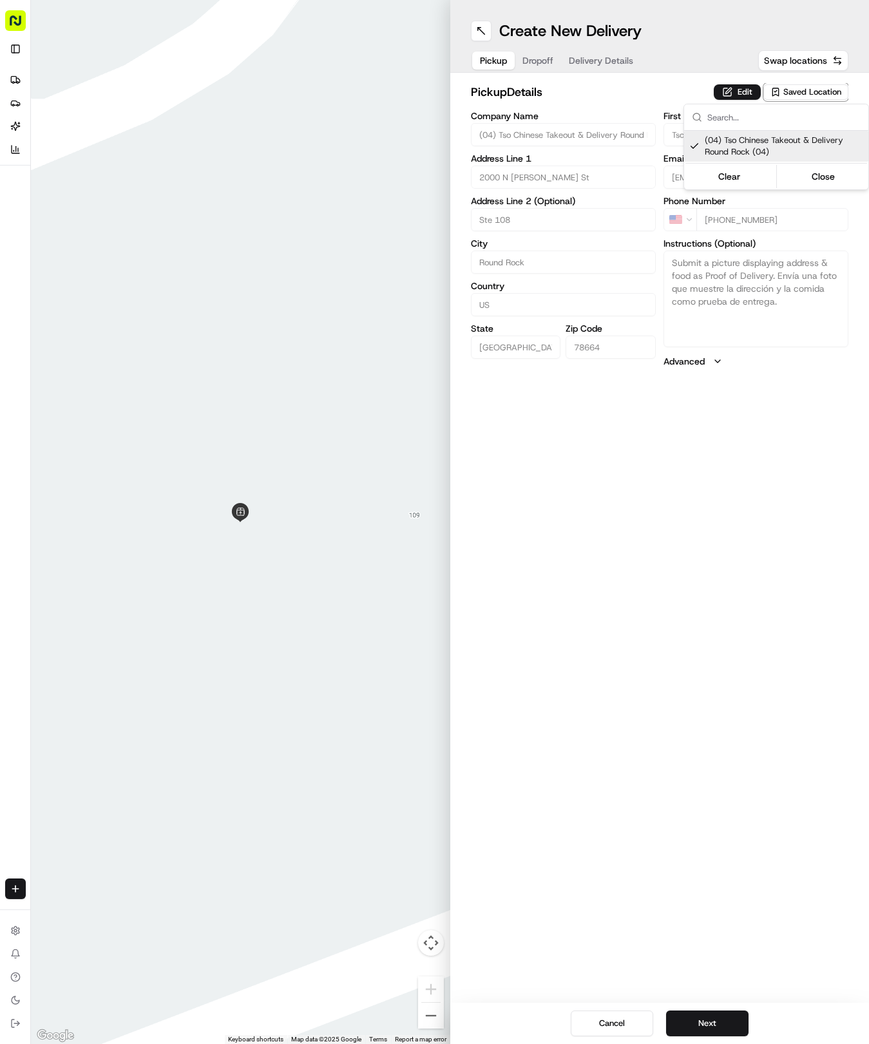
click at [605, 57] on html "Tso Chinese 04 Round Rock [EMAIL_ADDRESS][DOMAIN_NAME] Toggle Sidebar Deliverie…" at bounding box center [434, 522] width 869 height 1044
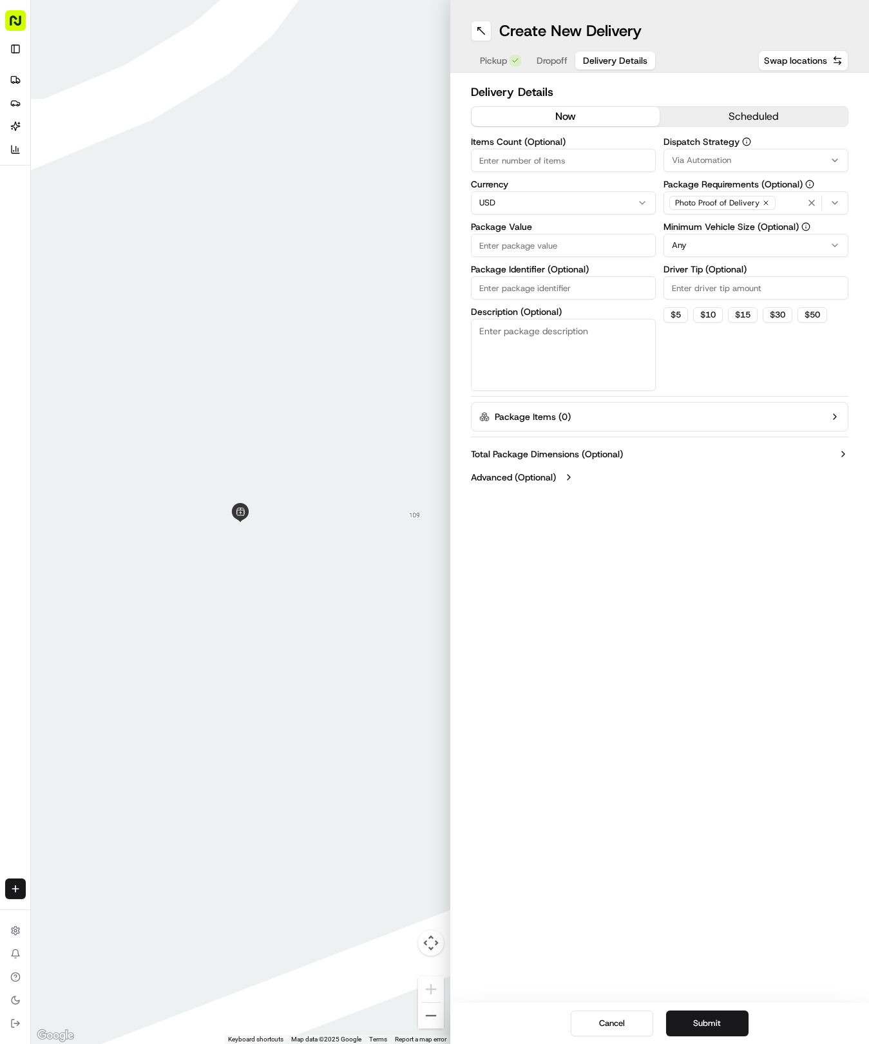
click at [605, 57] on span "Delivery Details" at bounding box center [615, 60] width 64 height 13
click at [536, 287] on input "Package Identifier (Optional)" at bounding box center [563, 287] width 185 height 23
paste input "JWYT6L4"
type input "JWYT6L4"
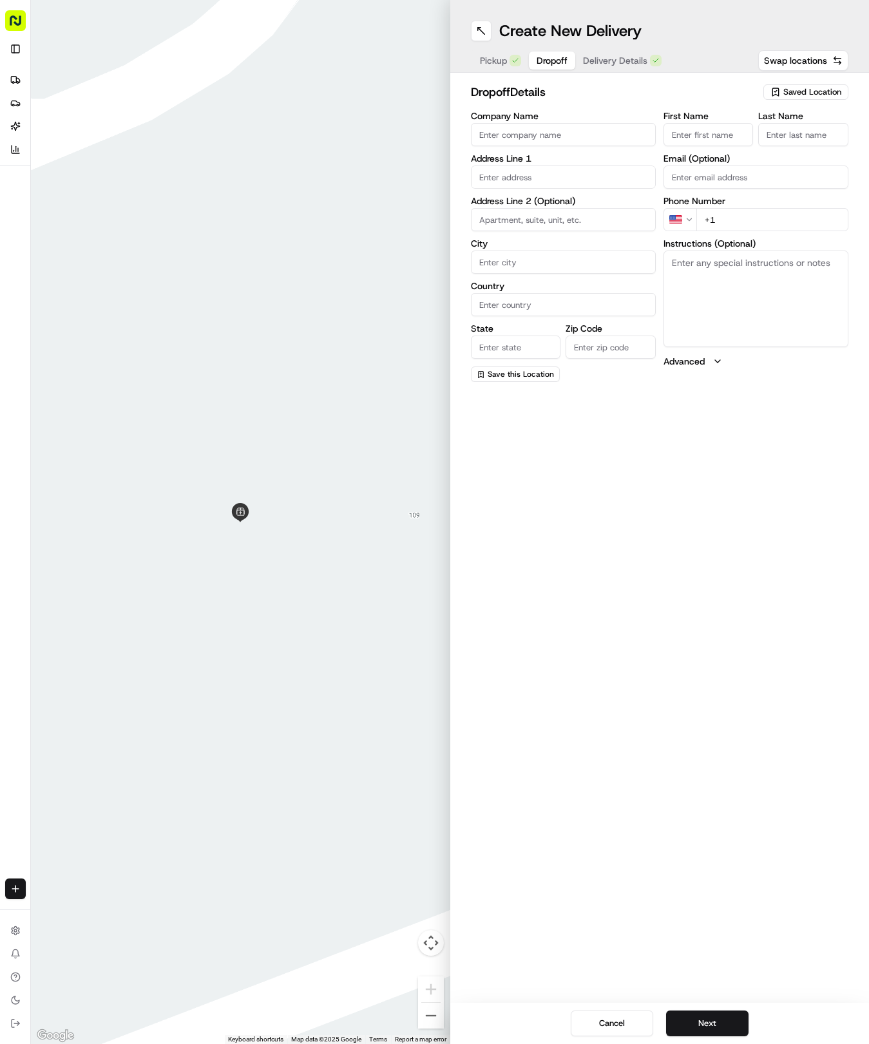
click at [554, 67] on button "Dropoff" at bounding box center [552, 61] width 46 height 18
click at [722, 133] on input "First Name" at bounding box center [708, 134] width 90 height 23
type input "[PERSON_NAME]"
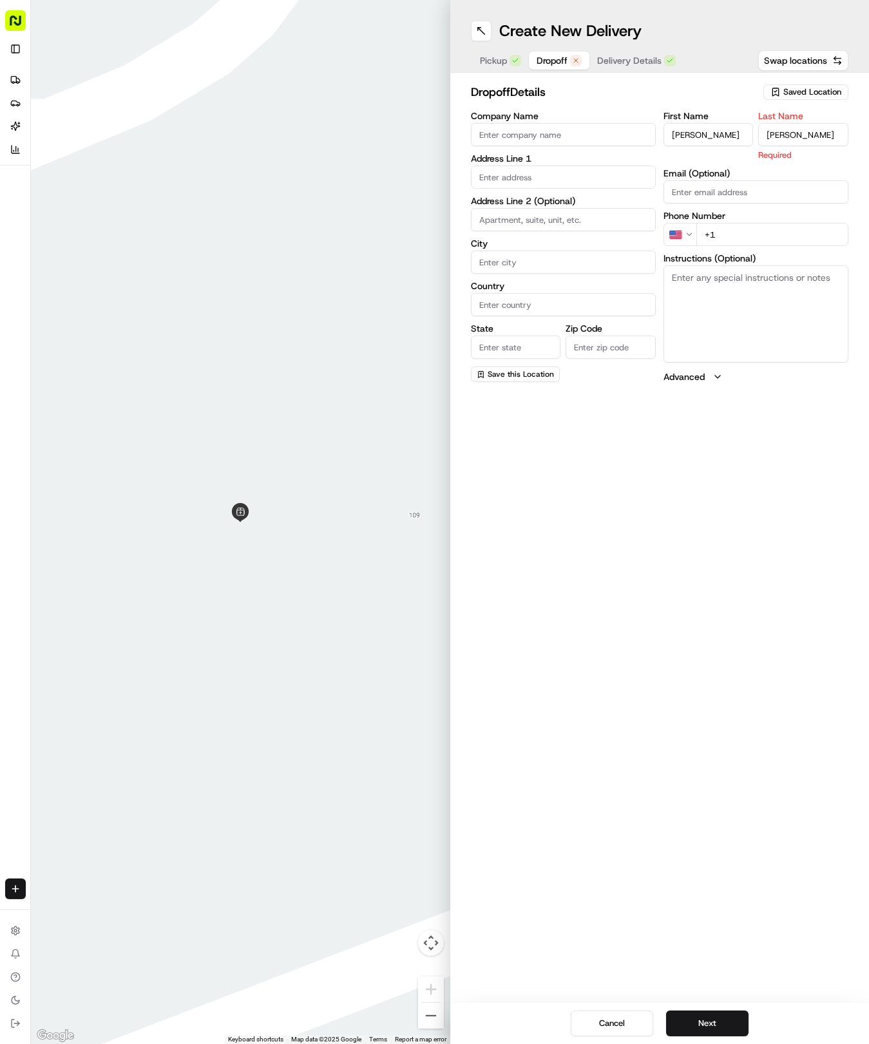
type input "[PERSON_NAME]"
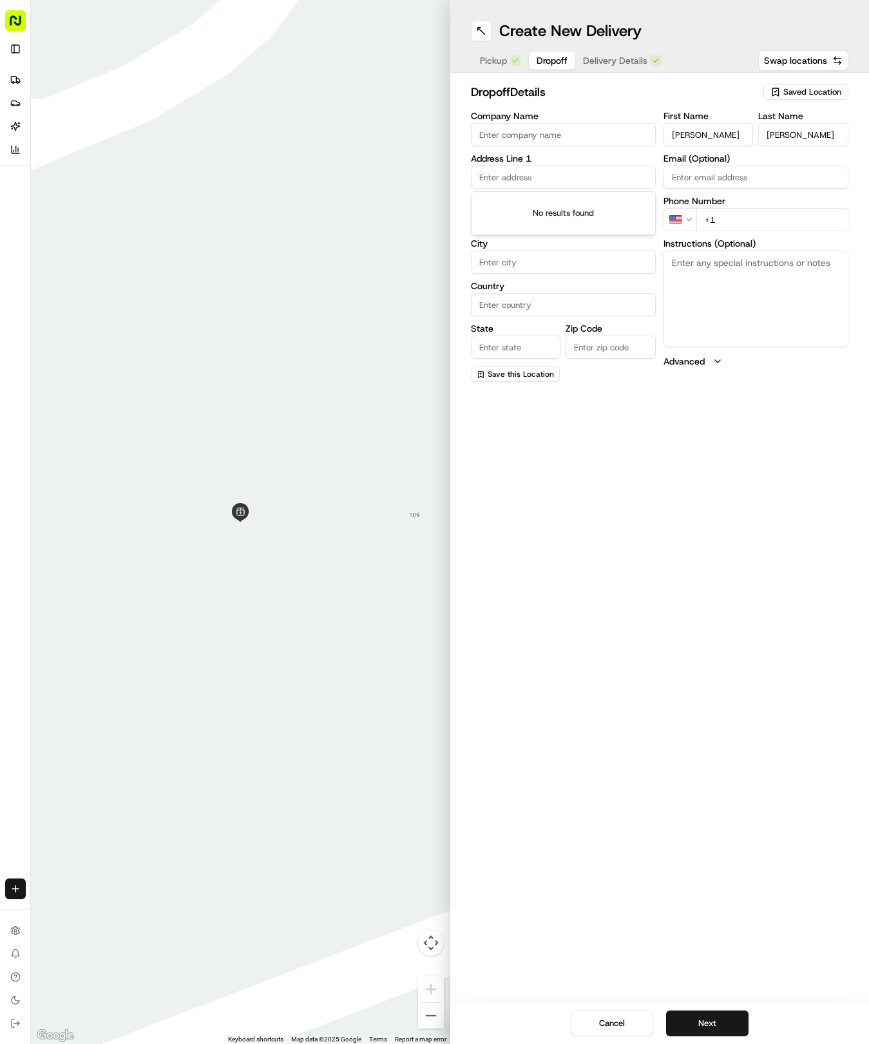
click at [516, 178] on input "text" at bounding box center [563, 176] width 185 height 23
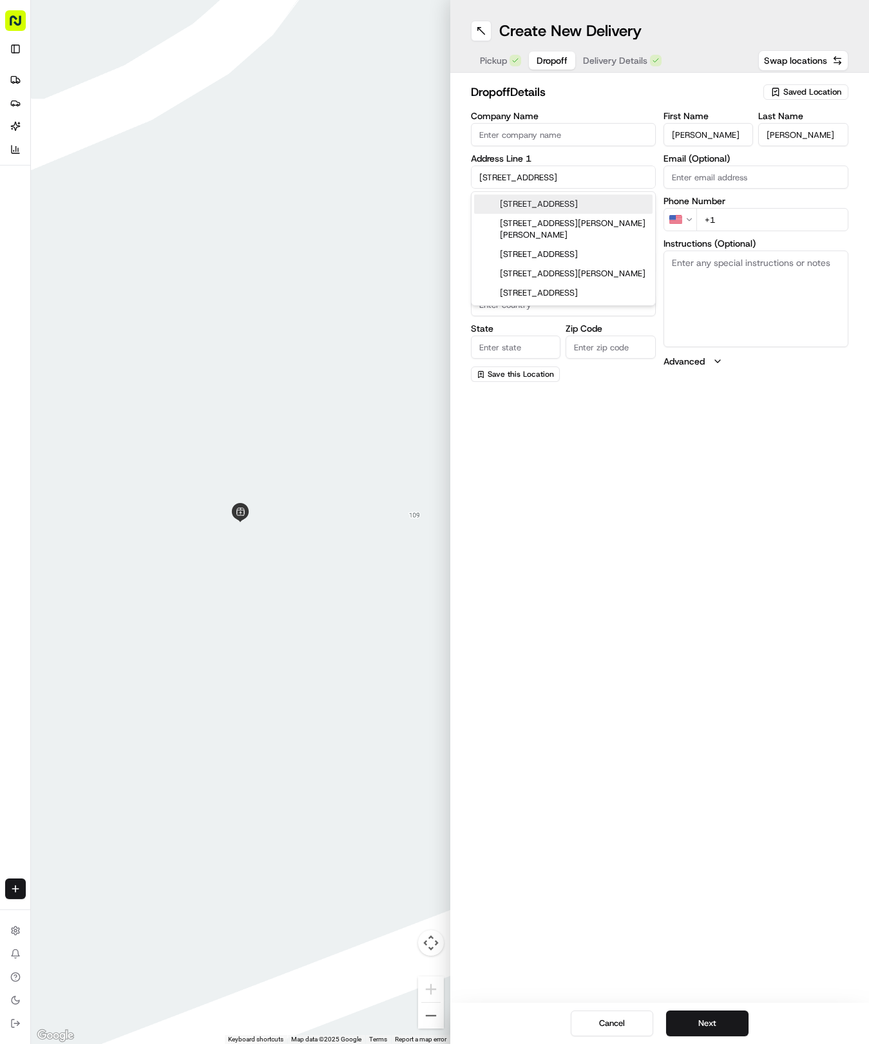
type input "[STREET_ADDRESS][PERSON_NAME]"
type input "[GEOGRAPHIC_DATA]"
type input "78626"
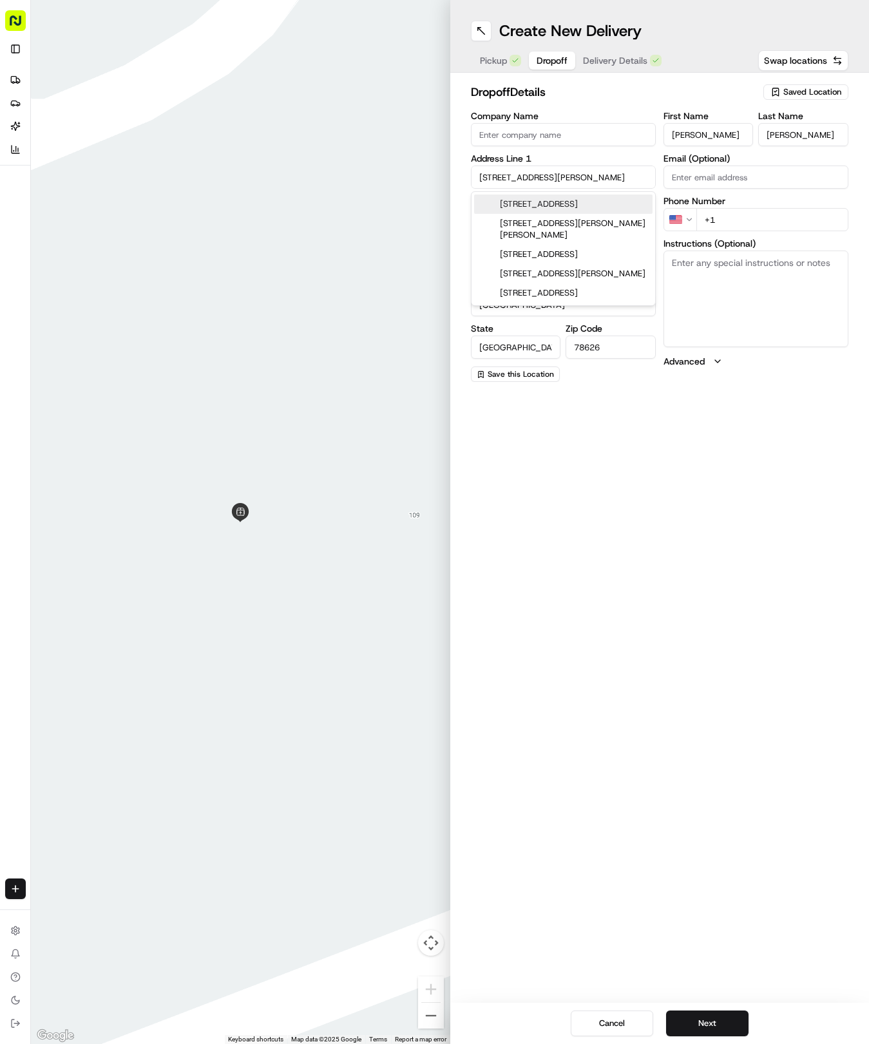
type input "[STREET_ADDRESS][PERSON_NAME]"
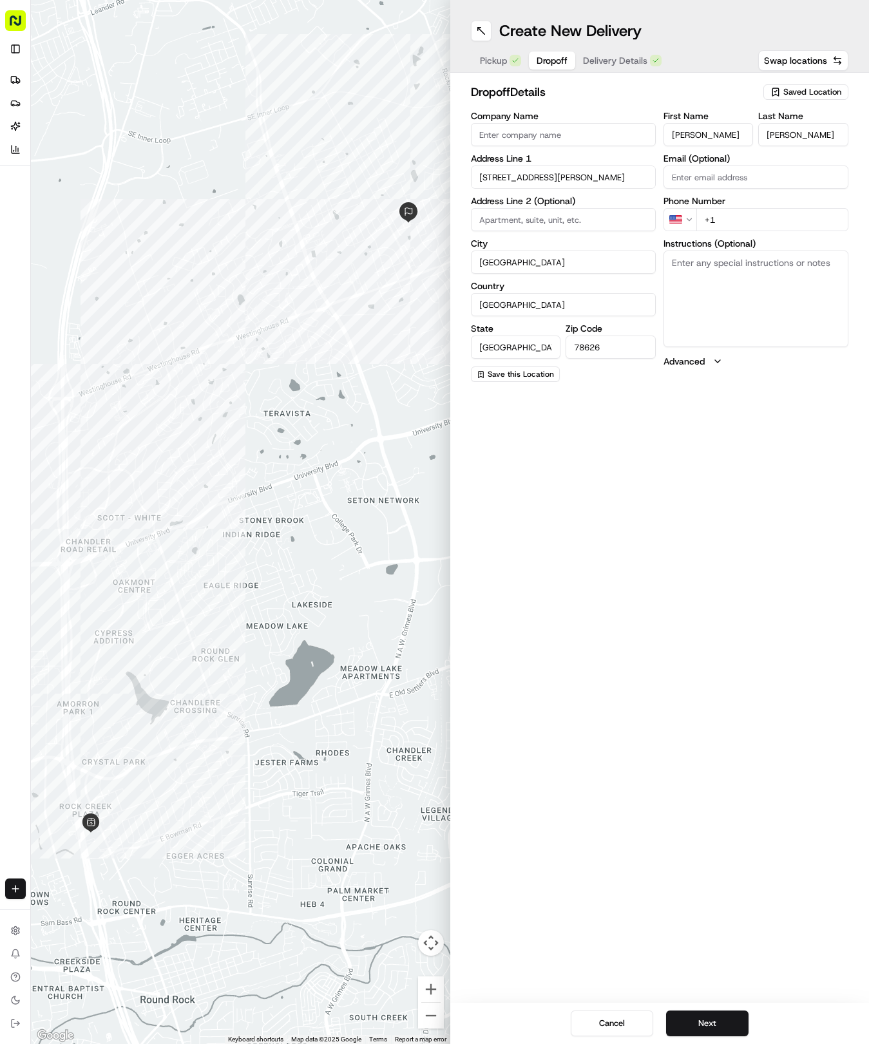
click at [733, 214] on input "+1" at bounding box center [772, 219] width 152 height 23
click at [745, 220] on input "+1" at bounding box center [772, 219] width 152 height 23
type input "[PHONE_NUMBER]"
click at [639, 53] on button "Delivery Details" at bounding box center [622, 61] width 94 height 18
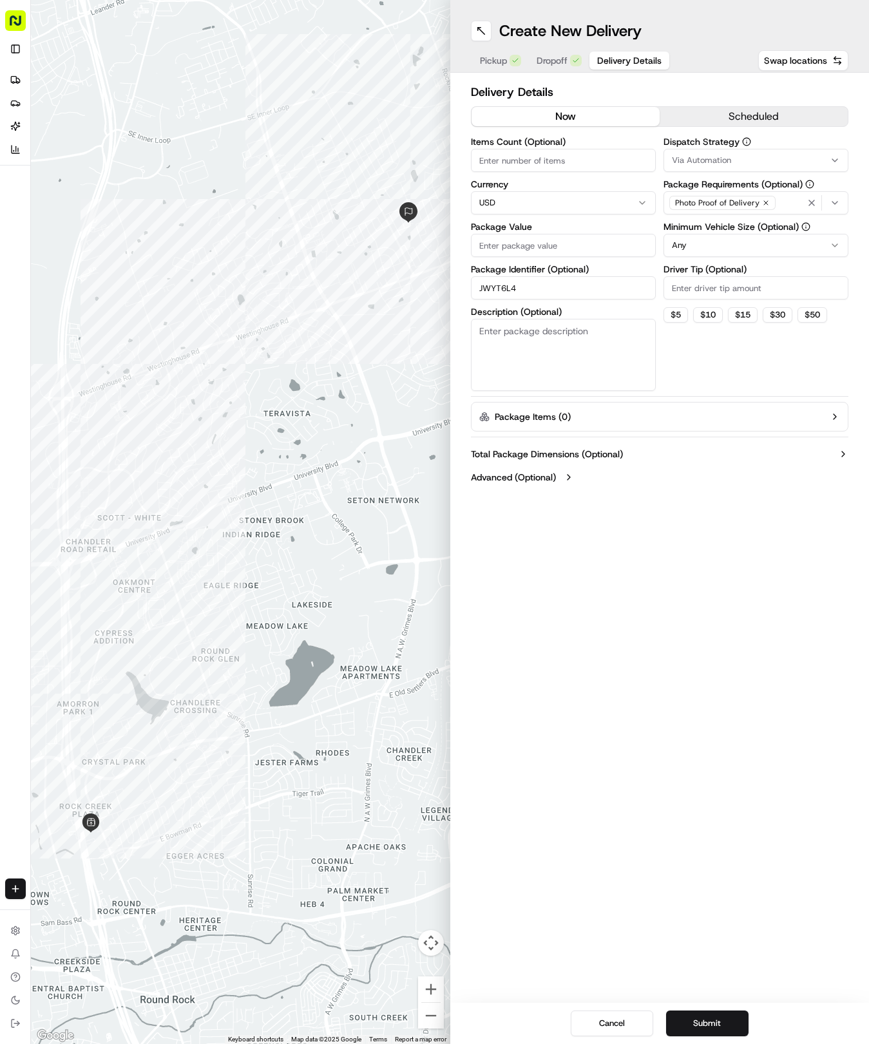
click at [569, 246] on input "Package Value" at bounding box center [563, 245] width 185 height 23
type input "42.92"
click at [679, 158] on span "Via Automation" at bounding box center [701, 161] width 59 height 12
click at [690, 227] on span "Tso Round Rock Strategy" at bounding box center [763, 231] width 158 height 12
drag, startPoint x: 695, startPoint y: 306, endPoint x: 709, endPoint y: 261, distance: 47.2
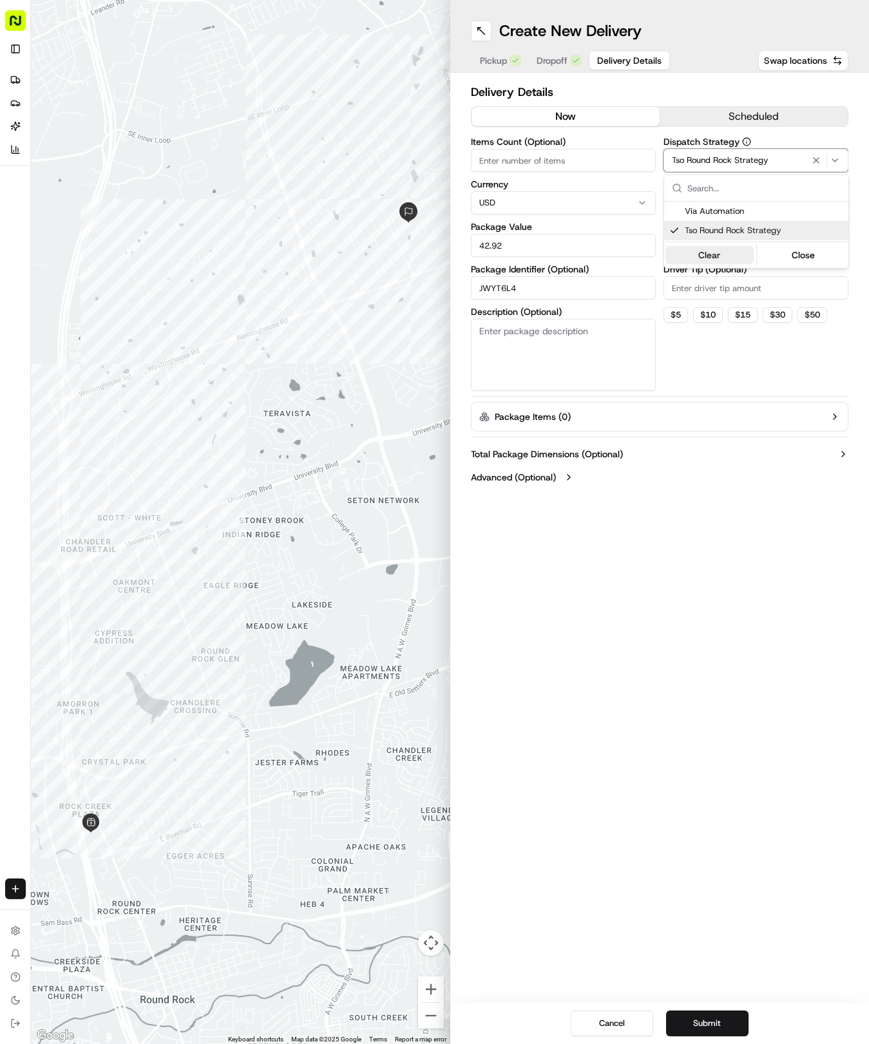
click at [699, 297] on html "Tso Chinese 04 Round Rock [EMAIL_ADDRESS][DOMAIN_NAME] Toggle Sidebar Deliverie…" at bounding box center [434, 522] width 869 height 1044
click at [710, 243] on html "Tso Chinese 04 Round Rock [EMAIL_ADDRESS][DOMAIN_NAME] Toggle Sidebar Deliverie…" at bounding box center [434, 522] width 869 height 1044
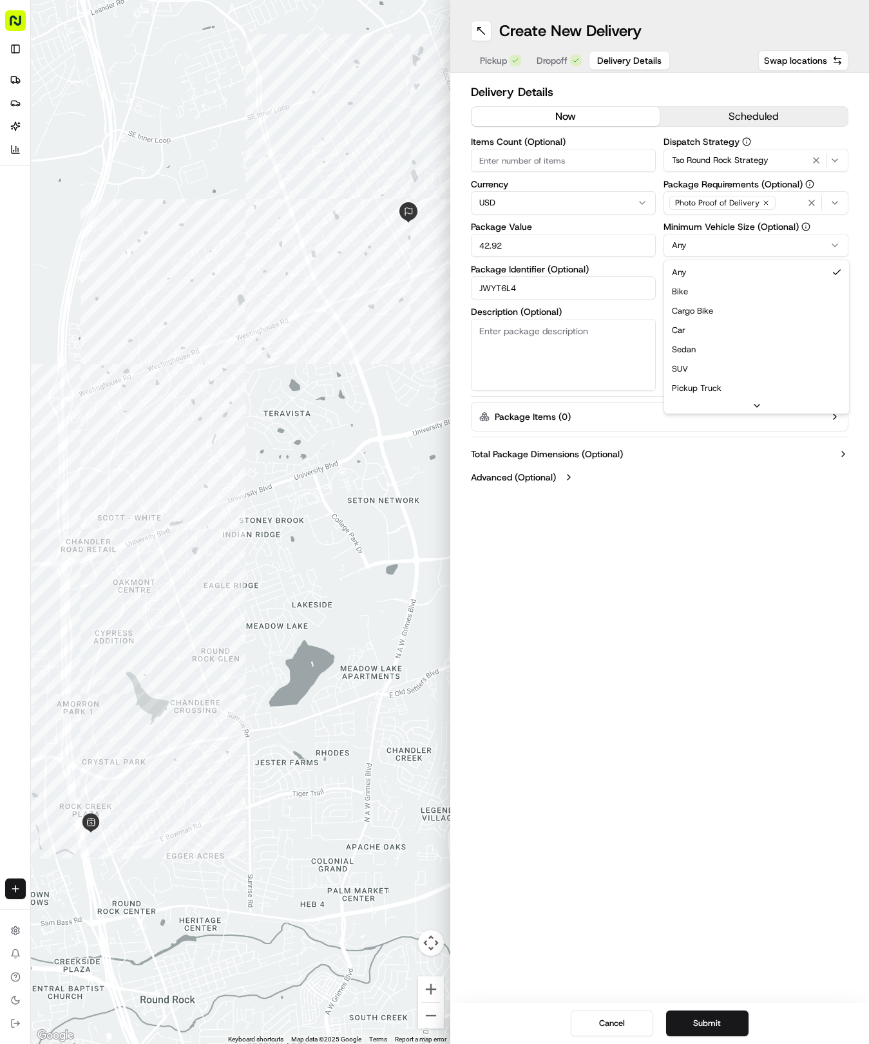
drag, startPoint x: 691, startPoint y: 330, endPoint x: 697, endPoint y: 303, distance: 27.8
click at [699, 300] on div "Dispatch Strategy Tso Round Rock Strategy Package Requirements (Optional) Photo…" at bounding box center [755, 264] width 185 height 254
click at [699, 292] on input "Driver Tip (Optional)" at bounding box center [755, 287] width 185 height 23
type input "2"
click at [719, 1017] on button "Submit" at bounding box center [707, 1023] width 82 height 26
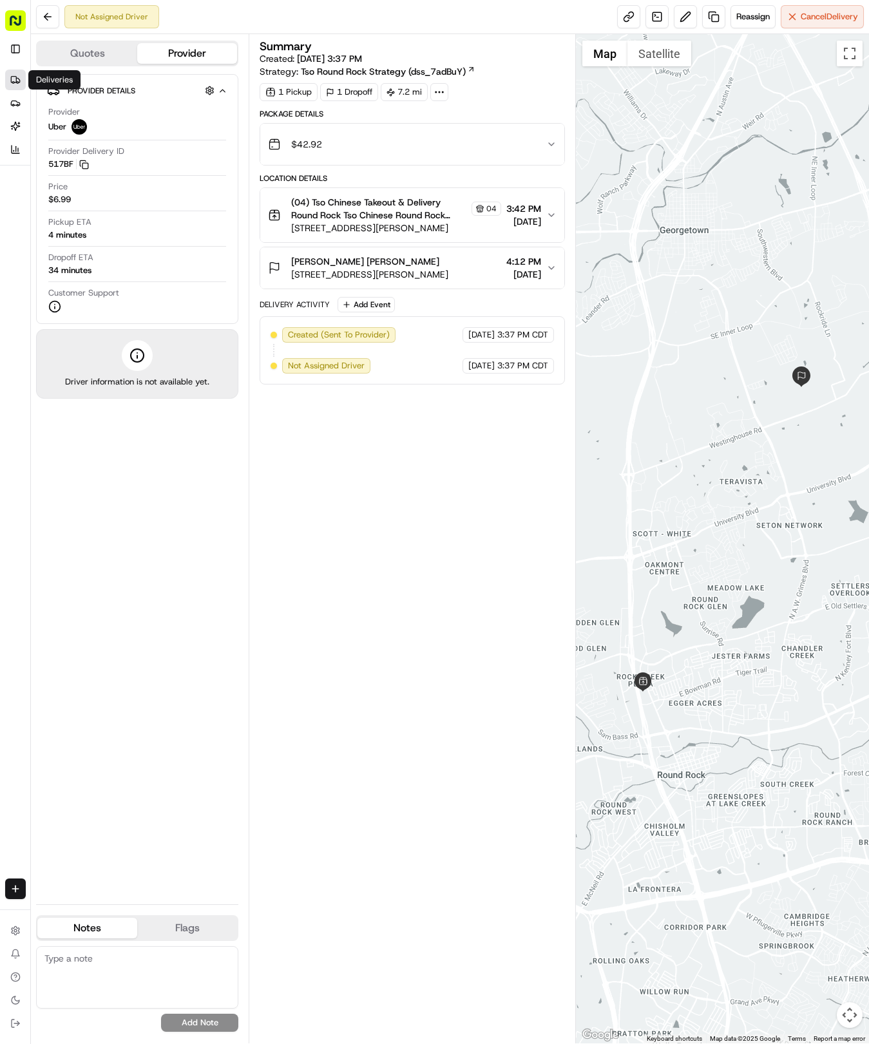
click at [15, 71] on link "Deliveries" at bounding box center [15, 80] width 21 height 21
